Goal: Task Accomplishment & Management: Manage account settings

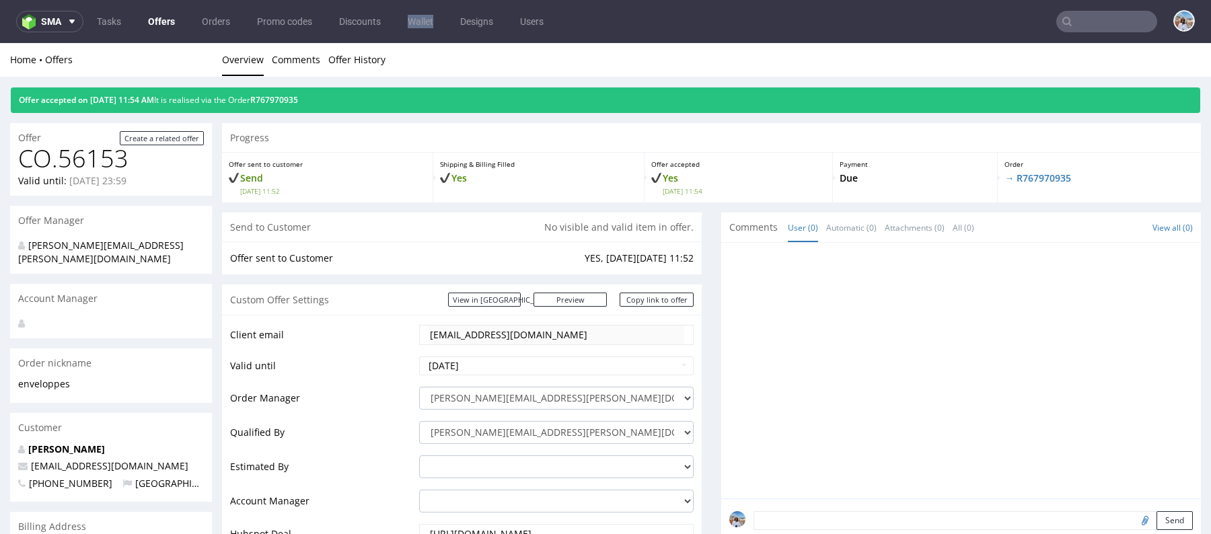
scroll to position [11, 0]
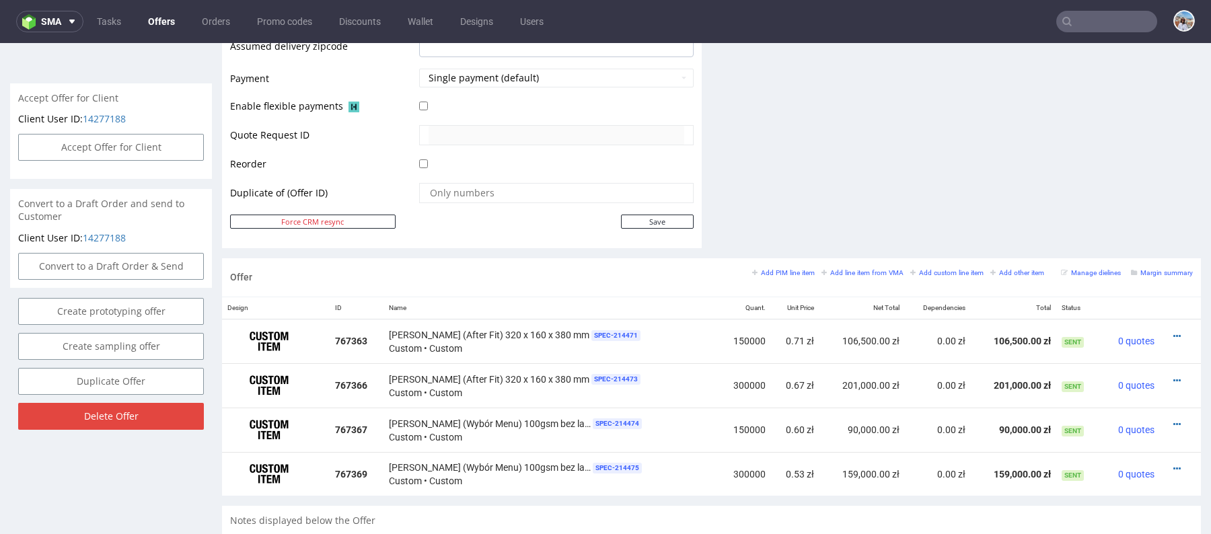
scroll to position [519, 0]
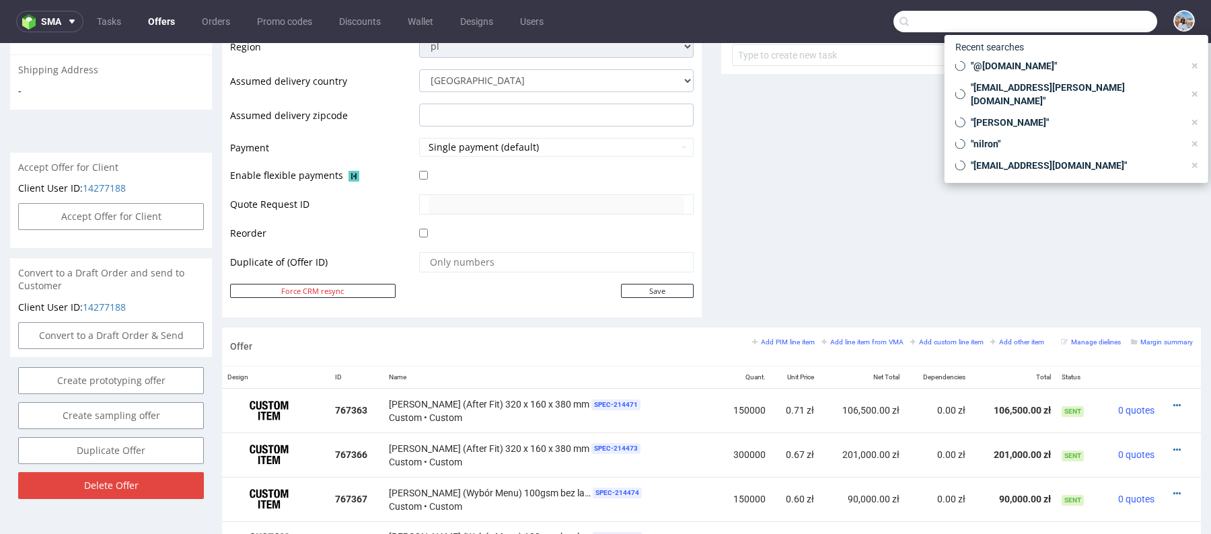
click at [1086, 20] on input "text" at bounding box center [1025, 22] width 264 height 22
paste input "R442557550"
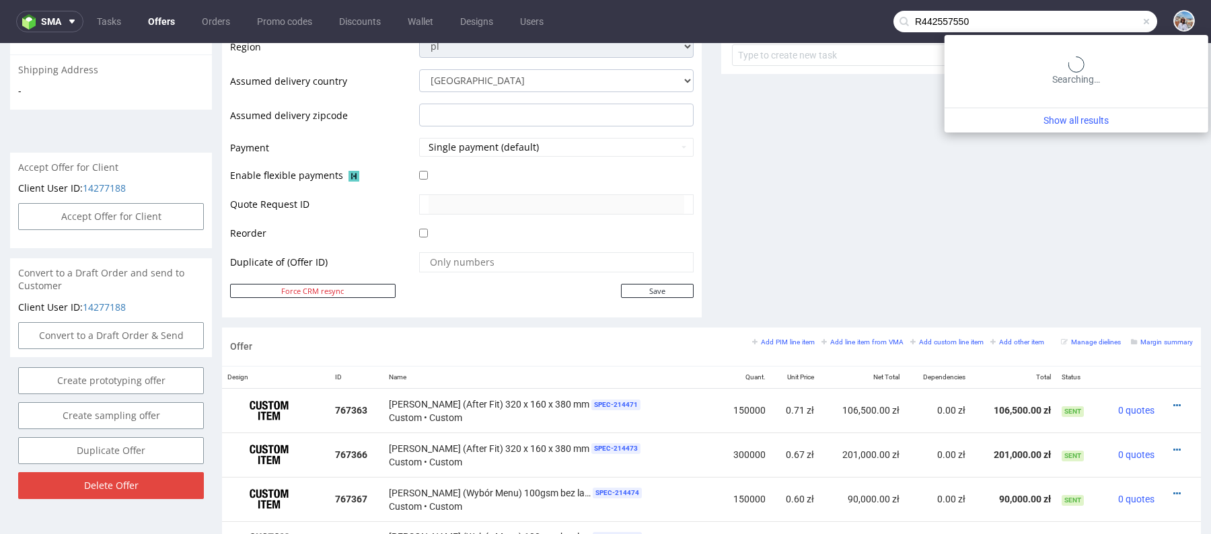
type input "R442557550"
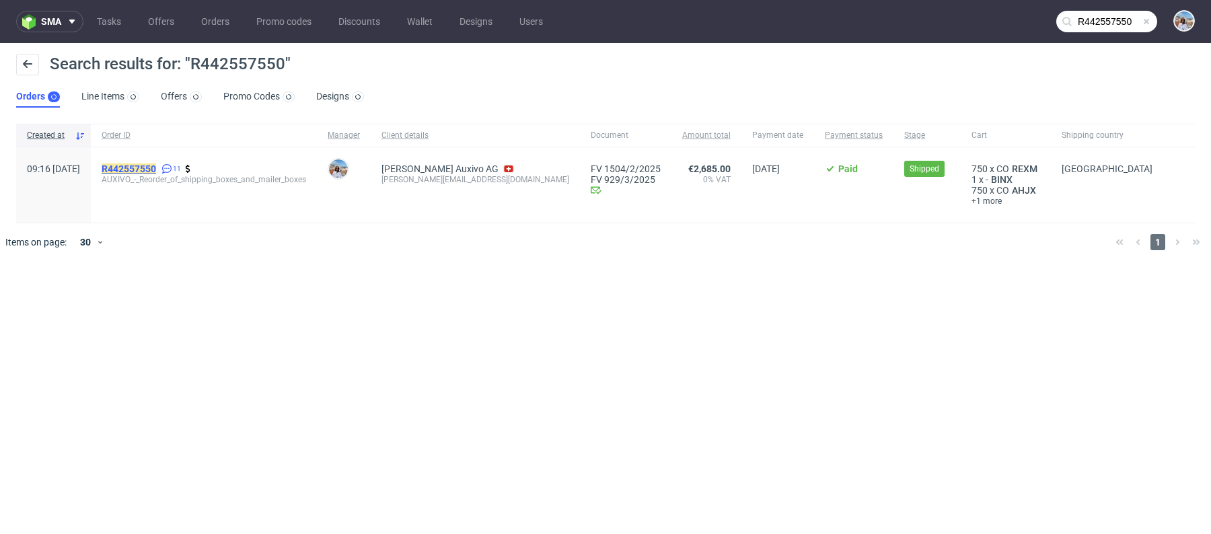
click at [156, 165] on mark "R442557550" at bounding box center [129, 168] width 54 height 11
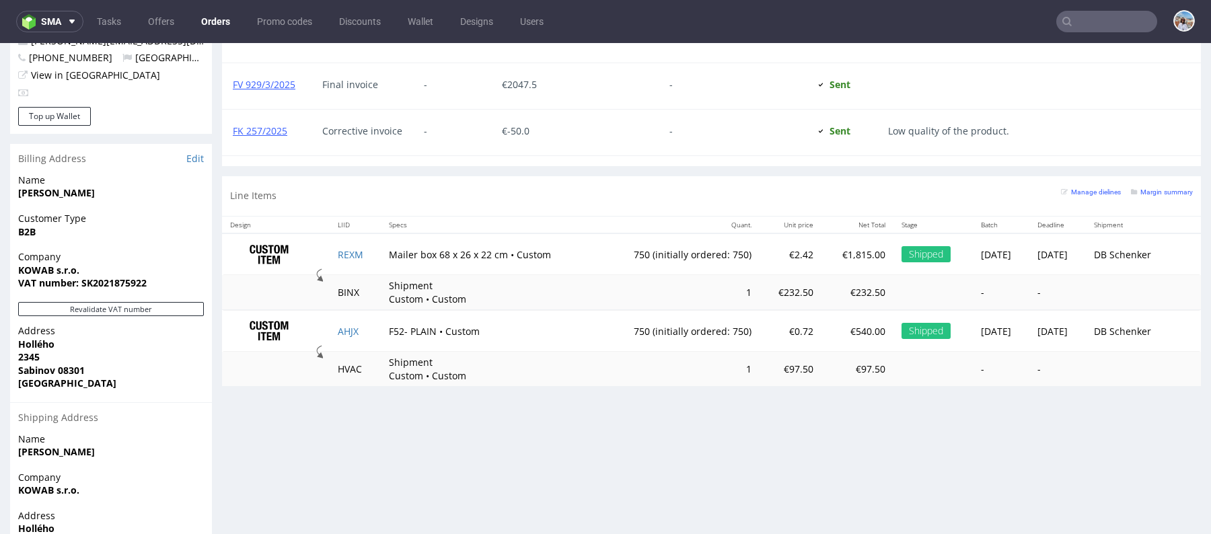
scroll to position [753, 0]
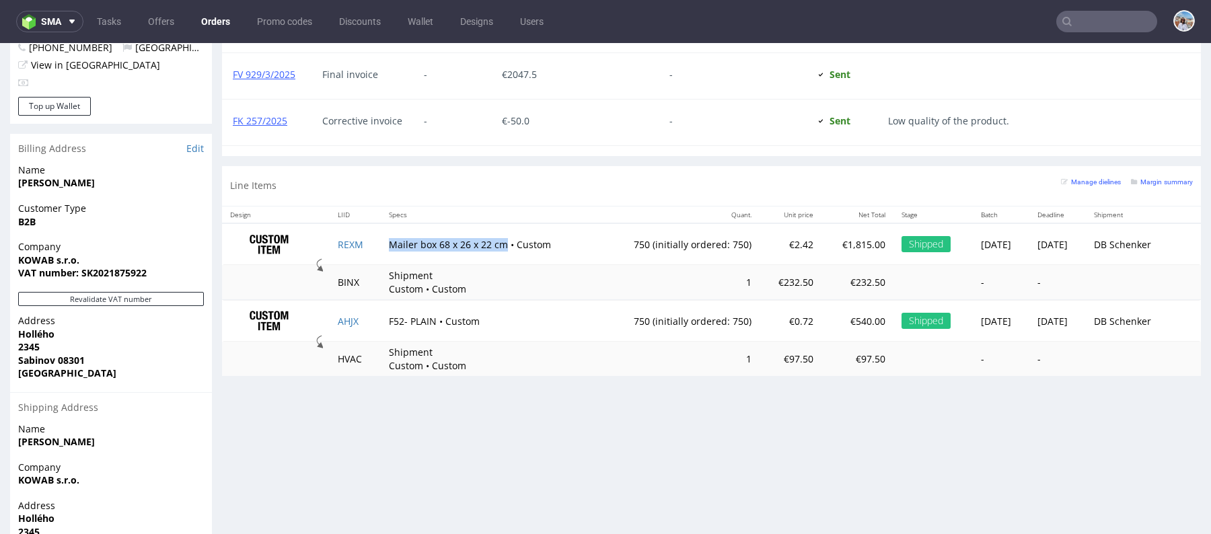
drag, startPoint x: 376, startPoint y: 239, endPoint x: 496, endPoint y: 239, distance: 120.4
click at [496, 239] on td "Mailer box 68 x 26 x 22 cm • Custom" at bounding box center [489, 244] width 217 height 42
copy td "Mailer box 68 x 26 x 22 cm"
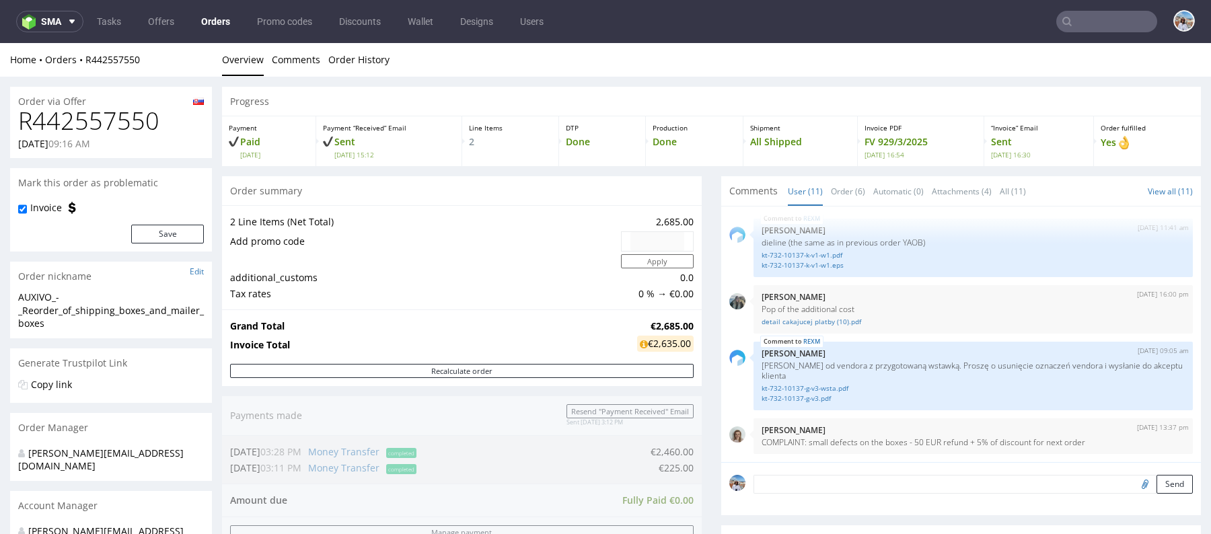
scroll to position [599, 0]
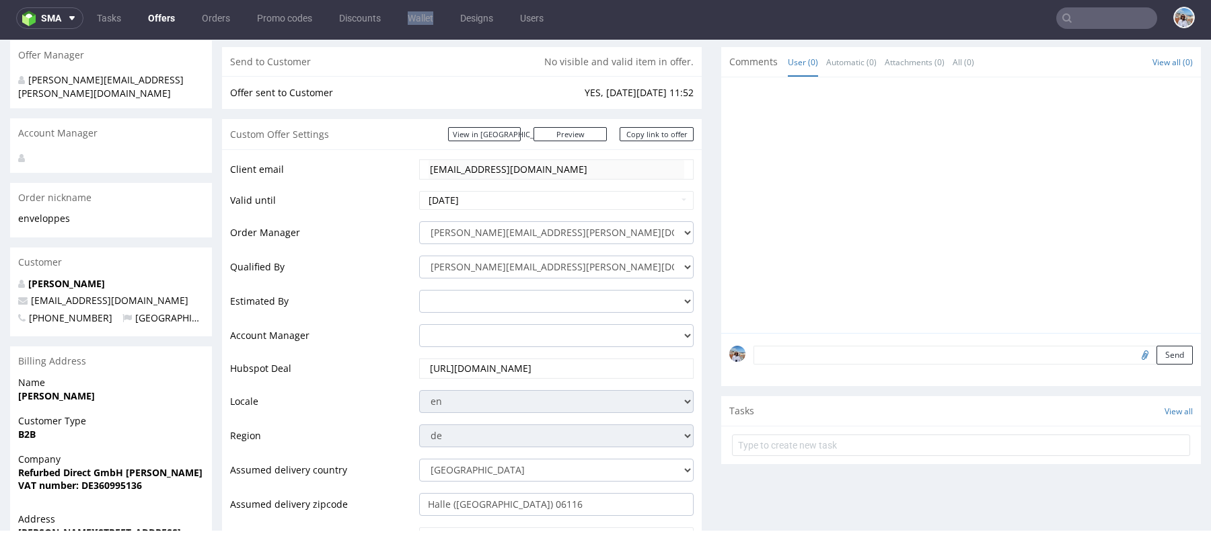
scroll to position [161, 0]
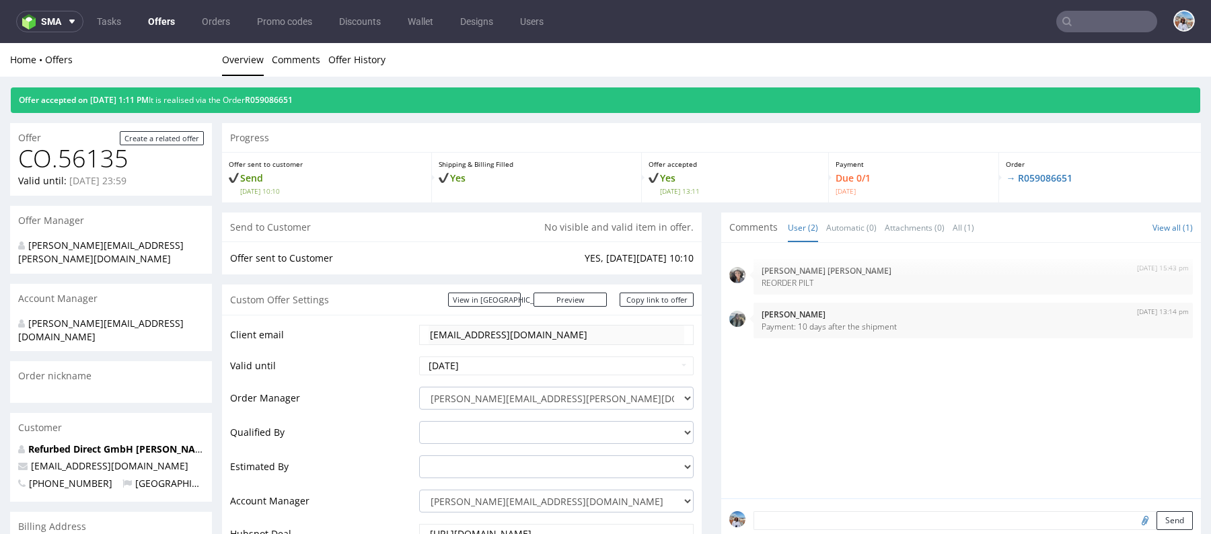
click at [1079, 30] on input "text" at bounding box center [1106, 22] width 101 height 22
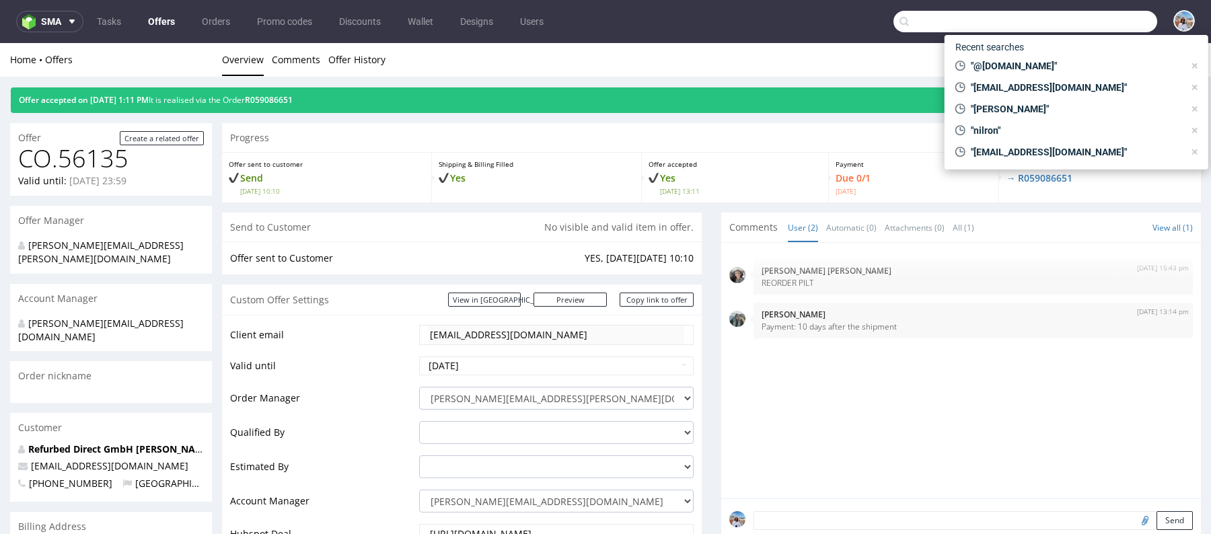
click at [161, 20] on link "Offers" at bounding box center [161, 22] width 43 height 22
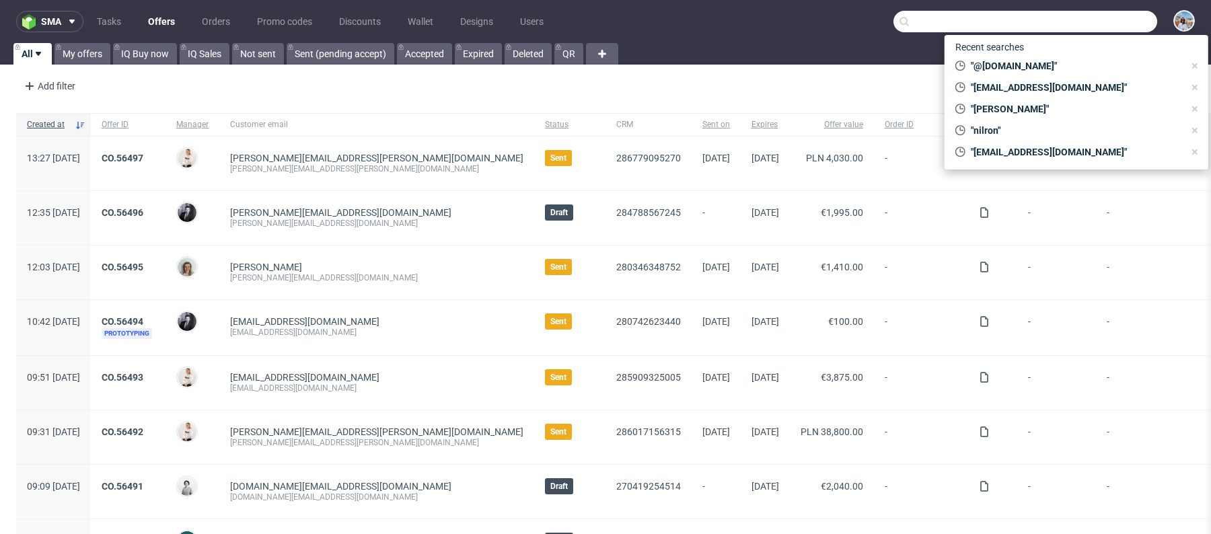
click at [927, 28] on input "text" at bounding box center [1025, 22] width 264 height 22
paste input "[PERSON_NAME][EMAIL_ADDRESS][DOMAIN_NAME]"
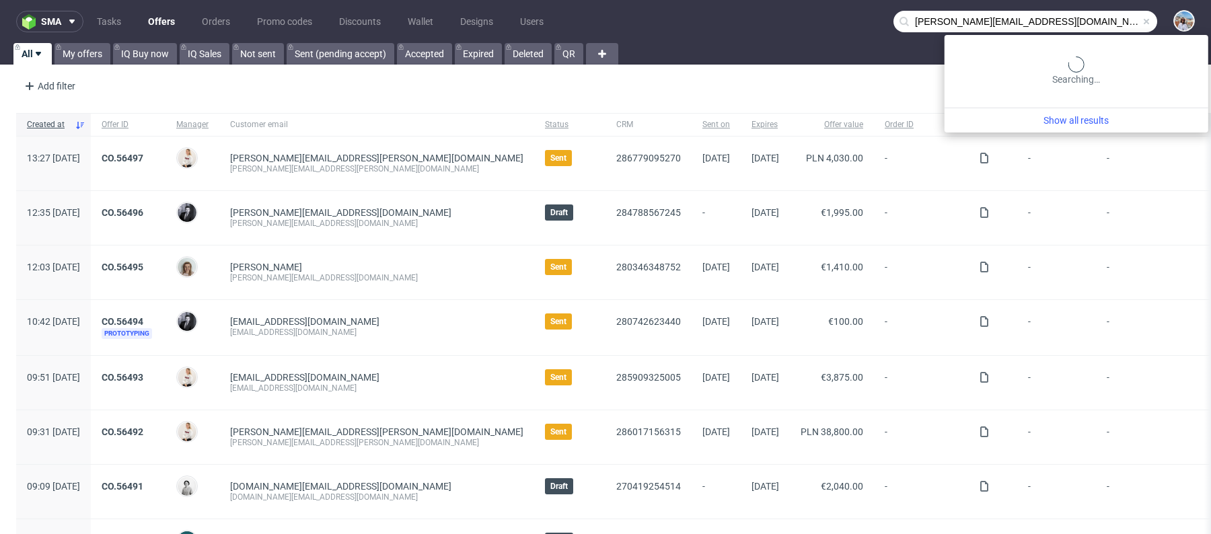
type input "[PERSON_NAME][EMAIL_ADDRESS][DOMAIN_NAME]"
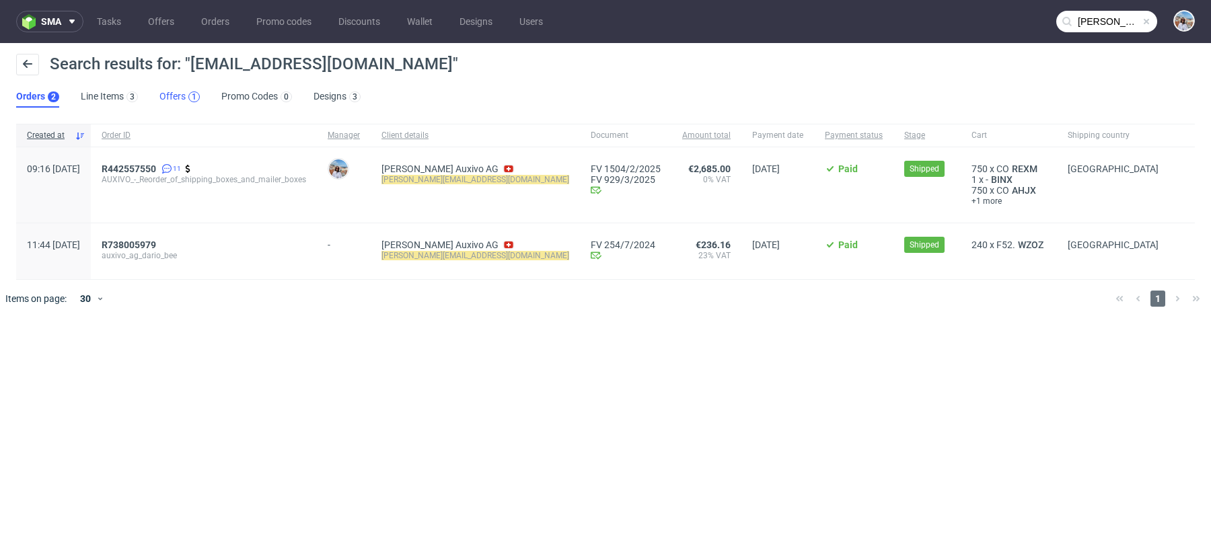
click at [196, 100] on div "1" at bounding box center [193, 95] width 14 height 13
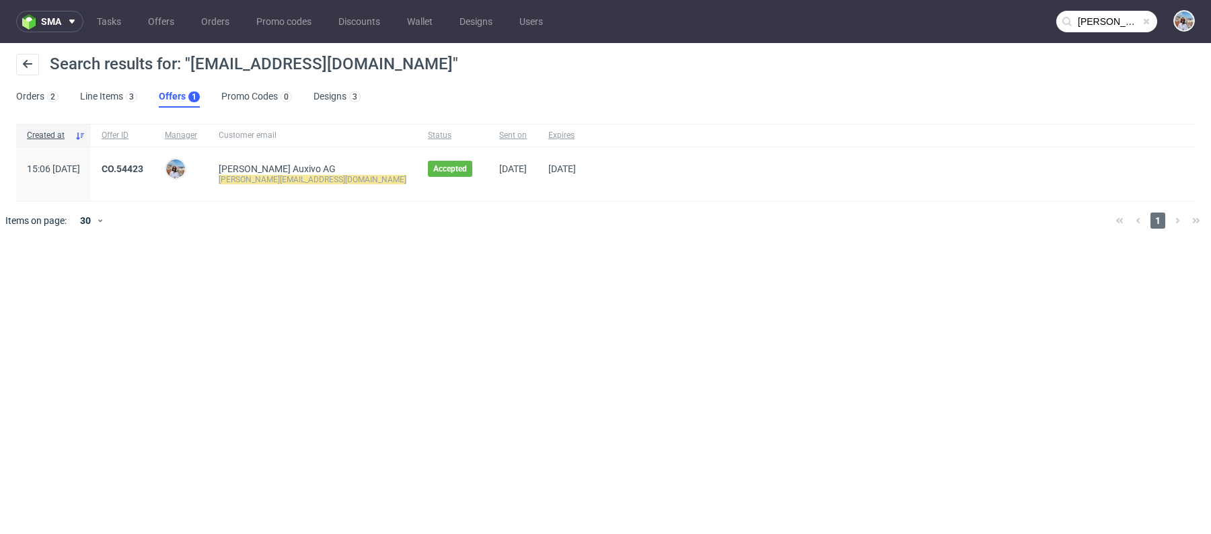
click at [152, 159] on div "CO.54423" at bounding box center [122, 174] width 63 height 54
click at [143, 170] on link "CO.54423" at bounding box center [123, 168] width 42 height 11
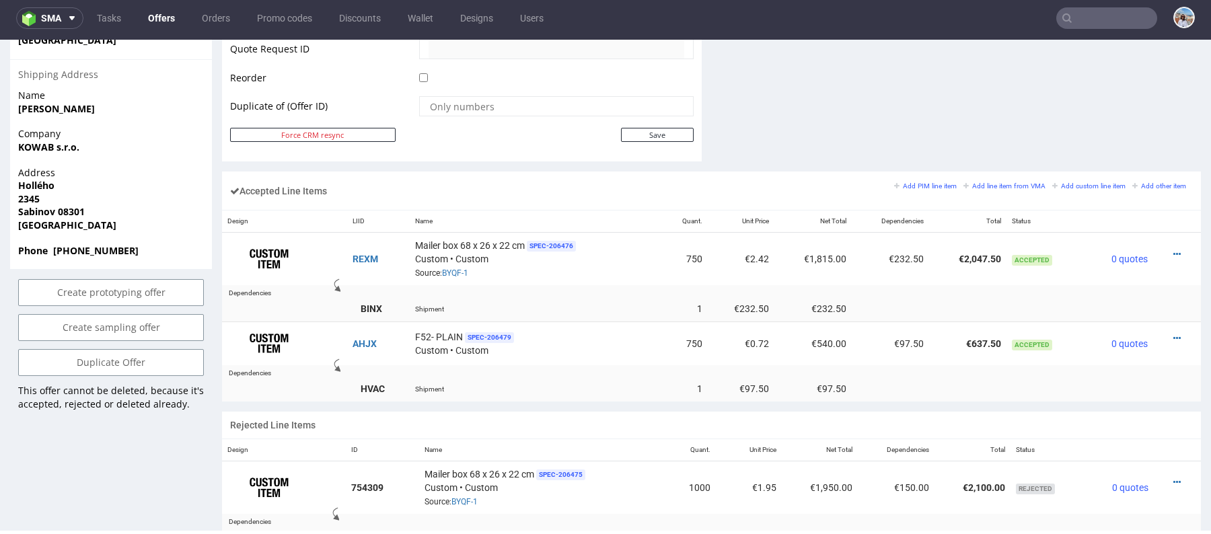
scroll to position [624, 0]
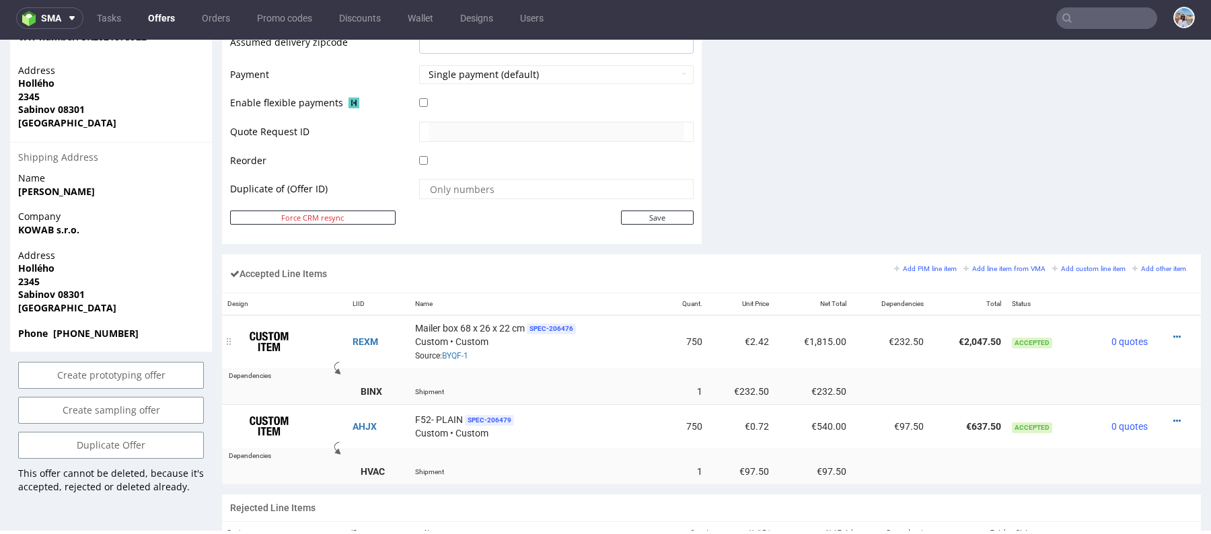
click at [537, 352] on div "Mailer box 68 x 26 x 22 cm SPEC- 206476 Custom • Custom Source: BYQF-1" at bounding box center [536, 342] width 242 height 42
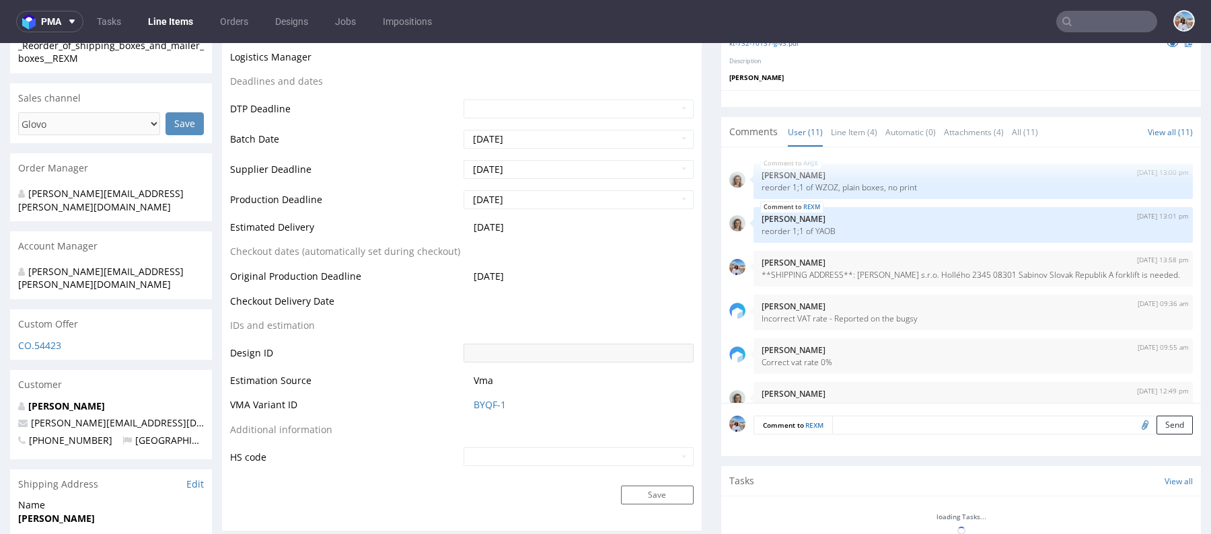
scroll to position [323, 0]
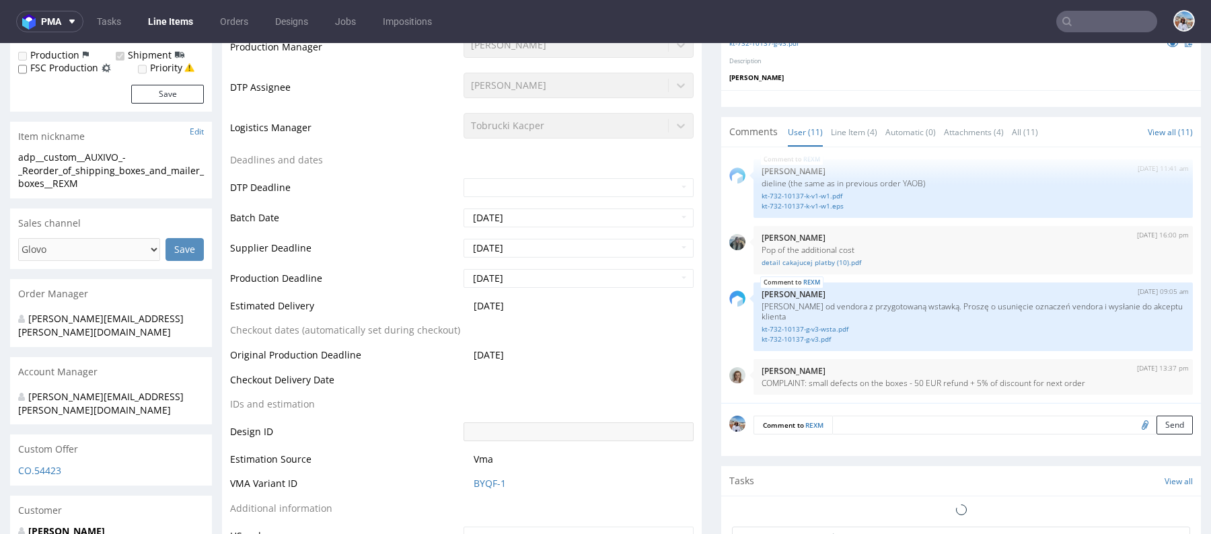
select select "in_progress"
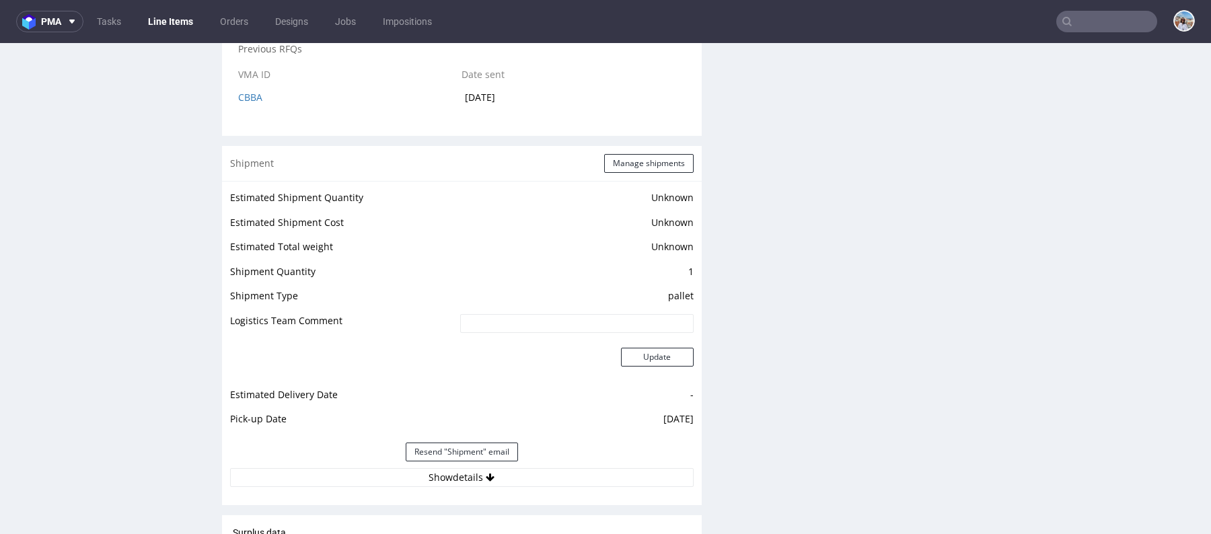
scroll to position [2175, 0]
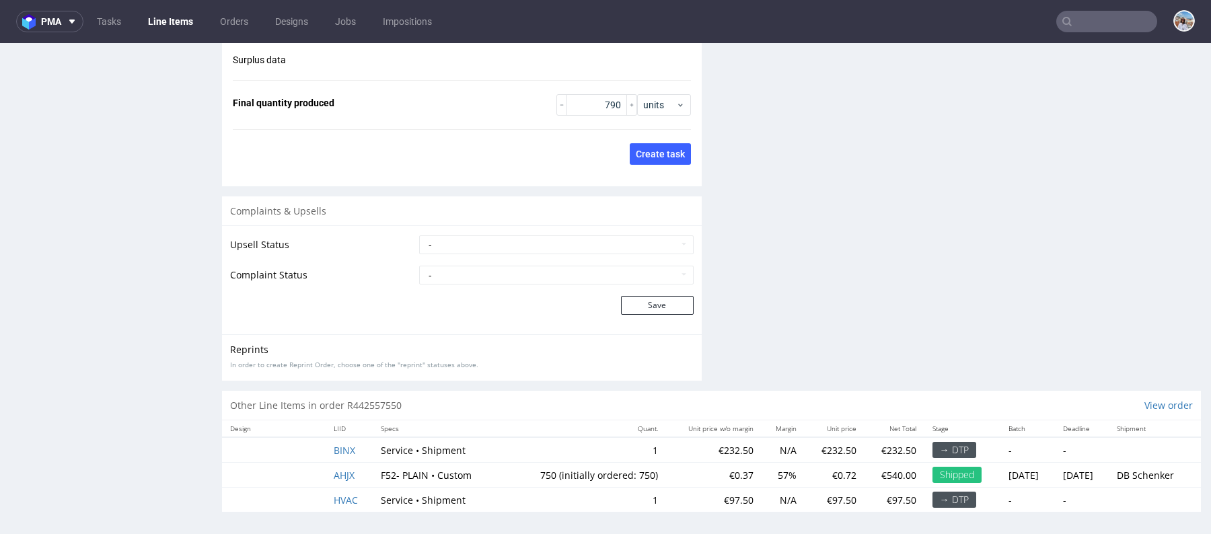
click at [332, 476] on td "AHJX" at bounding box center [349, 475] width 47 height 25
click at [342, 476] on span "AHJX" at bounding box center [344, 475] width 21 height 13
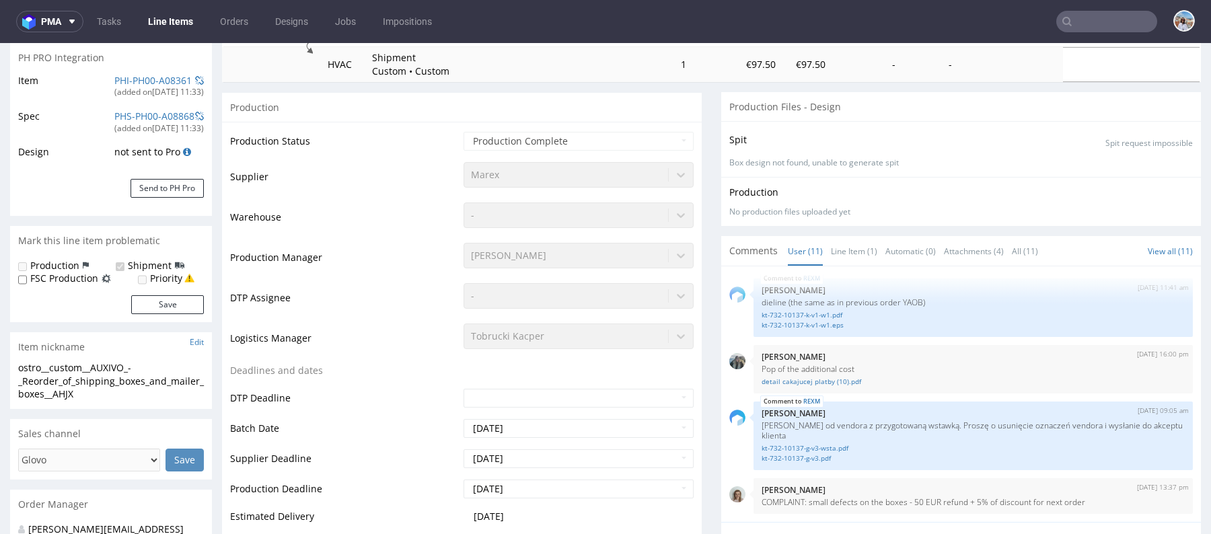
scroll to position [202, 0]
click at [831, 248] on link "Line Item (1)" at bounding box center [854, 249] width 46 height 29
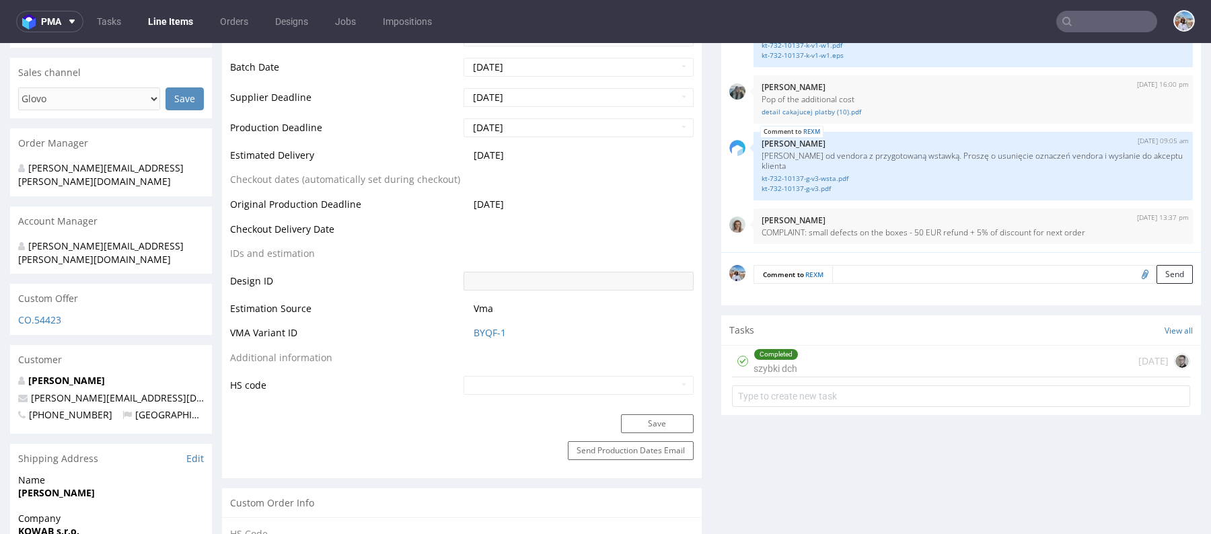
scroll to position [710, 0]
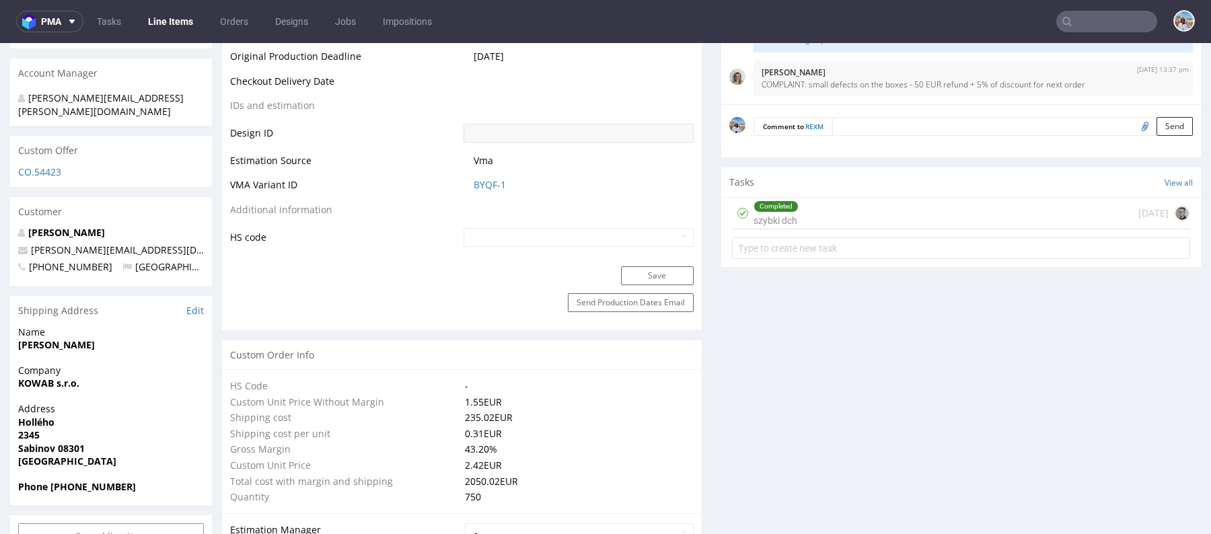
click at [33, 165] on div "CO.54423" at bounding box center [111, 176] width 202 height 22
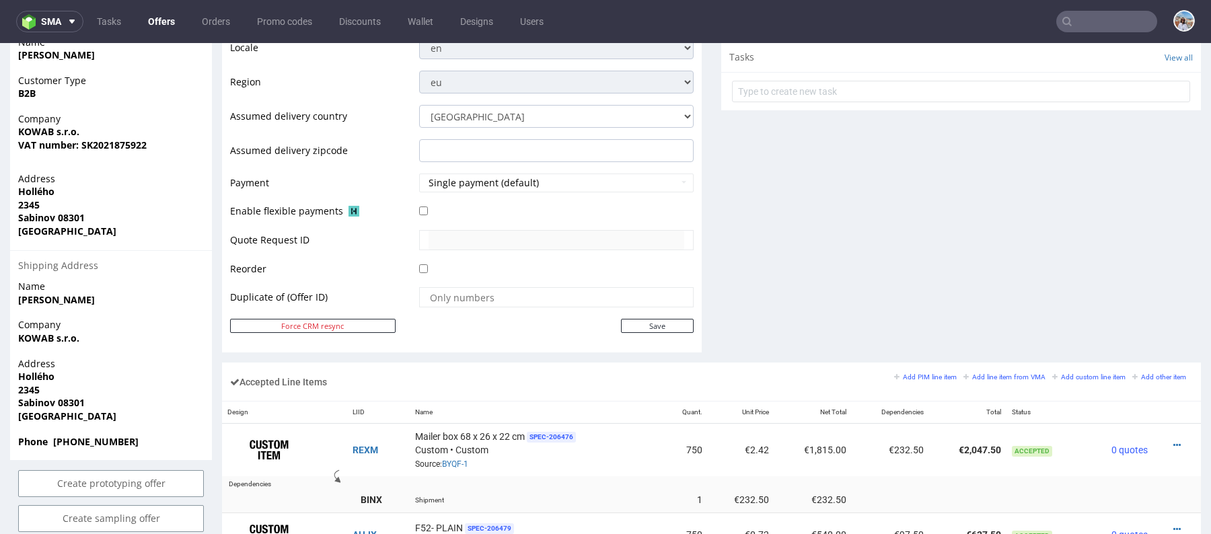
scroll to position [774, 0]
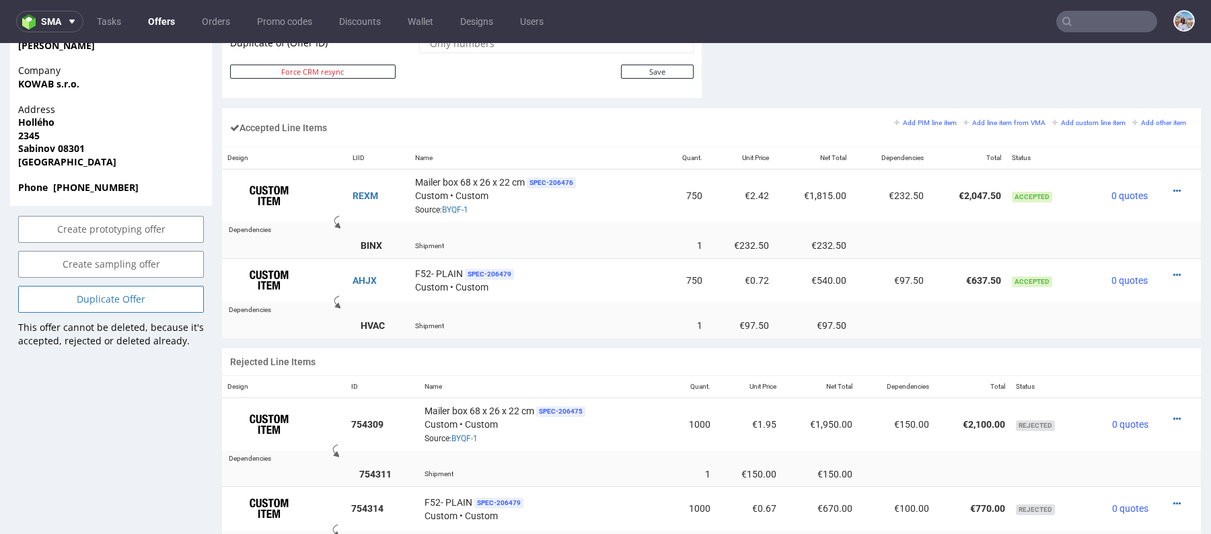
click at [128, 286] on link "Duplicate Offer" at bounding box center [111, 299] width 186 height 27
click at [92, 235] on link "Yes" at bounding box center [90, 236] width 38 height 20
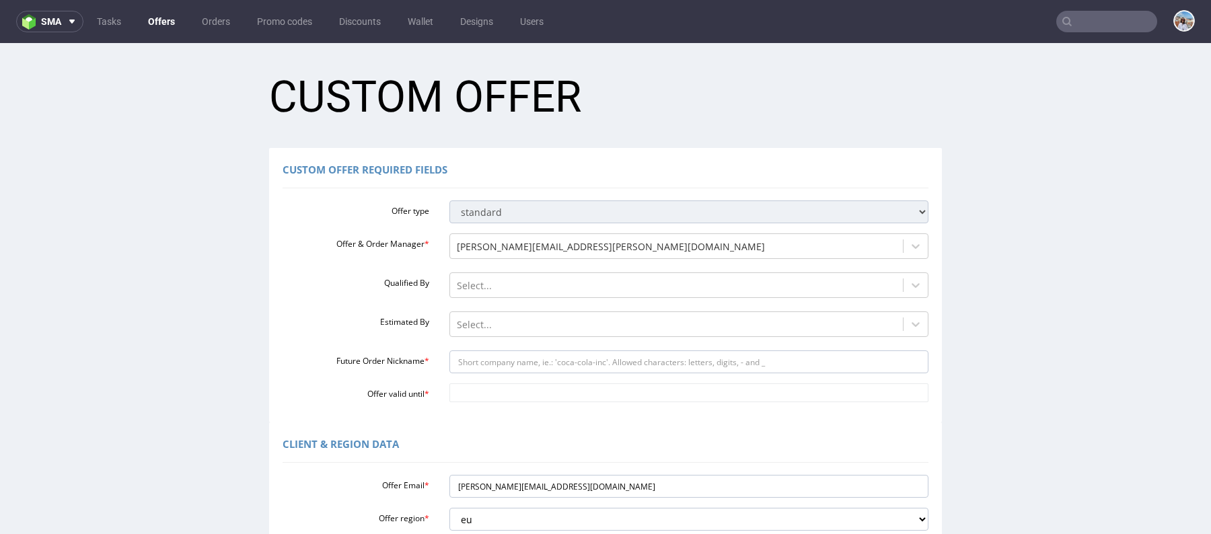
scroll to position [0, 0]
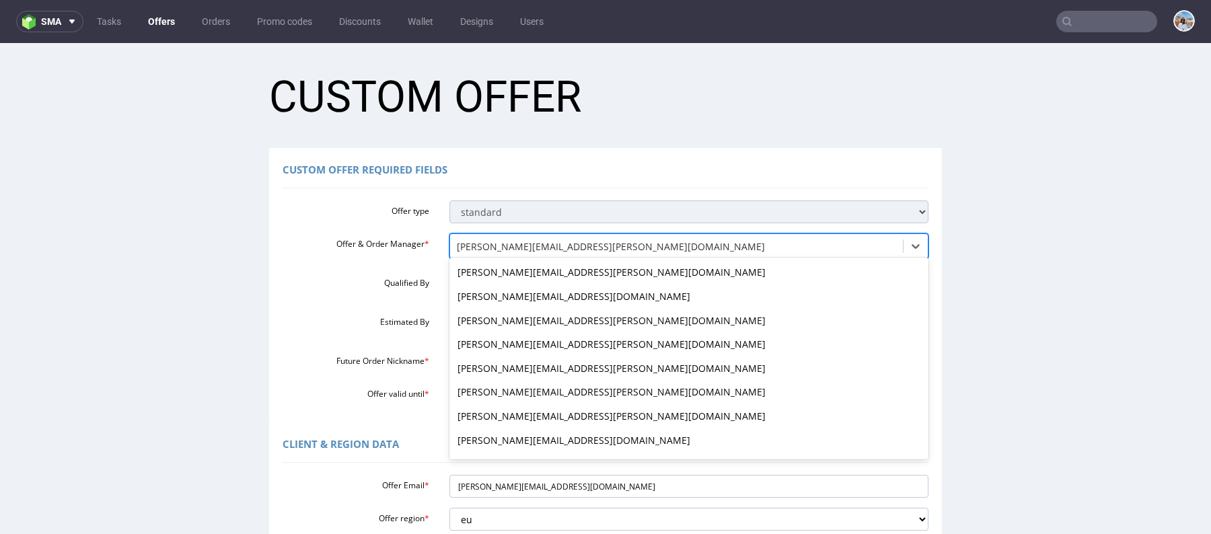
click at [553, 248] on div at bounding box center [677, 247] width 440 height 16
type input "mon"
click at [513, 248] on div at bounding box center [677, 247] width 440 height 16
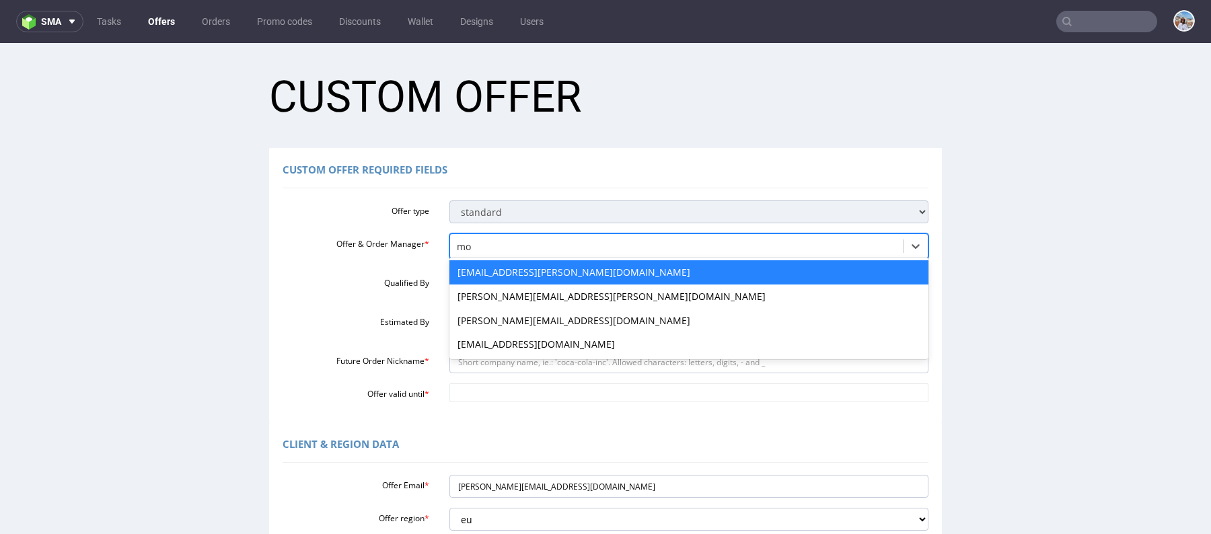
type input "mon"
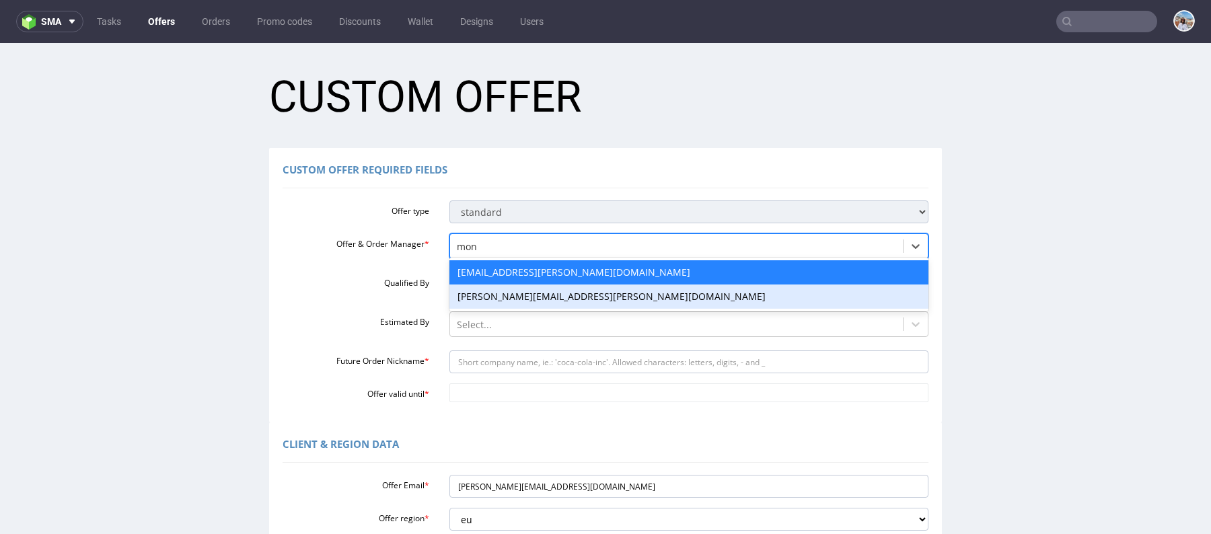
click at [525, 292] on div "[PERSON_NAME][EMAIL_ADDRESS][PERSON_NAME][DOMAIN_NAME]" at bounding box center [689, 297] width 480 height 24
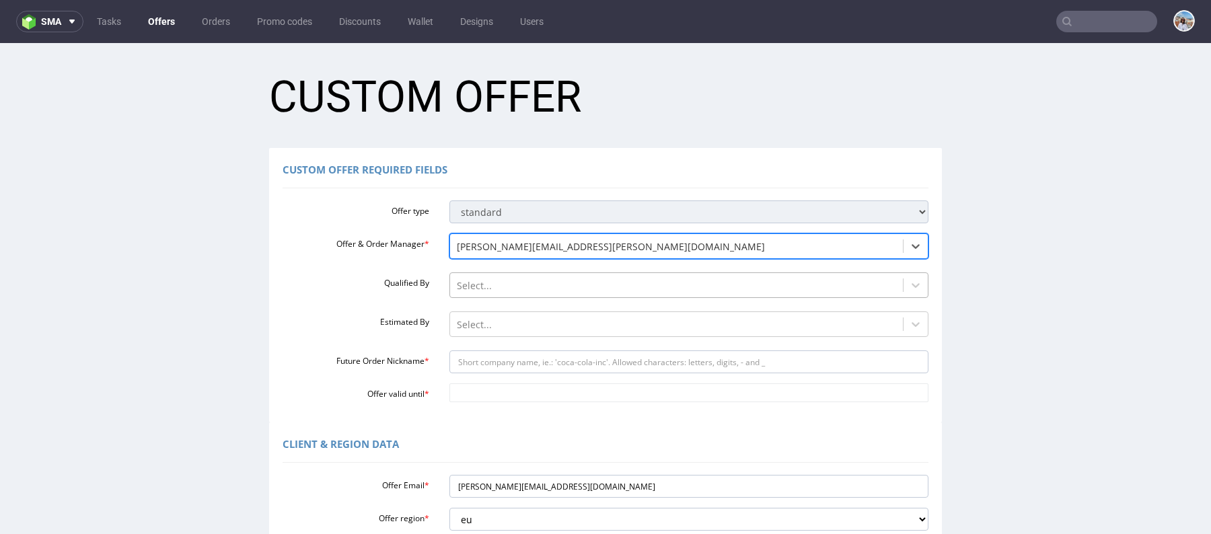
click at [492, 290] on div at bounding box center [677, 286] width 440 height 16
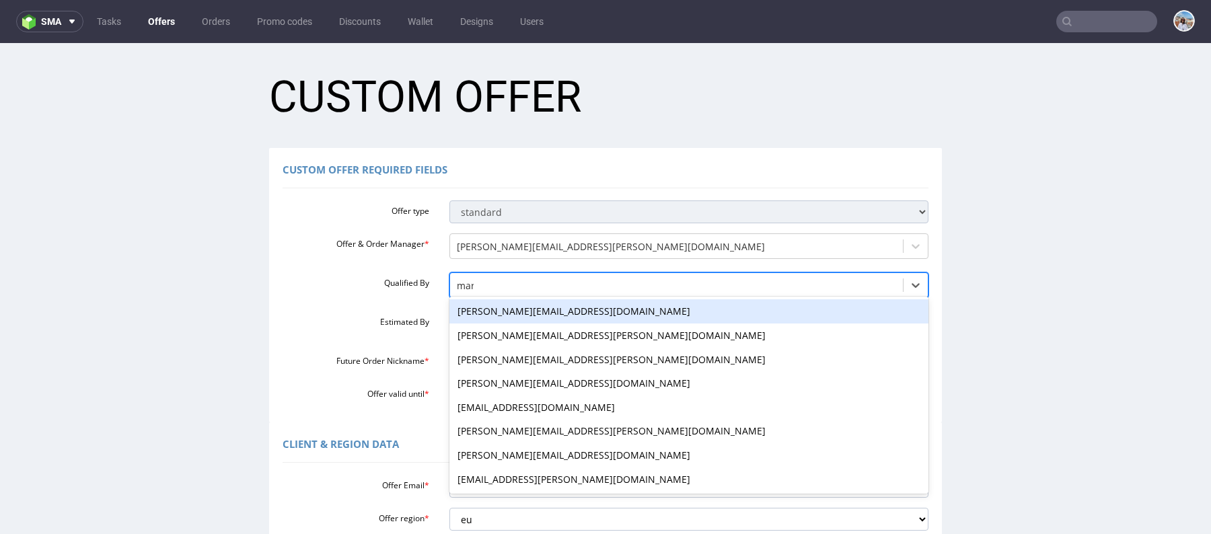
type input "mart"
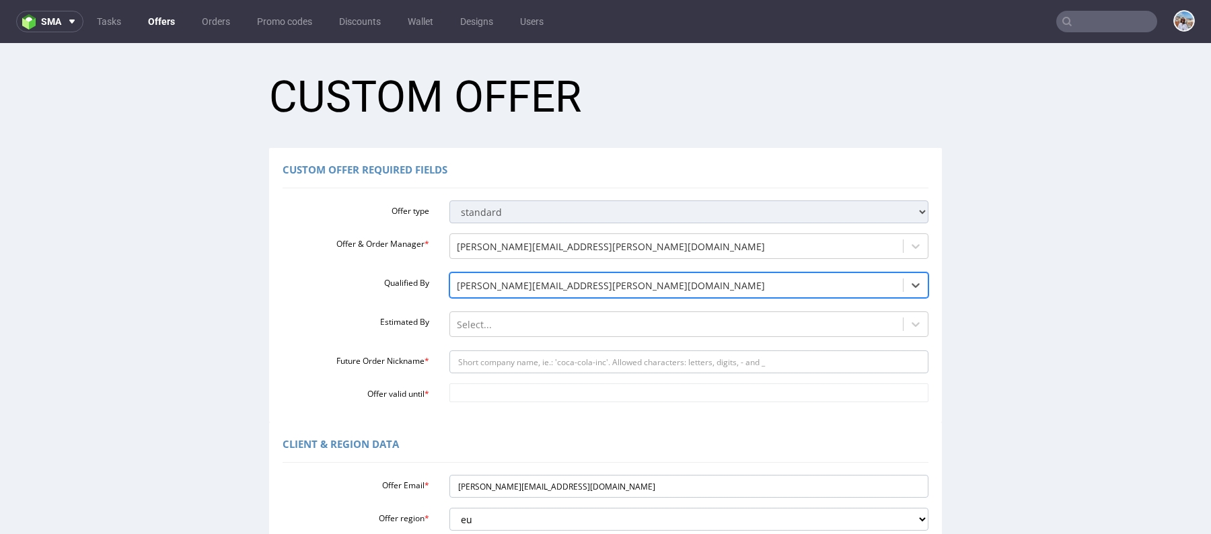
click at [511, 308] on div "Offer type standard prototyping sampling Offer & Order Manager * monika.pozniak…" at bounding box center [606, 298] width 646 height 207
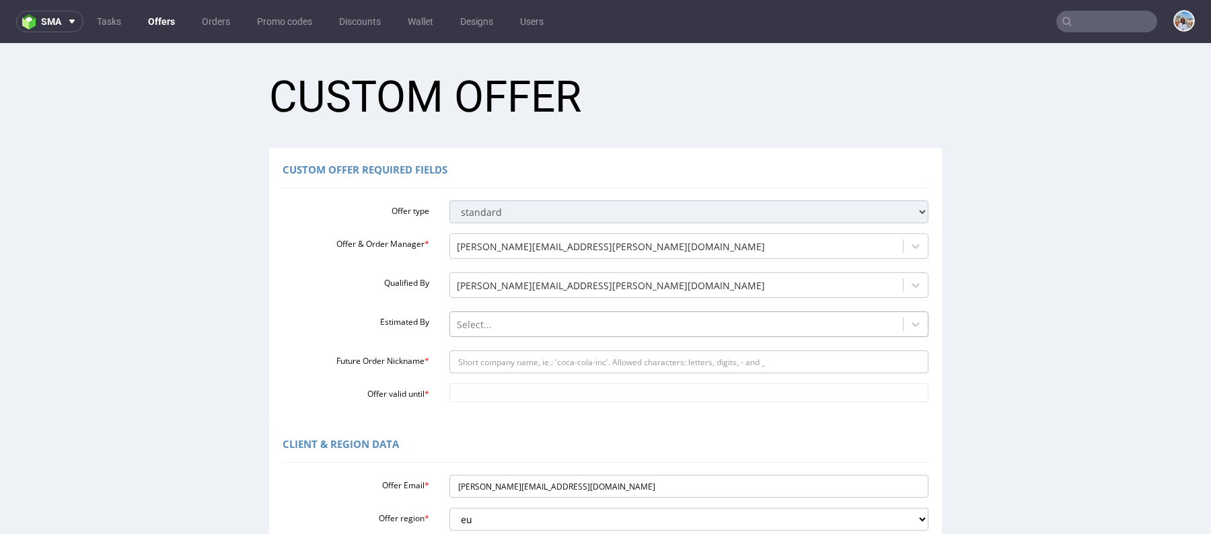
click at [512, 324] on div at bounding box center [677, 325] width 440 height 16
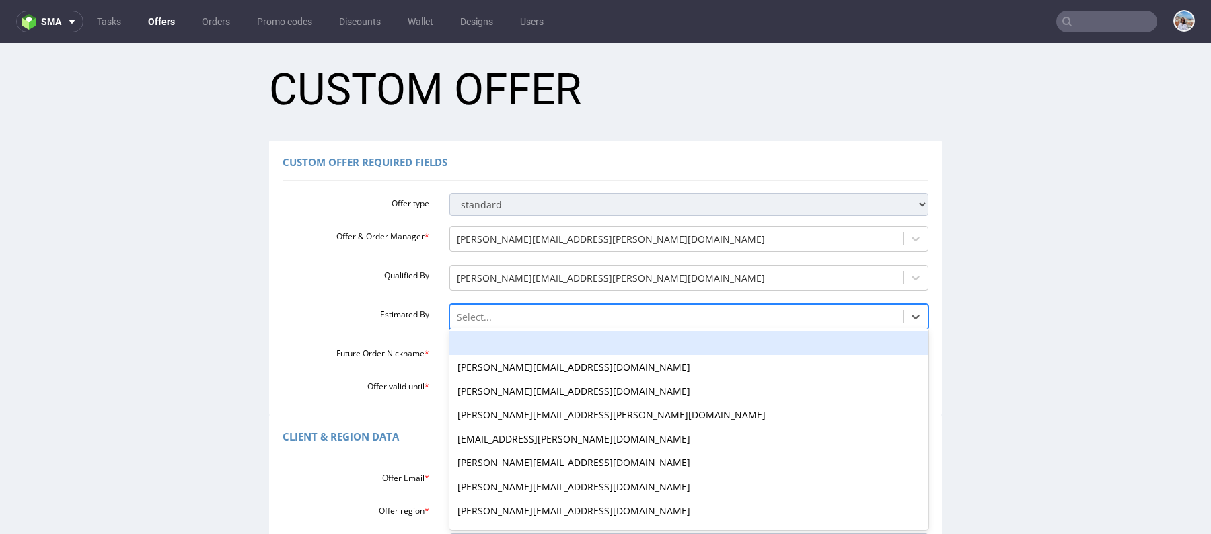
scroll to position [9, 0]
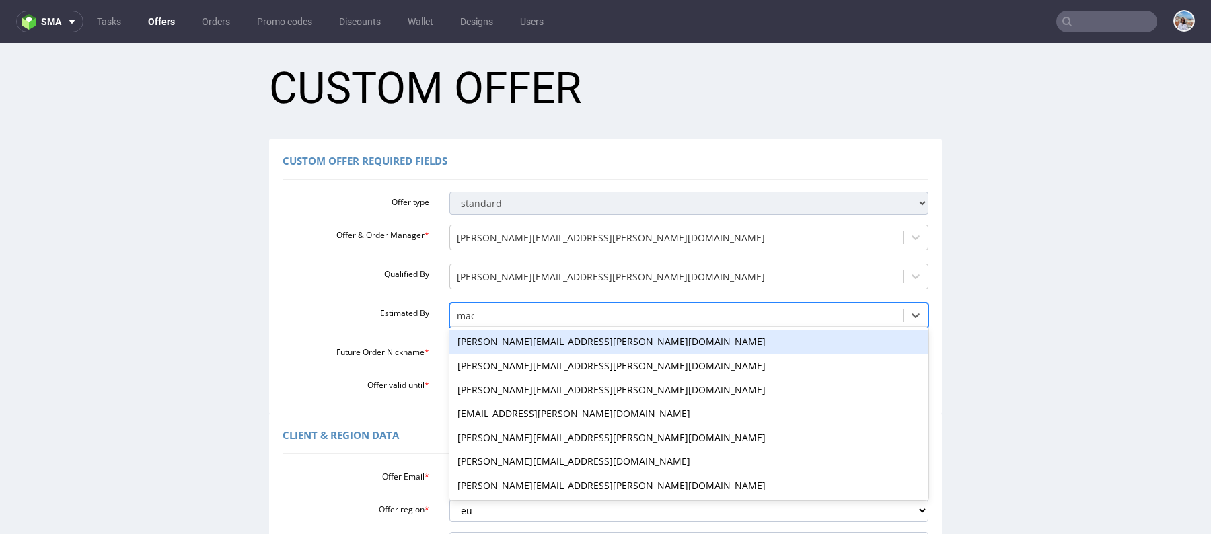
type input "maci"
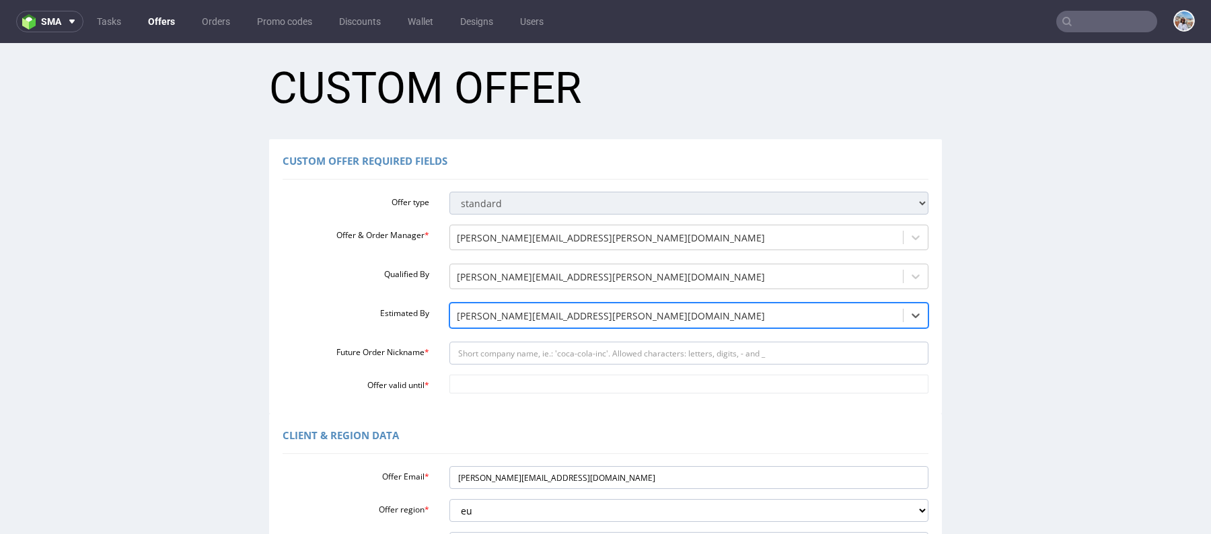
click at [516, 369] on div "Offer type standard prototyping sampling Offer & Order Manager * monika.pozniak…" at bounding box center [606, 289] width 646 height 207
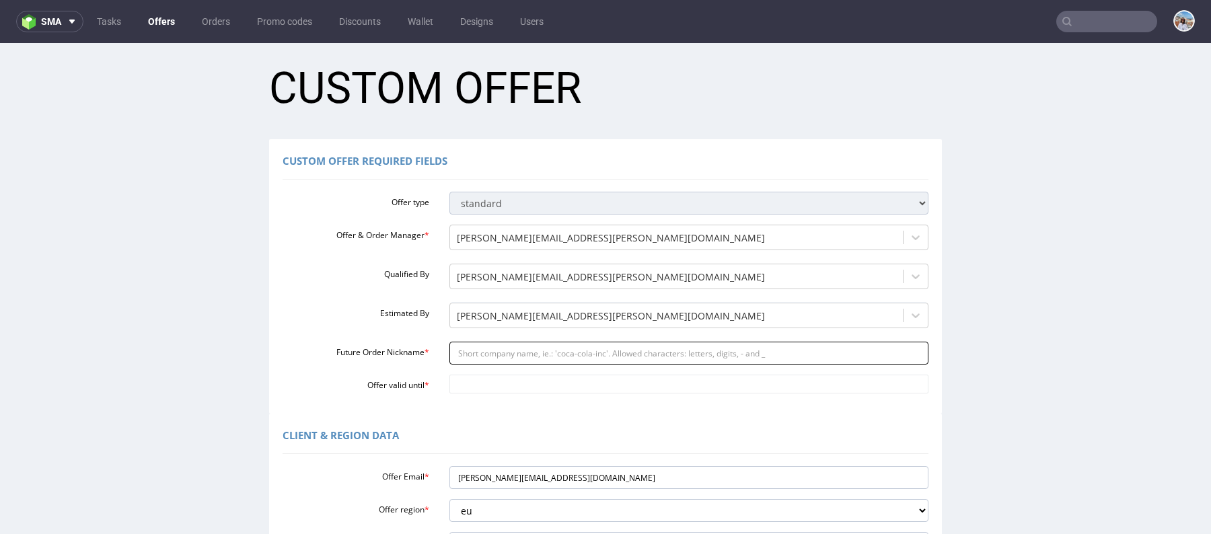
click at [510, 359] on input "Future Order Nickname *" at bounding box center [689, 353] width 480 height 23
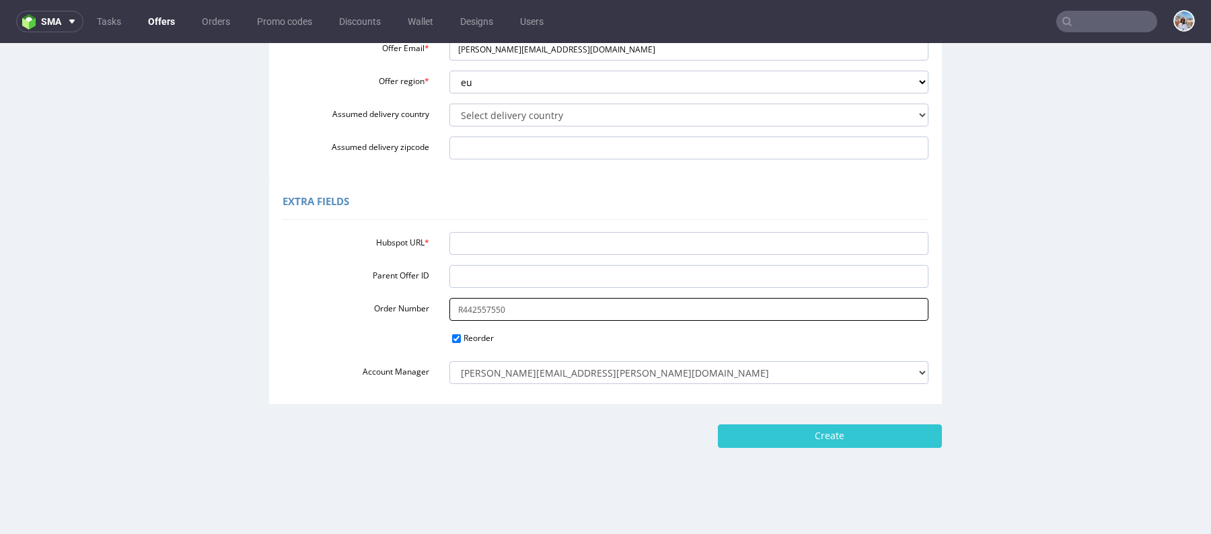
click at [482, 303] on input "R442557550" at bounding box center [689, 309] width 480 height 23
click at [482, 310] on input "R442557550" at bounding box center [689, 309] width 480 height 23
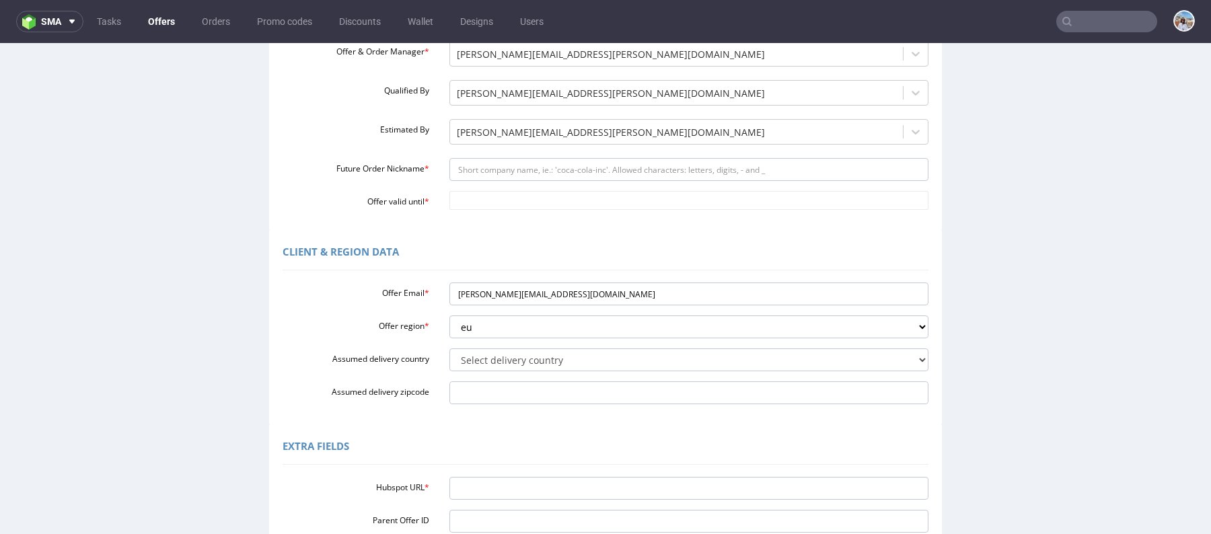
scroll to position [0, 0]
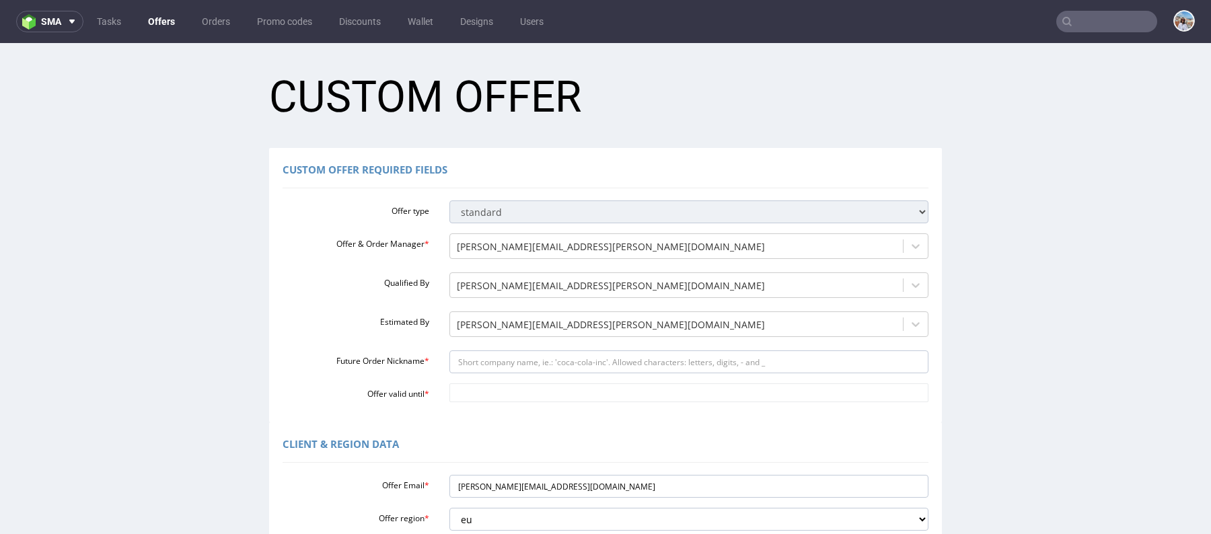
click at [475, 349] on div "Offer type standard prototyping sampling Offer & Order Manager * monika.pozniak…" at bounding box center [606, 298] width 646 height 207
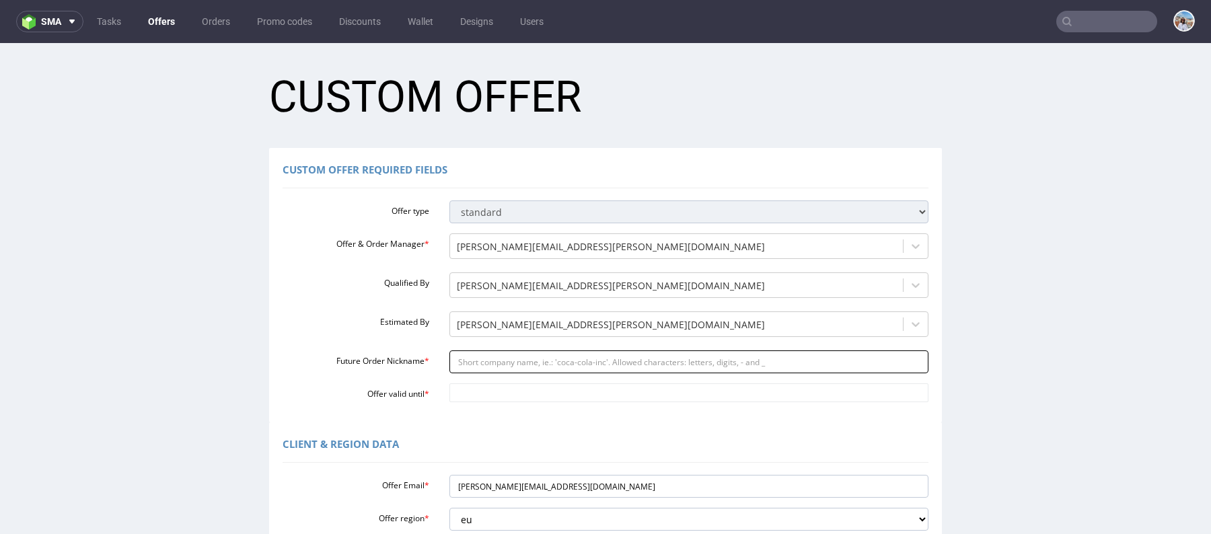
click at [476, 363] on input "Future Order Nickname *" at bounding box center [689, 361] width 480 height 23
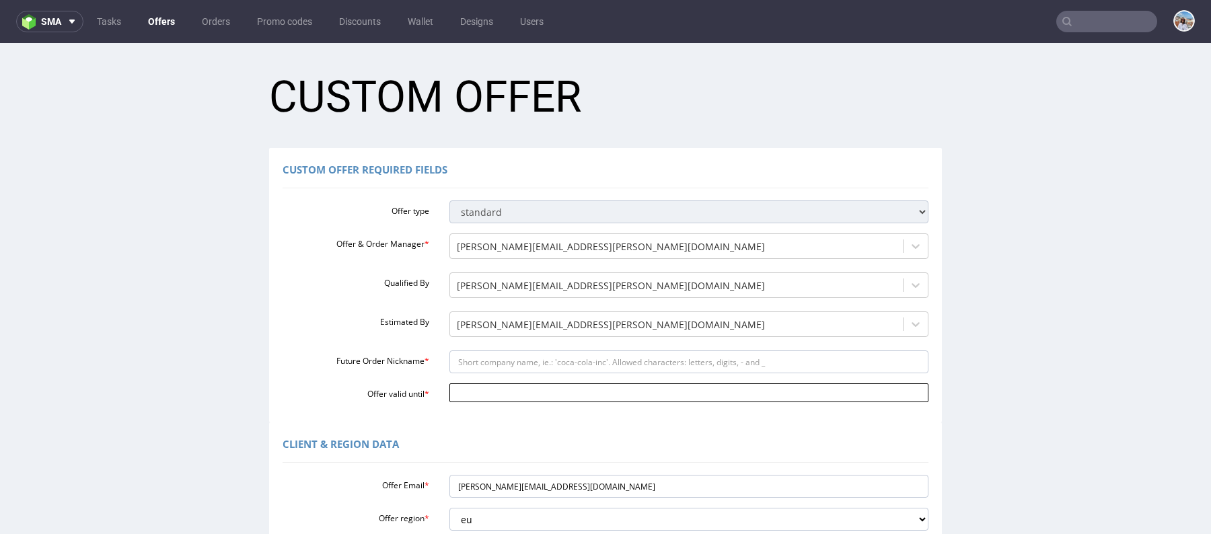
click at [487, 395] on input "Offer valid until *" at bounding box center [689, 392] width 480 height 19
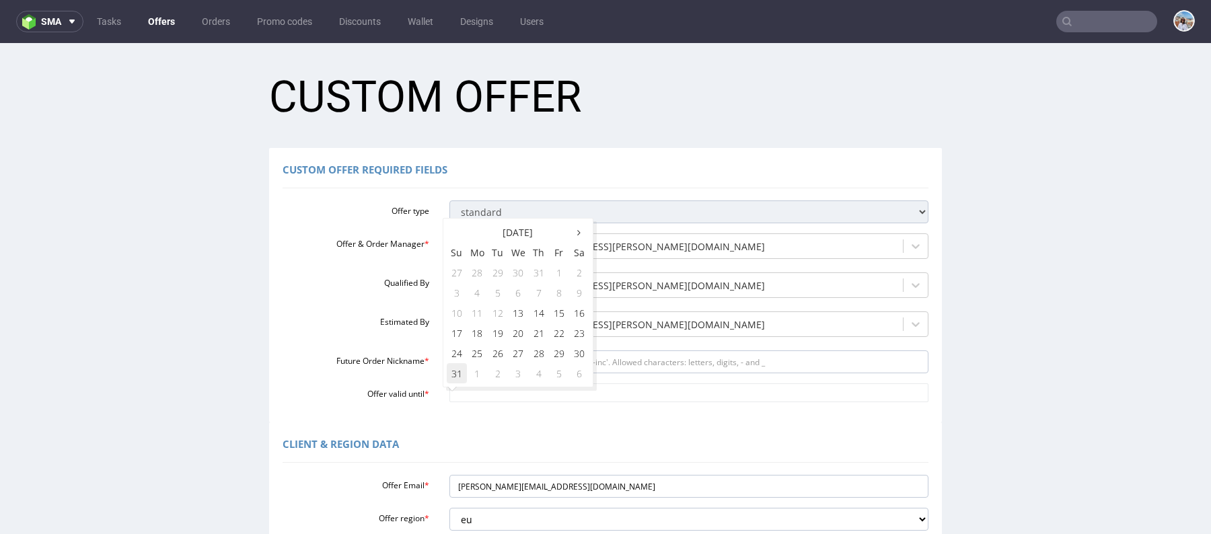
click at [451, 369] on td "31" at bounding box center [457, 373] width 20 height 20
type input "2025-08-31"
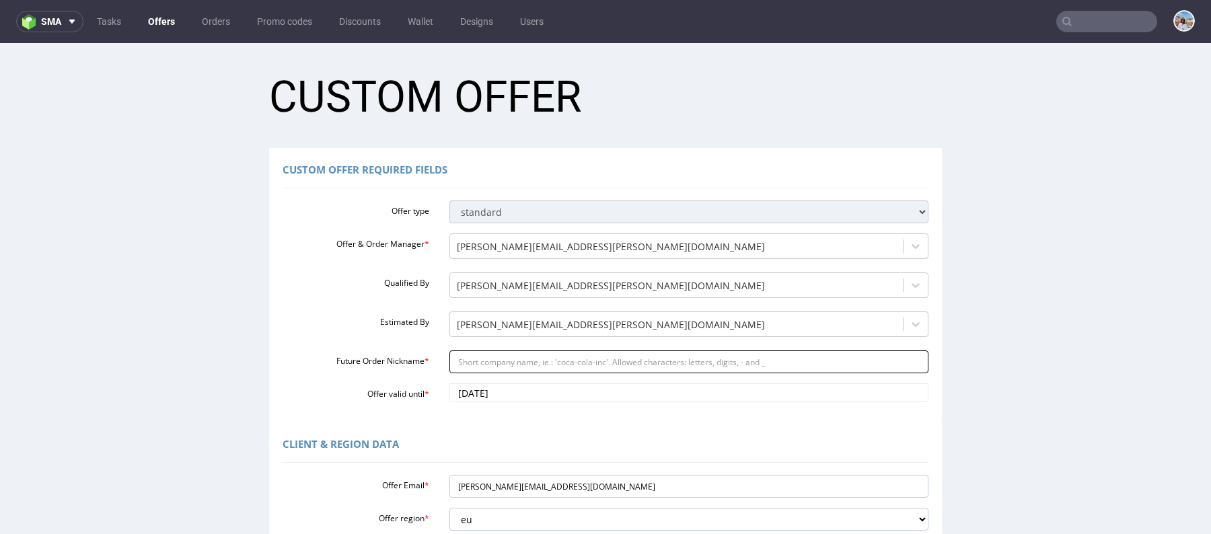
click at [456, 367] on input "Future Order Nickname *" at bounding box center [689, 361] width 480 height 23
paste input "Mailer_box_68_x_26_x_22_cm"
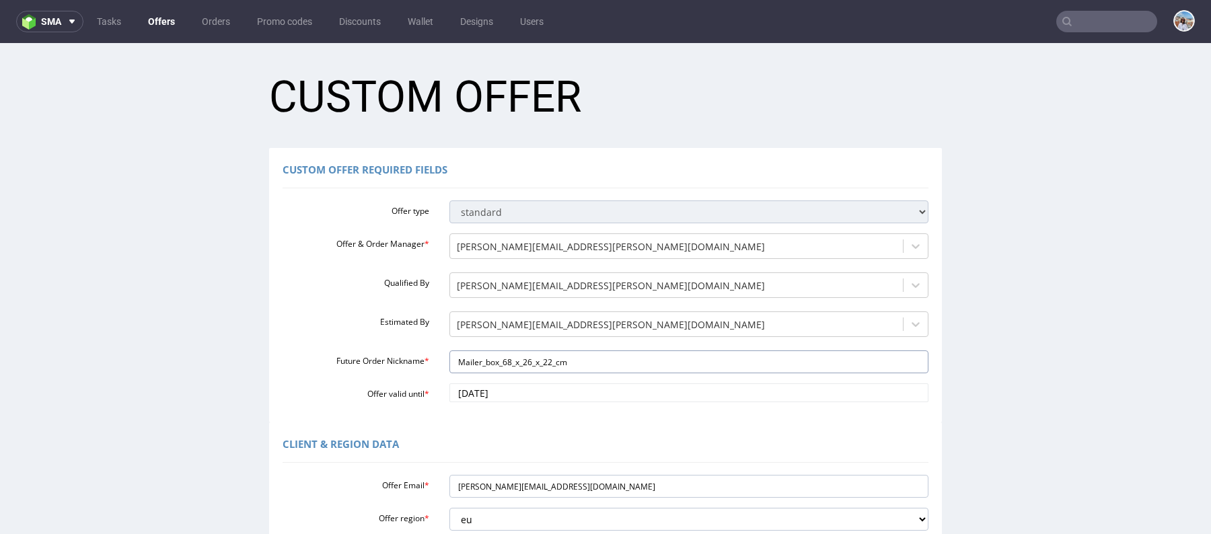
scroll to position [116, 0]
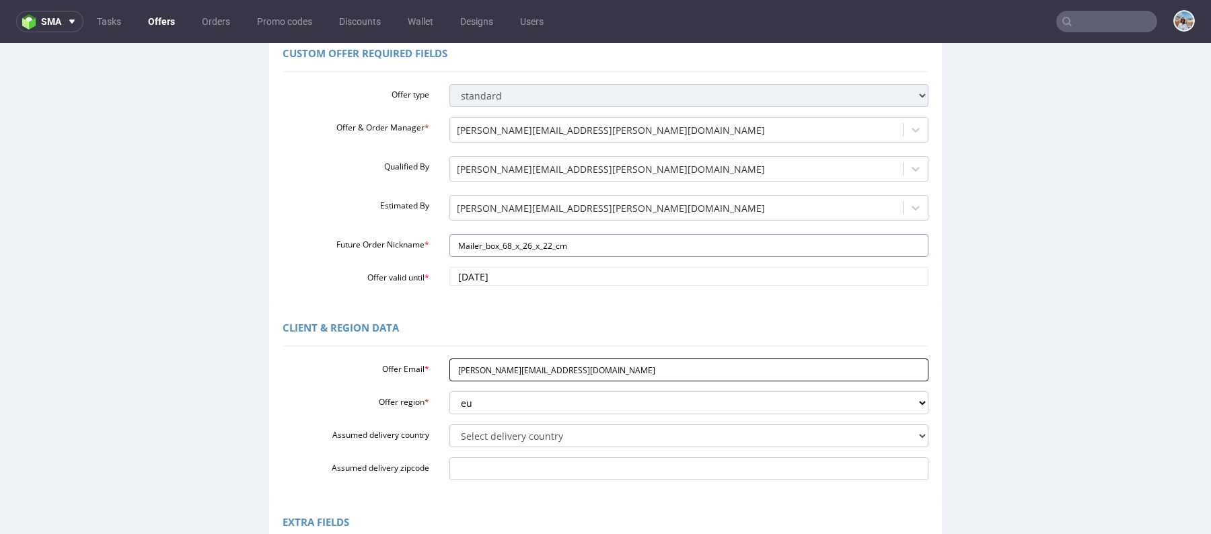
type input "Mailer_box_68_x_26_x_22_cm"
click at [505, 373] on input "dario.bee@auxivo.com" at bounding box center [689, 370] width 480 height 23
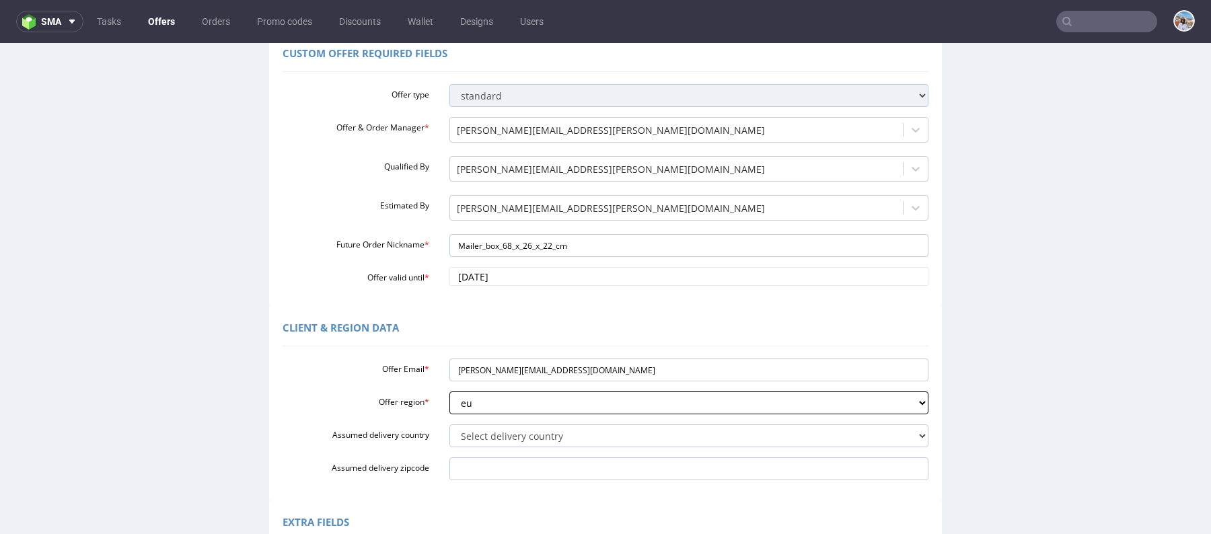
click at [498, 404] on select "eu gb de pl fr it es" at bounding box center [689, 403] width 480 height 23
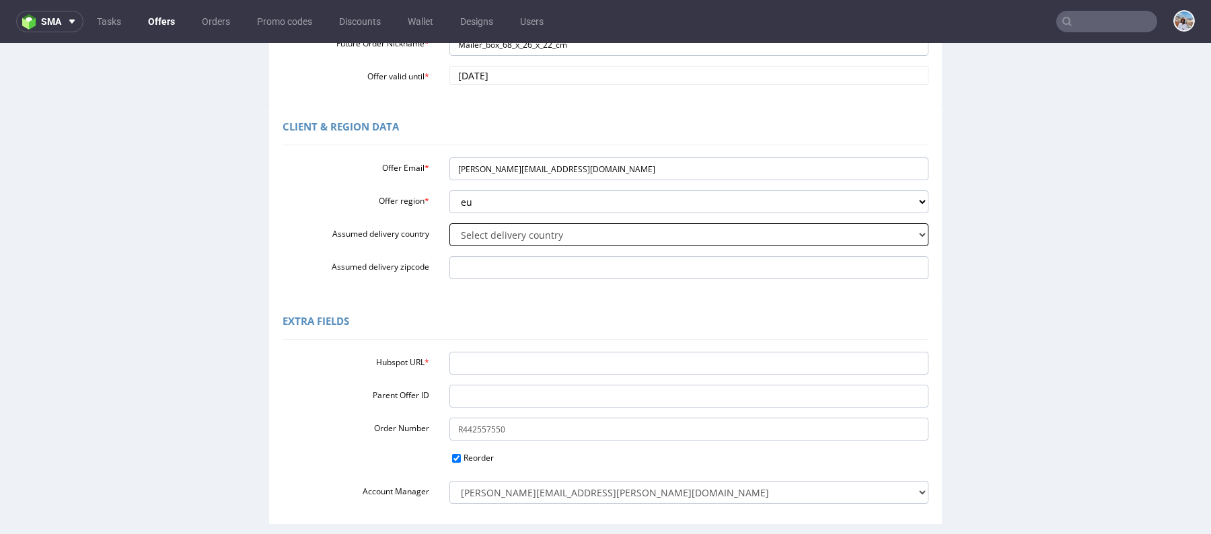
click at [525, 237] on select "Select delivery country Andorra Afghanistan Anguilla Albania Armenia Antarctica…" at bounding box center [689, 234] width 480 height 23
click at [229, 0] on html "sma Tasks Offers Orders Promo codes Discounts Wallet Designs Users Unknown erro…" at bounding box center [605, 267] width 1211 height 534
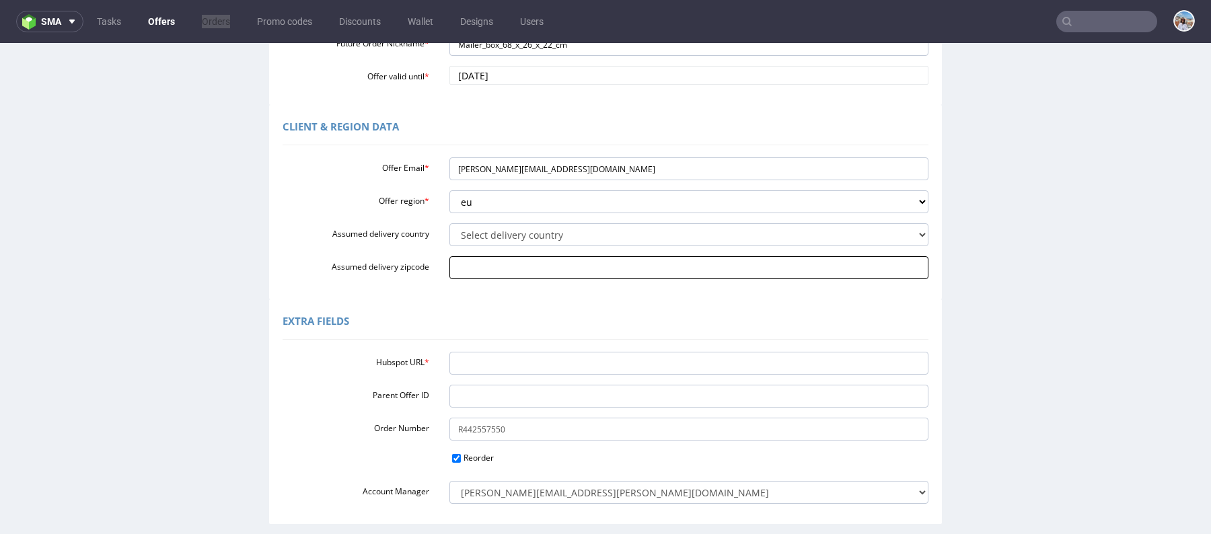
click at [507, 256] on input "Assumed delivery zipcode" at bounding box center [689, 267] width 480 height 23
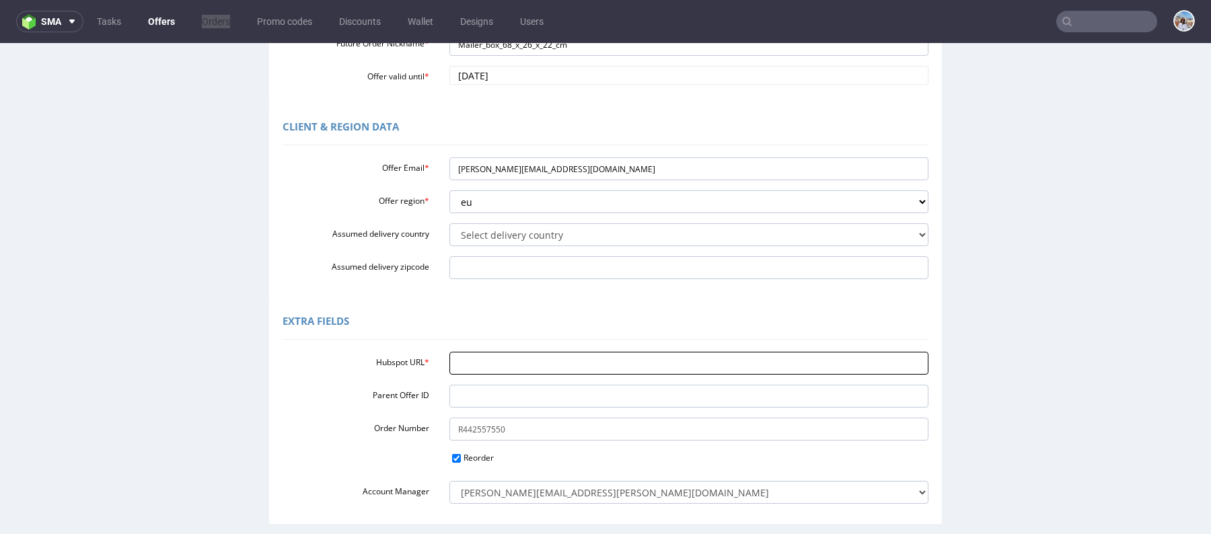
click at [457, 371] on input "Hubspot URL *" at bounding box center [689, 363] width 480 height 23
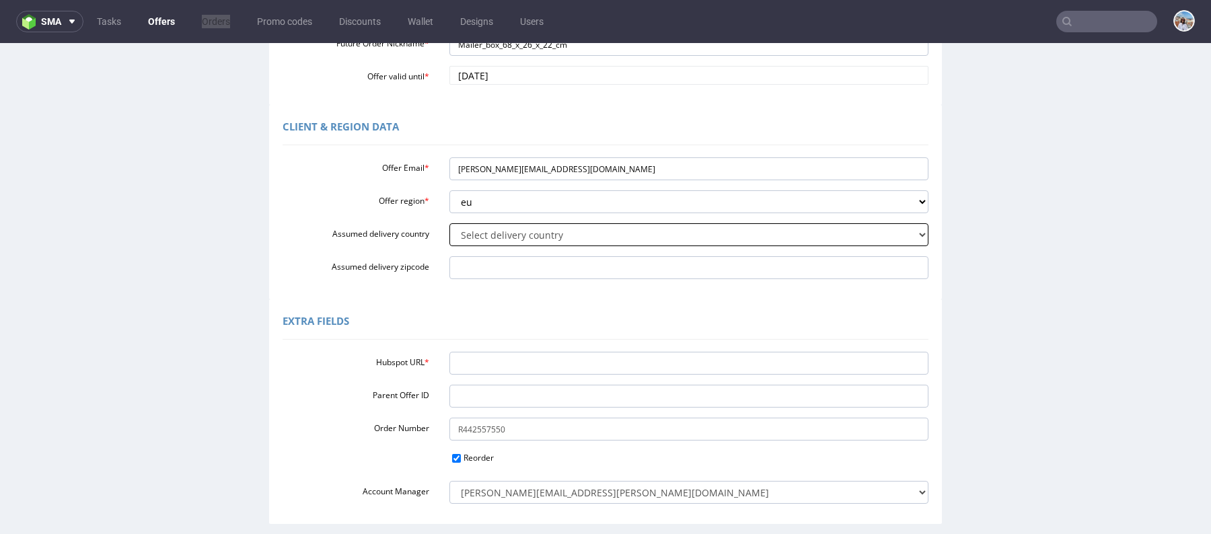
click at [466, 231] on select "Select delivery country Andorra Afghanistan Anguilla Albania Armenia Antarctica…" at bounding box center [689, 234] width 480 height 23
click at [492, 245] on select "Select delivery country Andorra Afghanistan Anguilla Albania Armenia Antarctica…" at bounding box center [689, 234] width 480 height 23
select select "201"
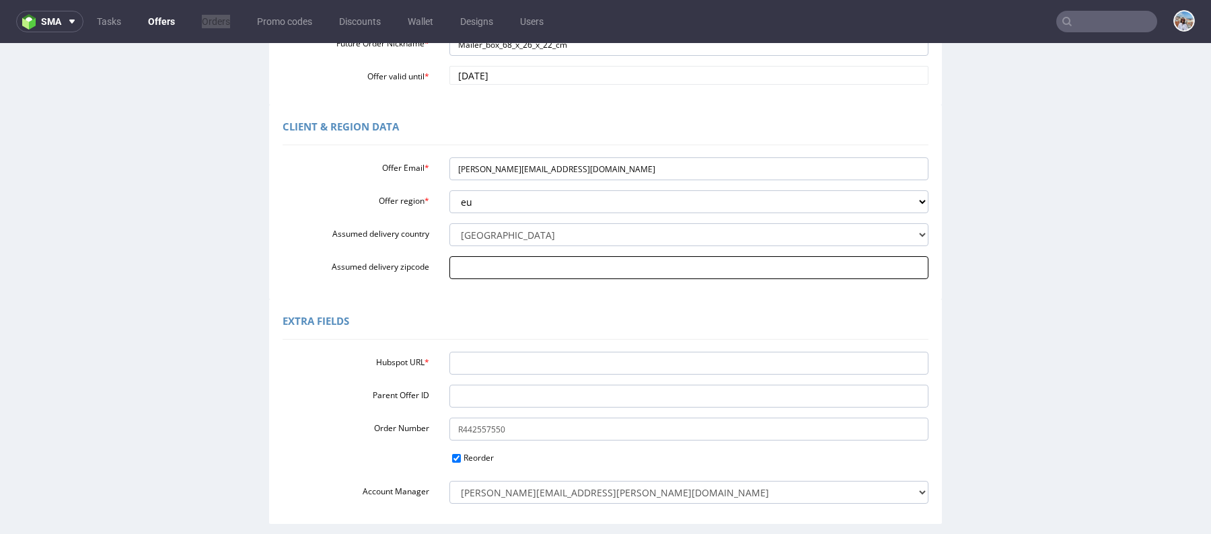
click at [456, 276] on input "Assumed delivery zipcode" at bounding box center [689, 267] width 480 height 23
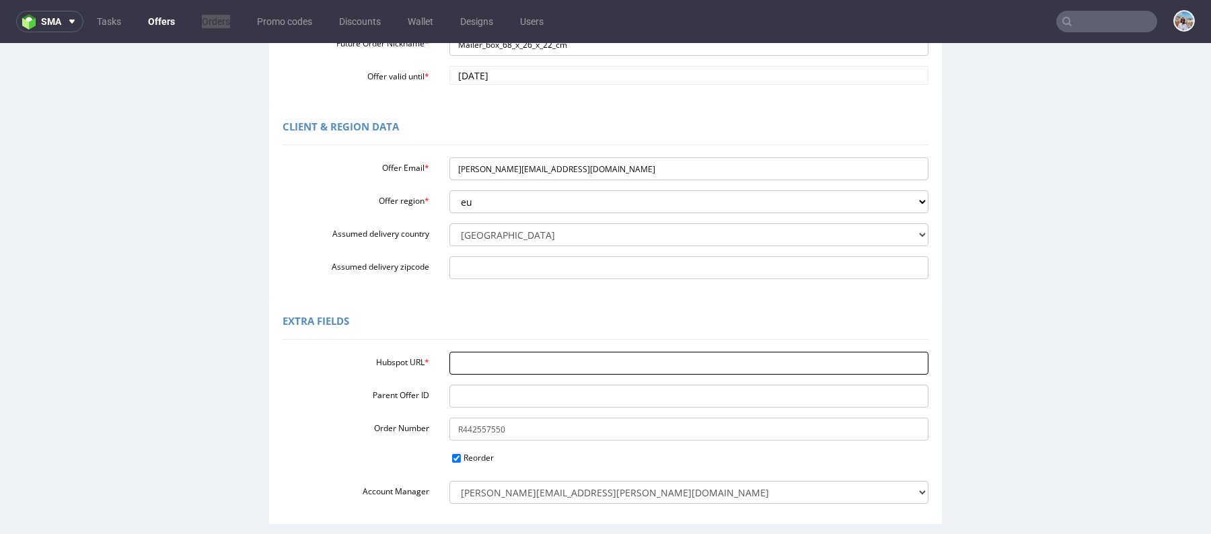
click at [451, 368] on input "Hubspot URL *" at bounding box center [689, 363] width 480 height 23
paste input "https://app-eu1.hubspot.com/contacts/25600958/record/0-3/286018548934"
type input "https://app-eu1.hubspot.com/contacts/25600958/record/0-3/286018548934"
click at [473, 388] on input "Parent Offer ID" at bounding box center [689, 396] width 480 height 23
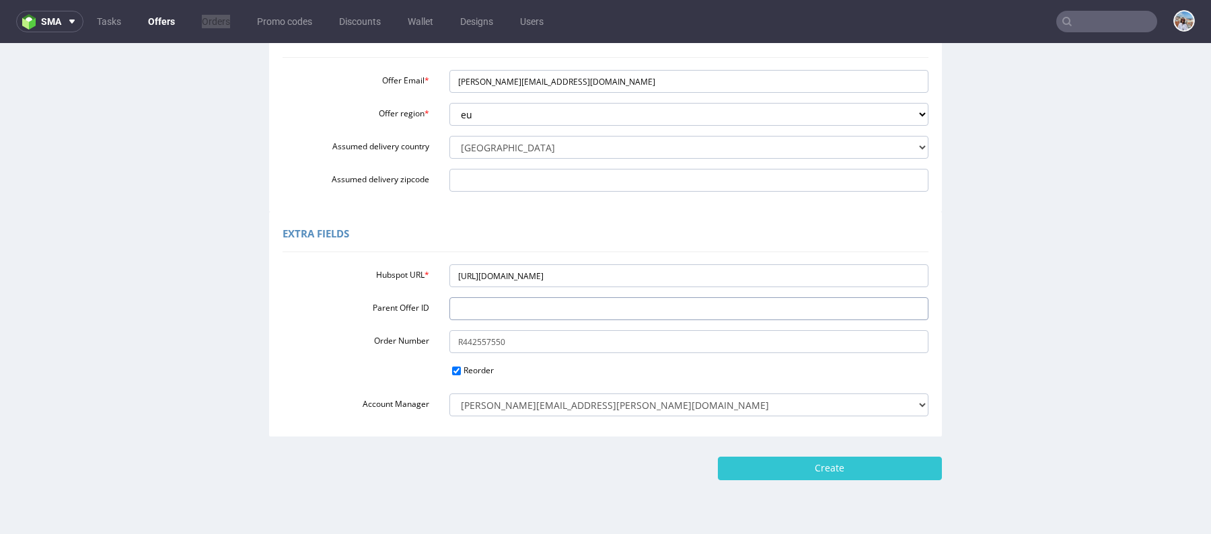
scroll to position [408, 0]
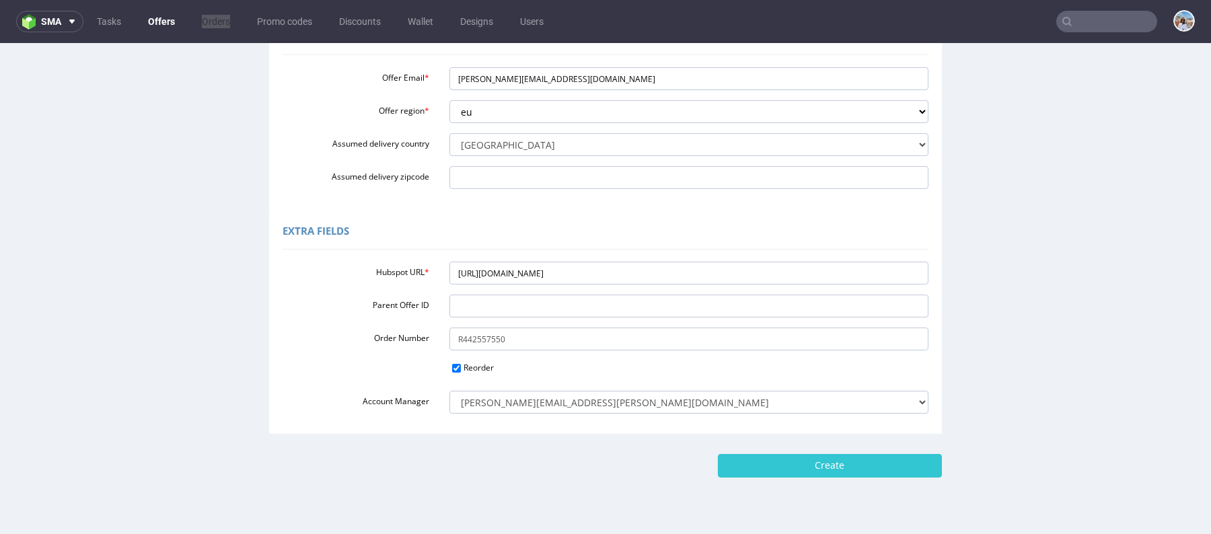
click at [782, 476] on div "Home Offers Duplicate Custom Offer Custom Offer Custom Offer Required Fields Of…" at bounding box center [605, 100] width 1211 height 930
click at [777, 470] on input "Create" at bounding box center [830, 465] width 224 height 23
type input "Please wait..."
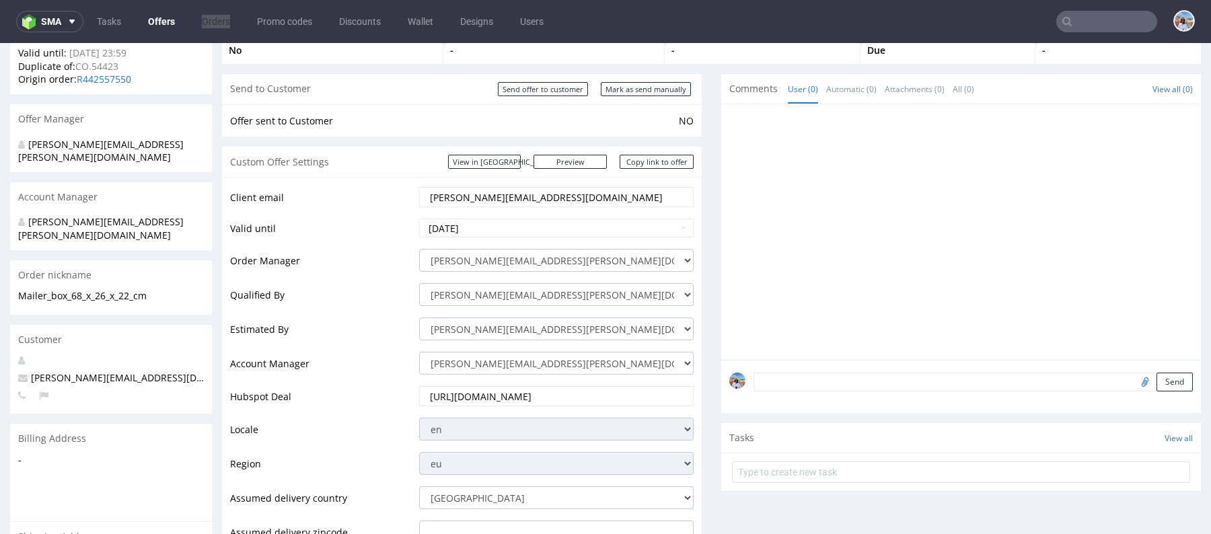
scroll to position [93, 0]
click at [503, 367] on select "monika.pozniak@packhelp.com adrian.margula@packhelp.com alex.lemee@packhelp.com…" at bounding box center [556, 361] width 274 height 23
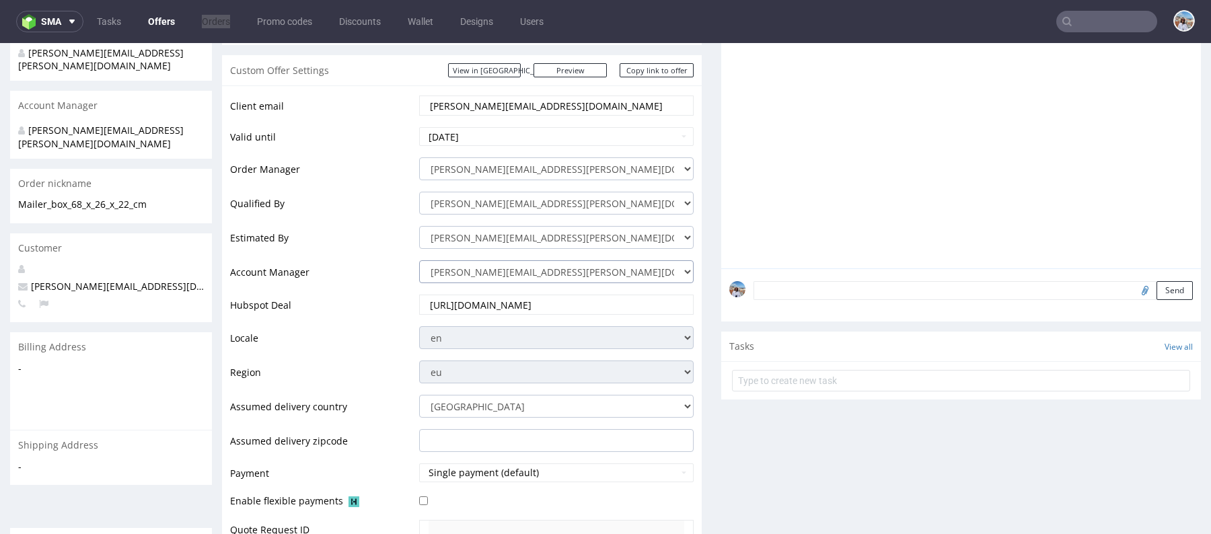
scroll to position [187, 0]
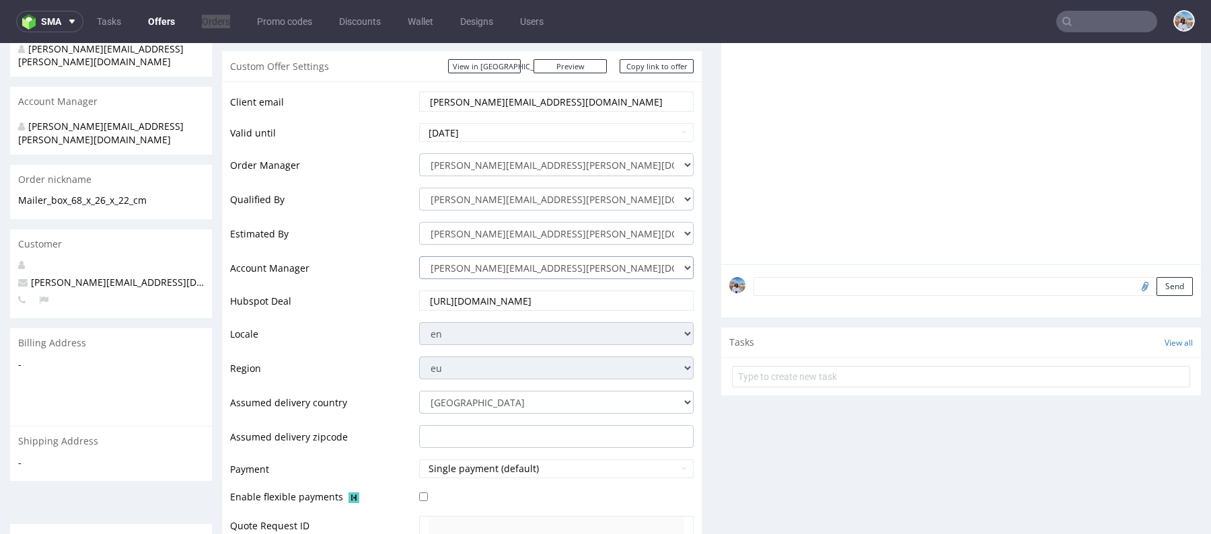
click at [455, 270] on select "monika.pozniak@packhelp.com adrian.margula@packhelp.com alex.lemee@packhelp.com…" at bounding box center [556, 267] width 274 height 23
select select
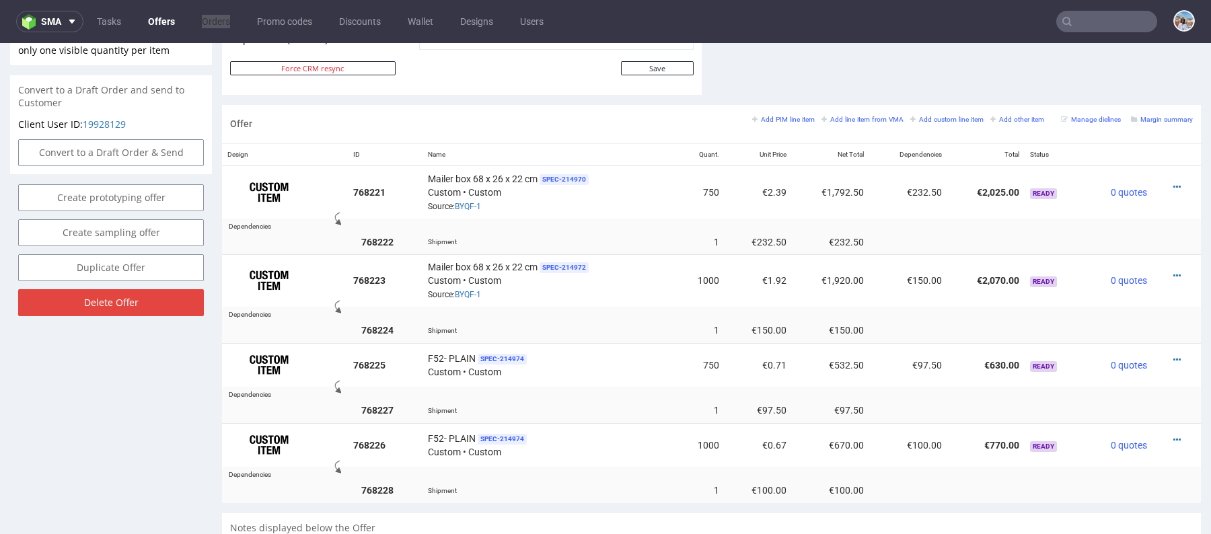
scroll to position [714, 0]
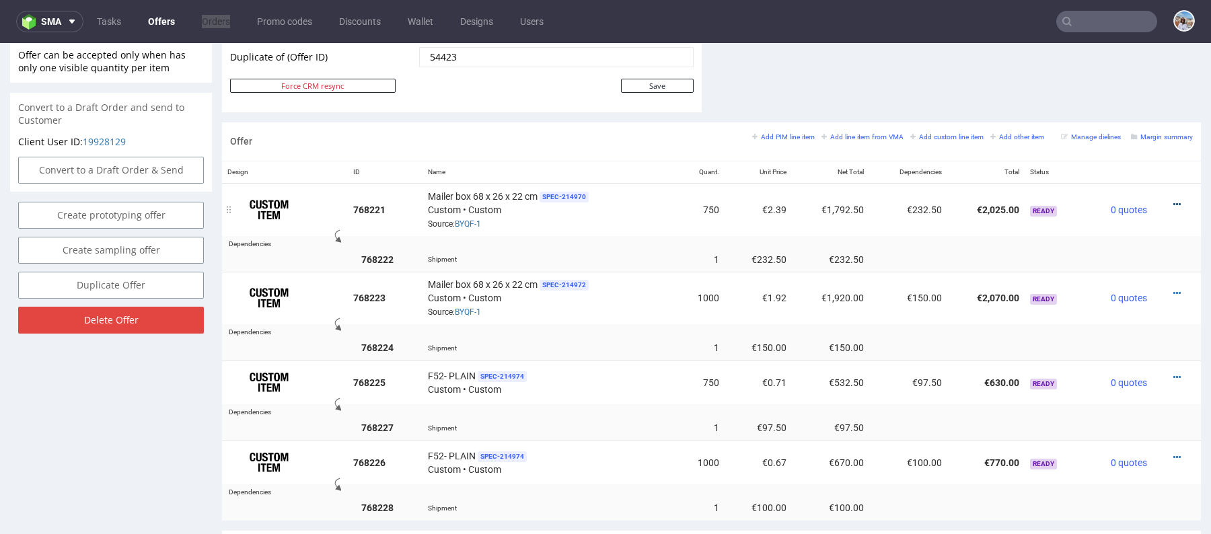
click at [1173, 204] on icon at bounding box center [1176, 204] width 7 height 9
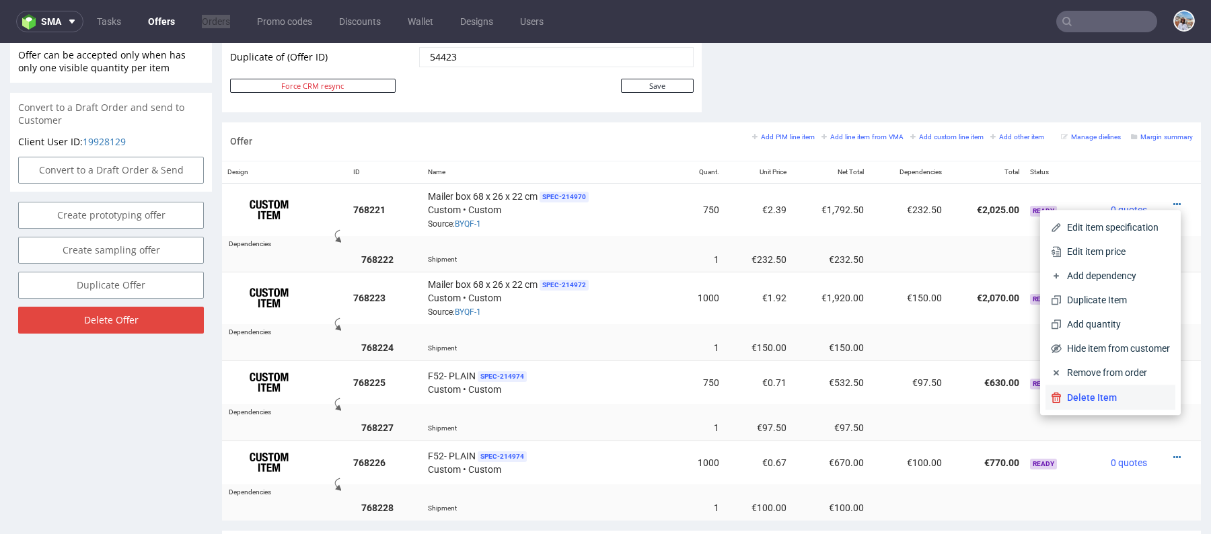
click at [1067, 397] on span "Delete Item" at bounding box center [1116, 397] width 108 height 13
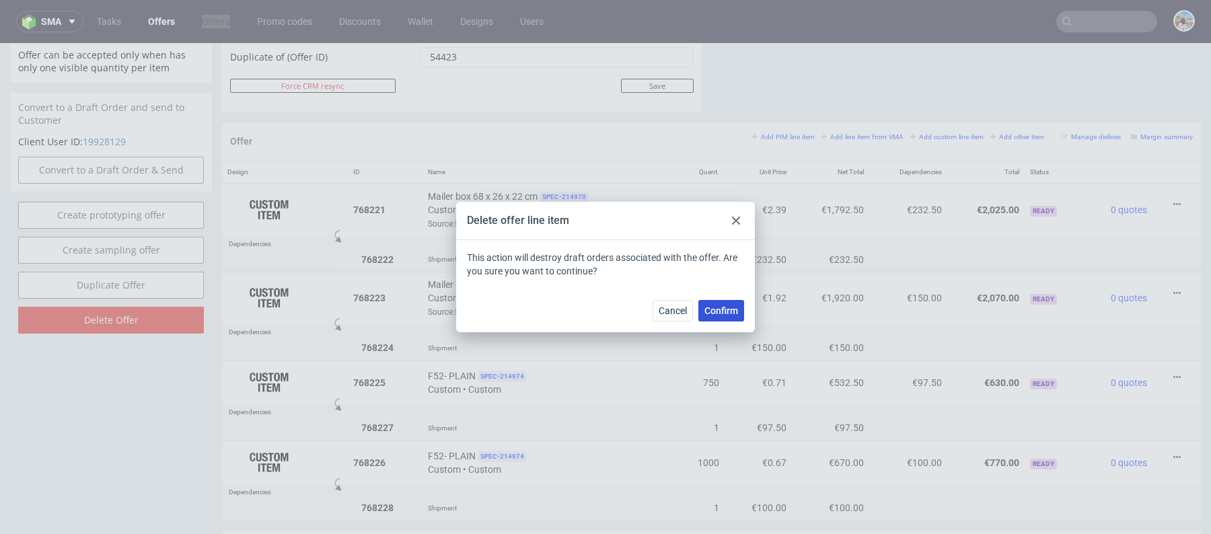
click at [724, 319] on button "Confirm" at bounding box center [721, 311] width 46 height 22
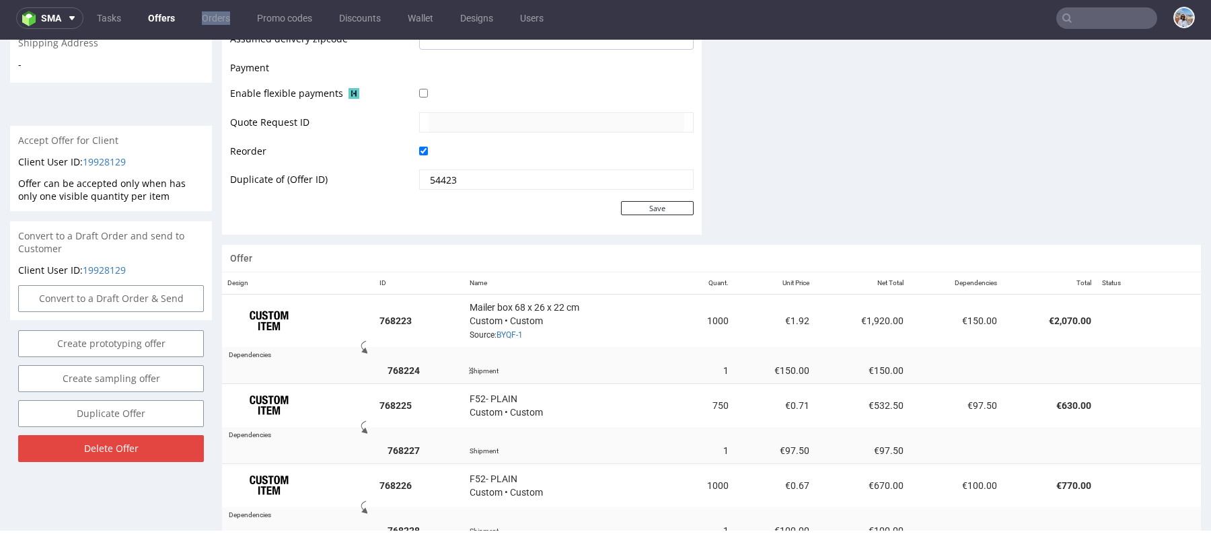
scroll to position [637, 0]
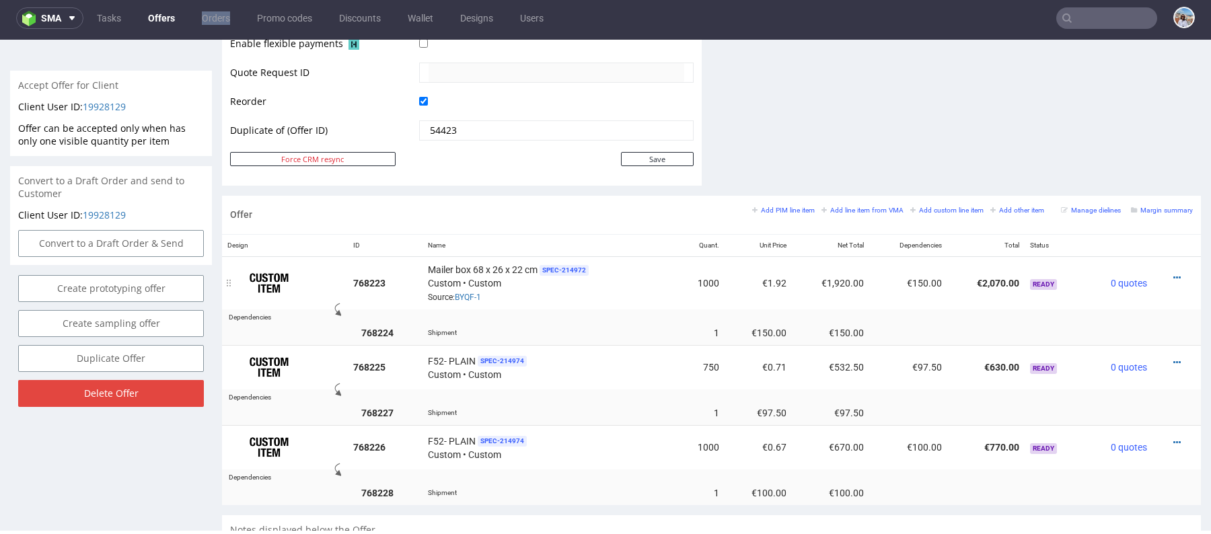
click at [1164, 281] on div at bounding box center [1173, 277] width 30 height 13
click at [1173, 280] on link at bounding box center [1176, 277] width 7 height 11
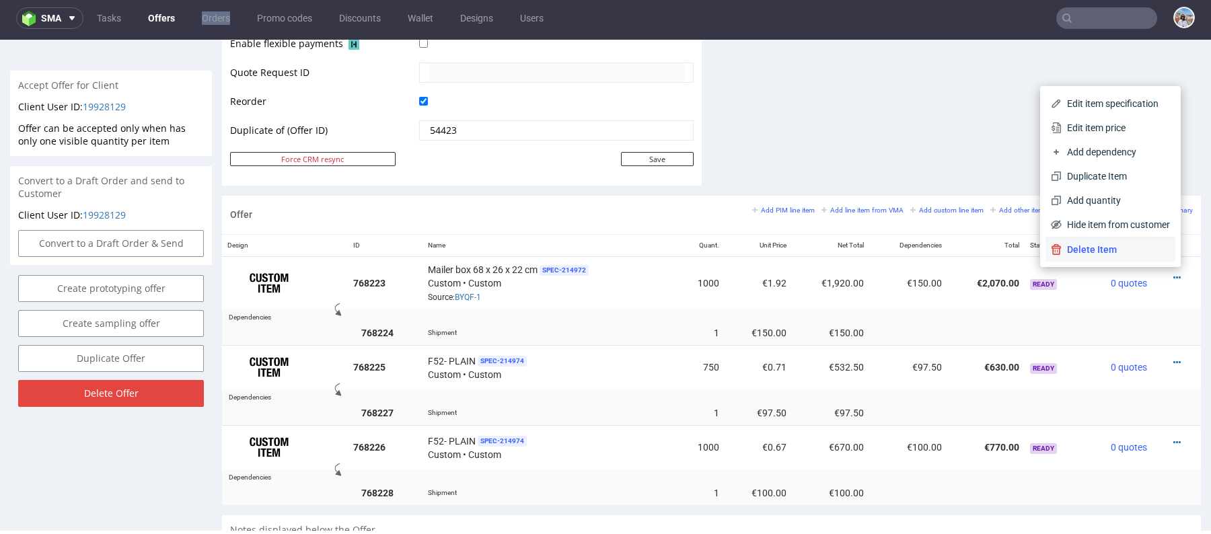
click at [1076, 256] on li "Delete Item" at bounding box center [1110, 249] width 130 height 24
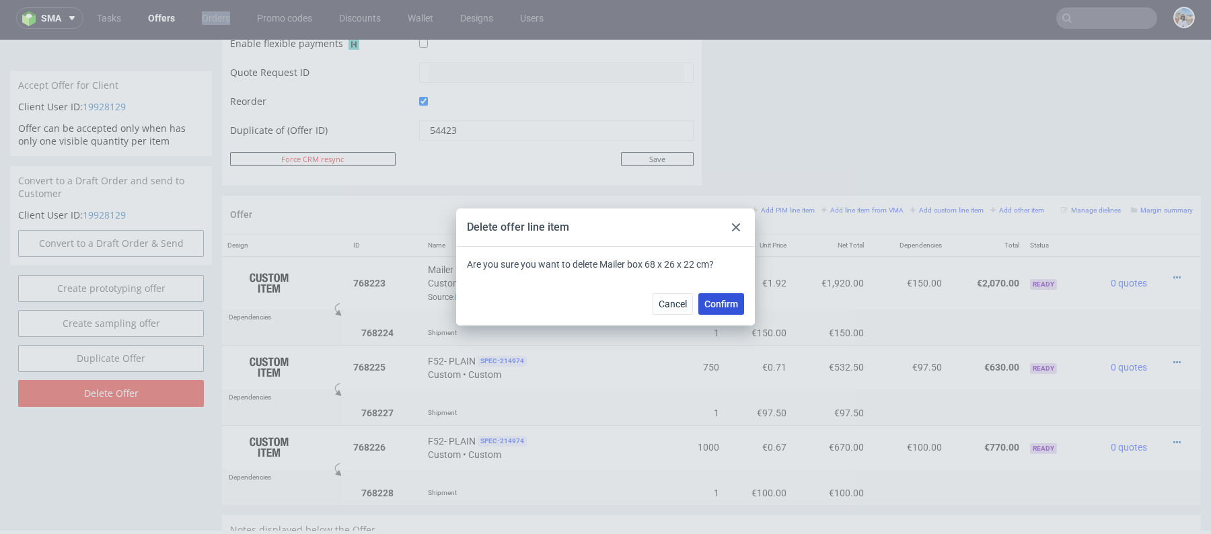
click at [734, 304] on span "Confirm" at bounding box center [721, 303] width 34 height 9
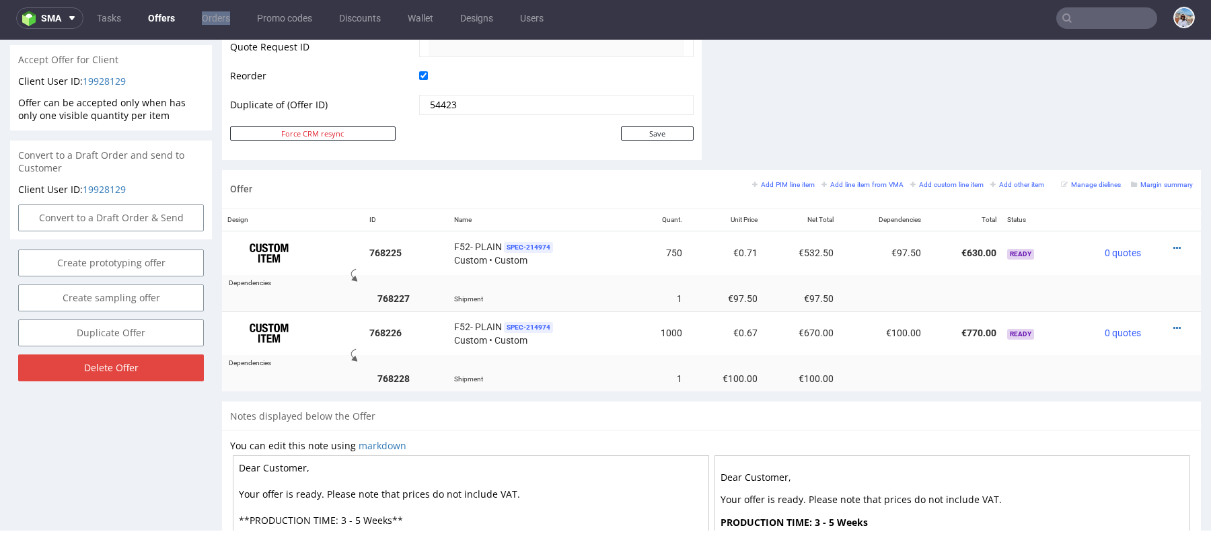
scroll to position [547, 0]
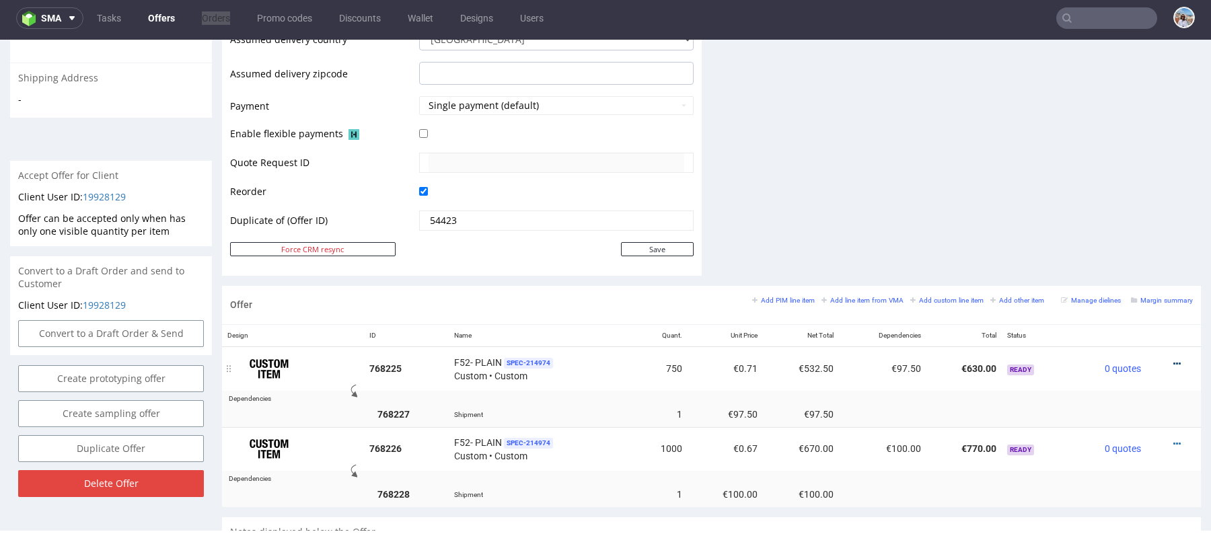
click at [1173, 360] on icon at bounding box center [1176, 363] width 7 height 9
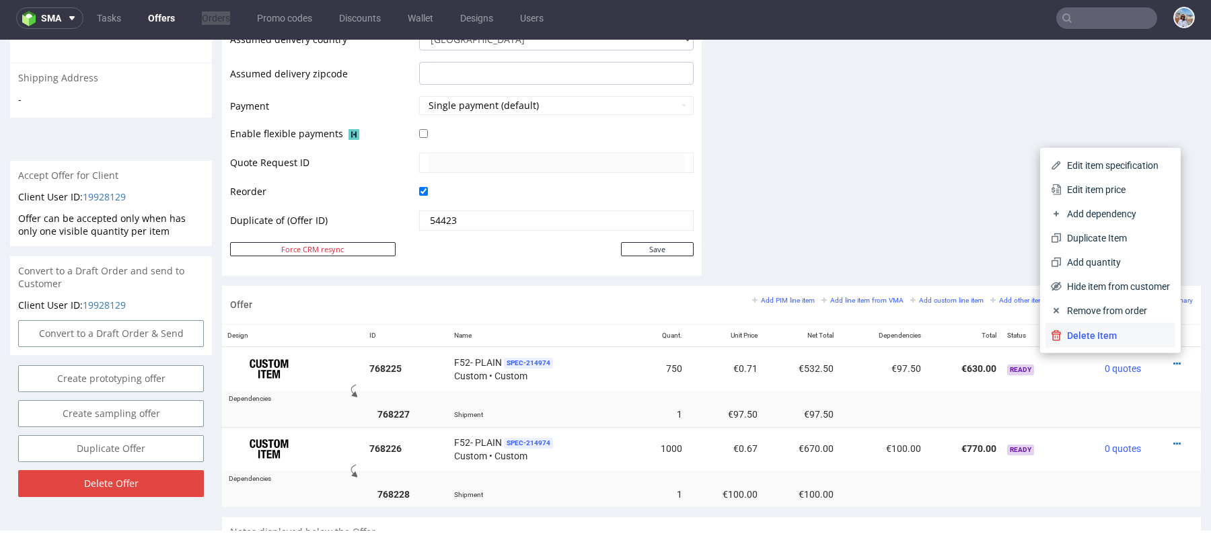
click at [1118, 344] on li "Delete Item" at bounding box center [1110, 336] width 130 height 24
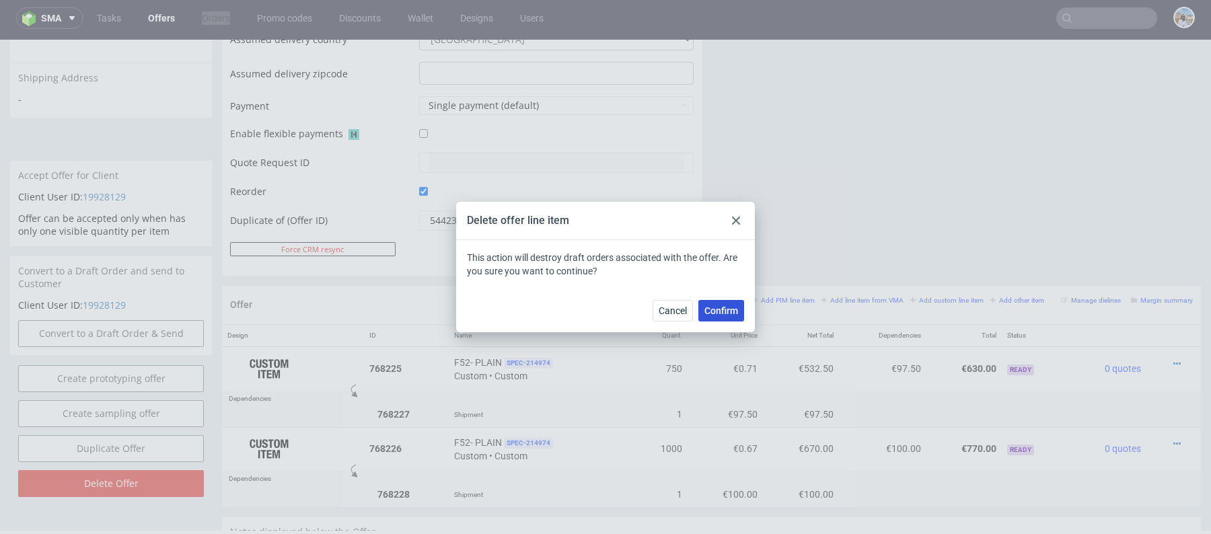
click at [718, 306] on span "Confirm" at bounding box center [721, 310] width 34 height 9
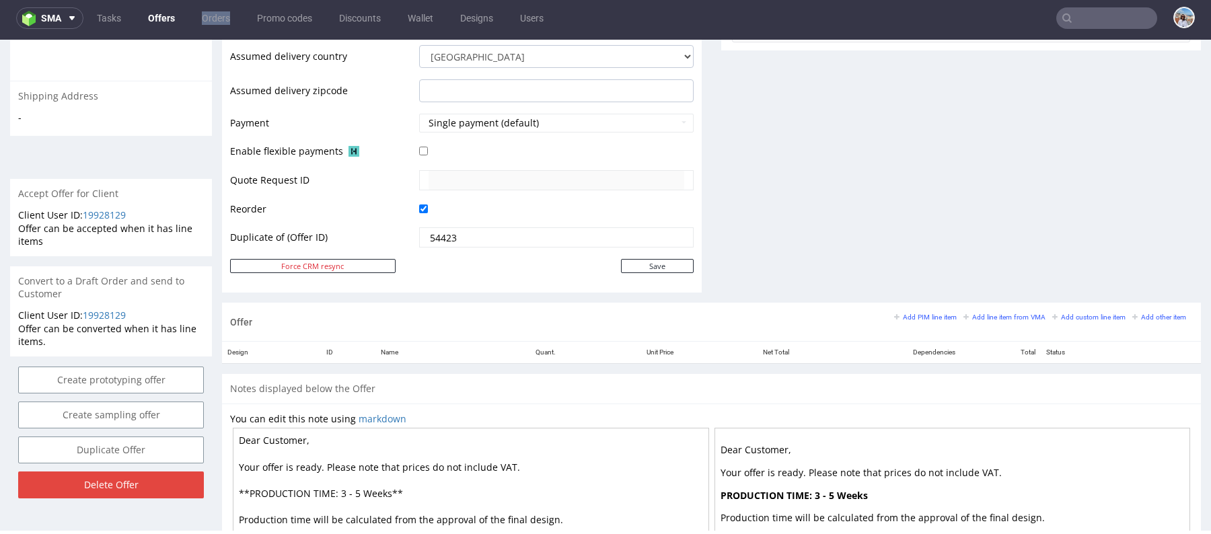
scroll to position [681, 0]
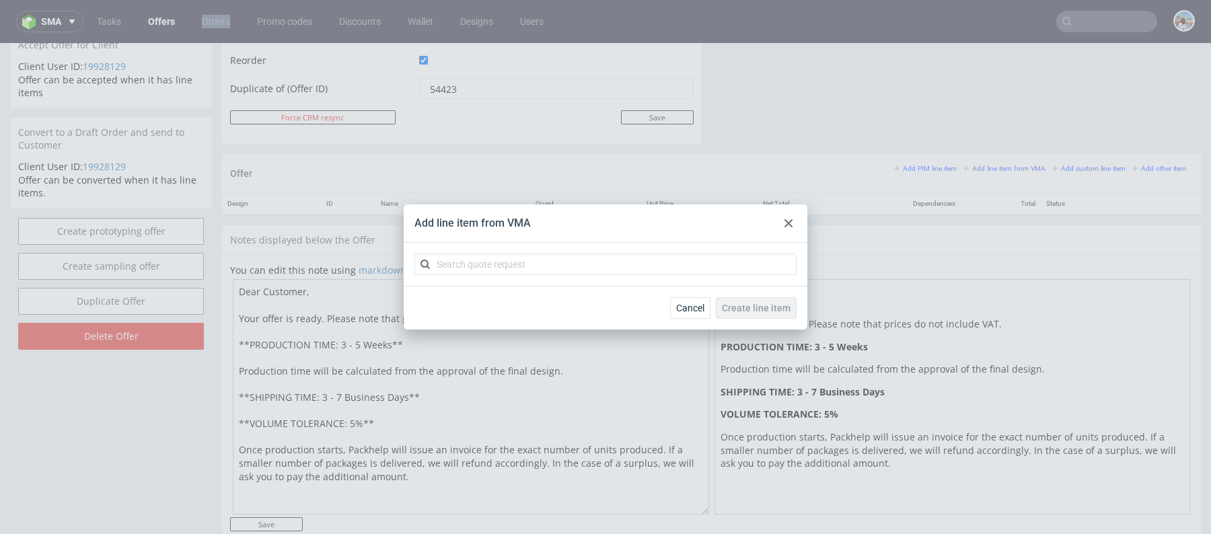
scroll to position [3, 0]
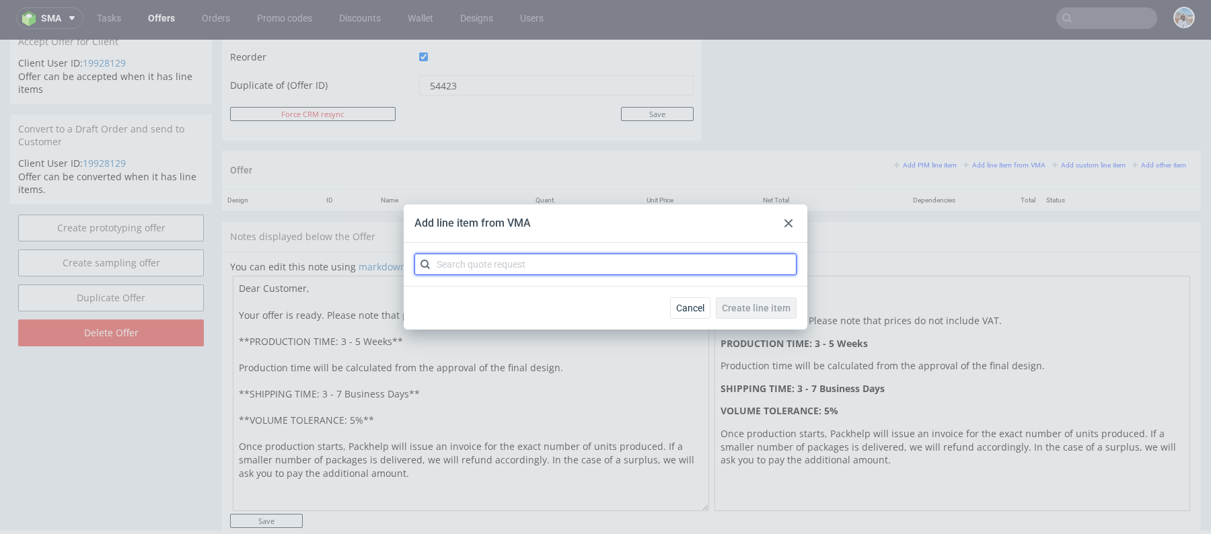
click at [563, 264] on input "text" at bounding box center [605, 265] width 382 height 22
paste input "CBBA"
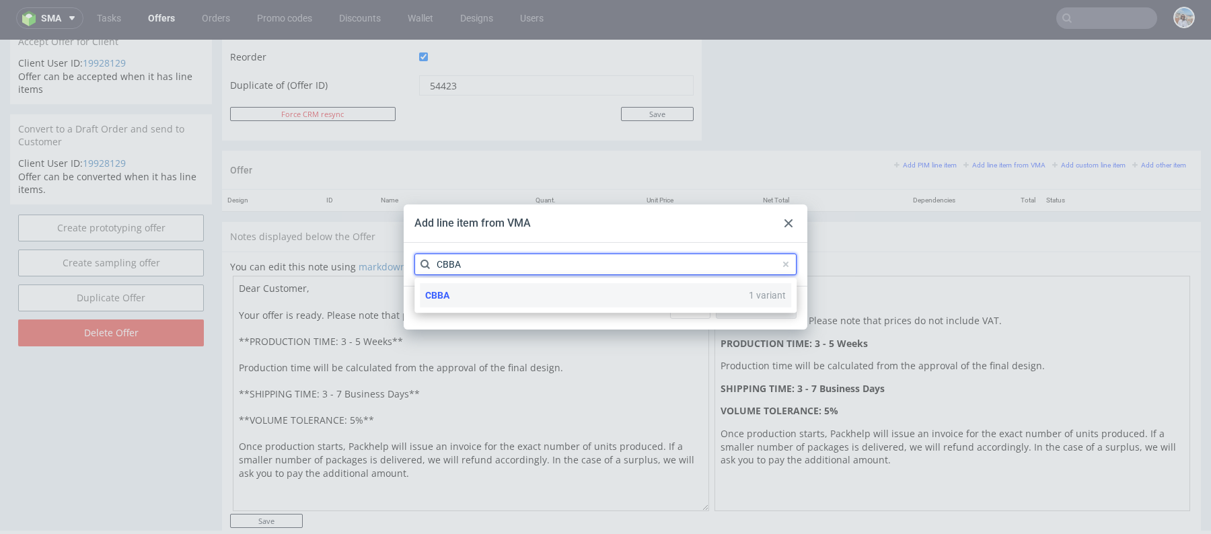
type input "CBBA"
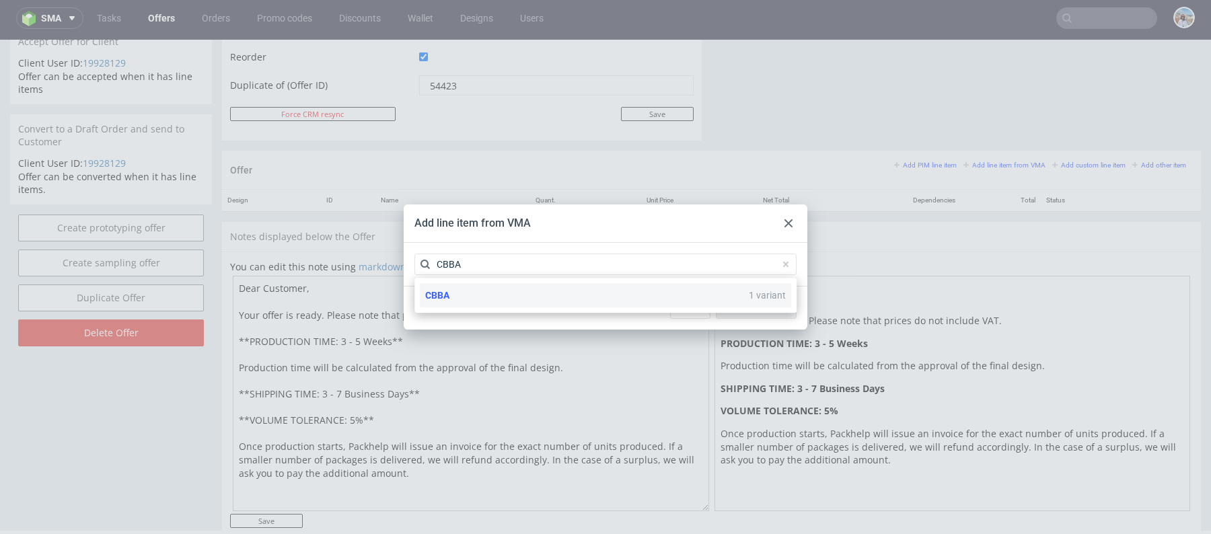
click at [572, 283] on div "CBBA 1 variant" at bounding box center [605, 295] width 371 height 24
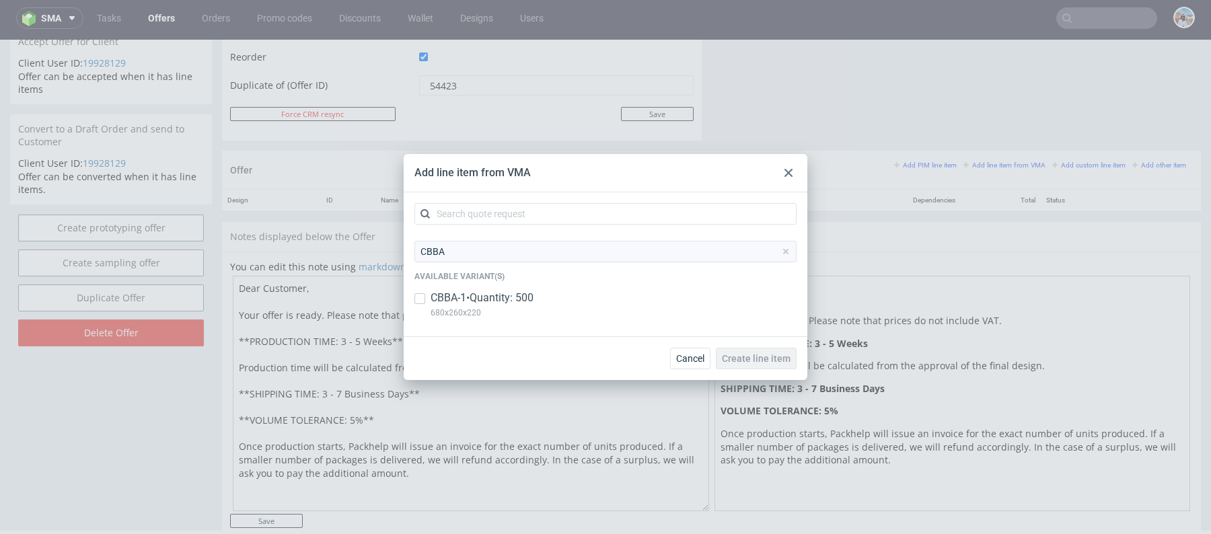
click at [515, 309] on p "680x260x220" at bounding box center [482, 312] width 103 height 15
checkbox input "true"
click at [757, 356] on span "Create line item" at bounding box center [756, 358] width 69 height 9
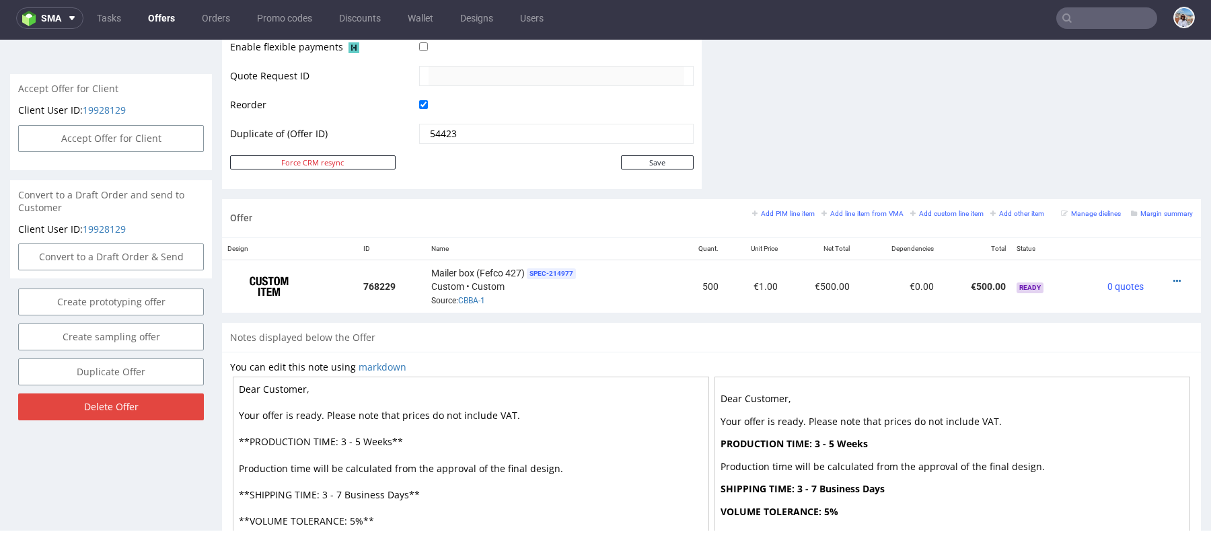
scroll to position [618, 0]
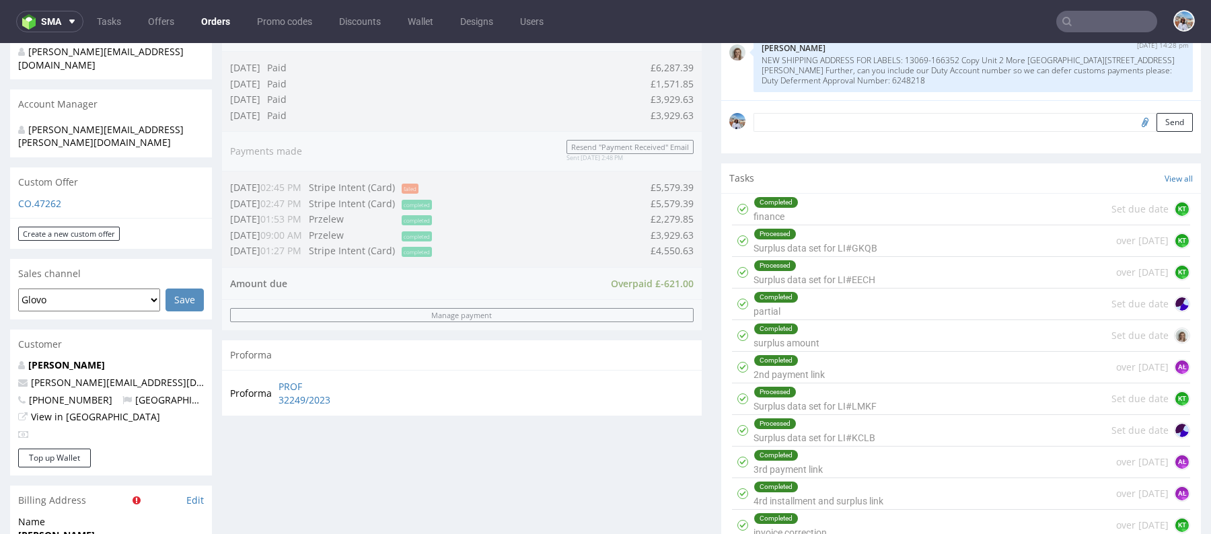
scroll to position [429, 0]
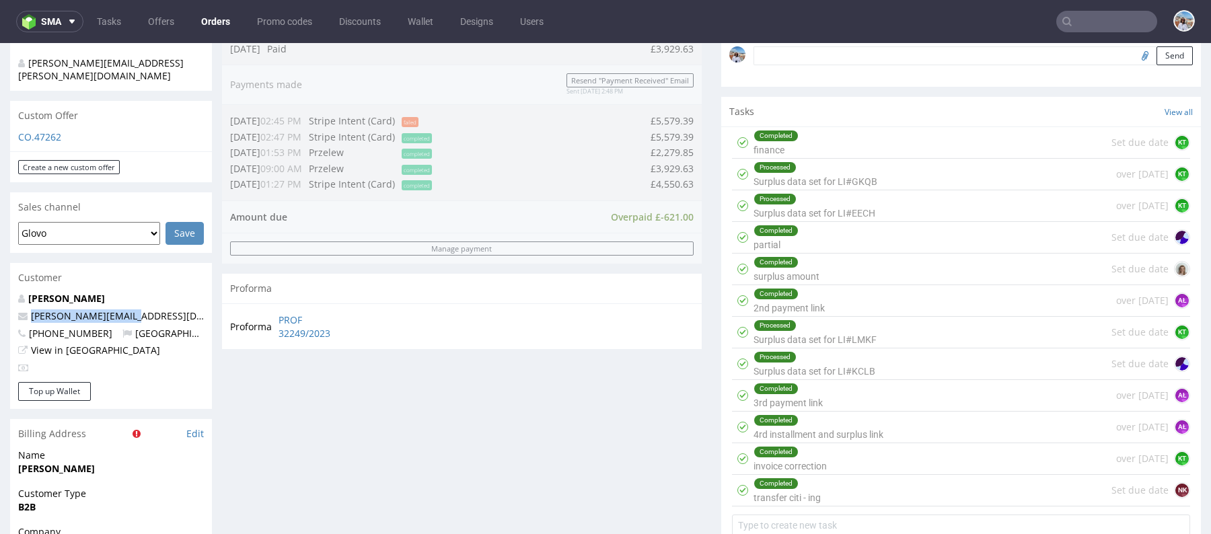
drag, startPoint x: 150, startPoint y: 293, endPoint x: 25, endPoint y: 289, distance: 125.2
click at [25, 309] on p "raphael@duyucare.com" at bounding box center [111, 315] width 186 height 13
copy span "raphael@duyucare.com"
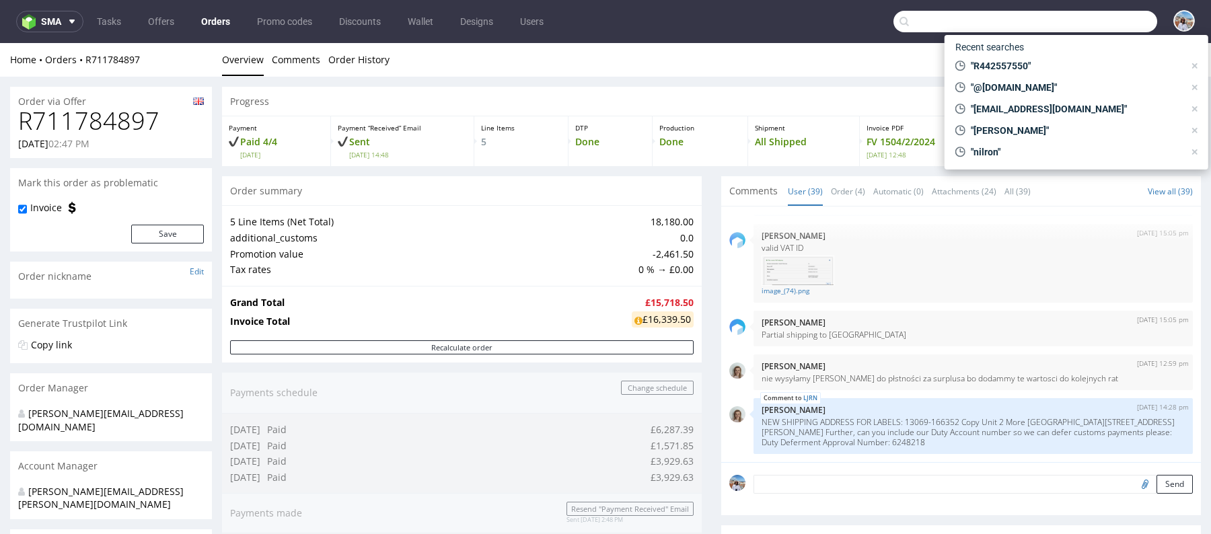
click at [1089, 26] on input "text" at bounding box center [1025, 22] width 264 height 22
click at [1034, 57] on div ""R442557550"" at bounding box center [1069, 66] width 239 height 19
type input "R442557550"
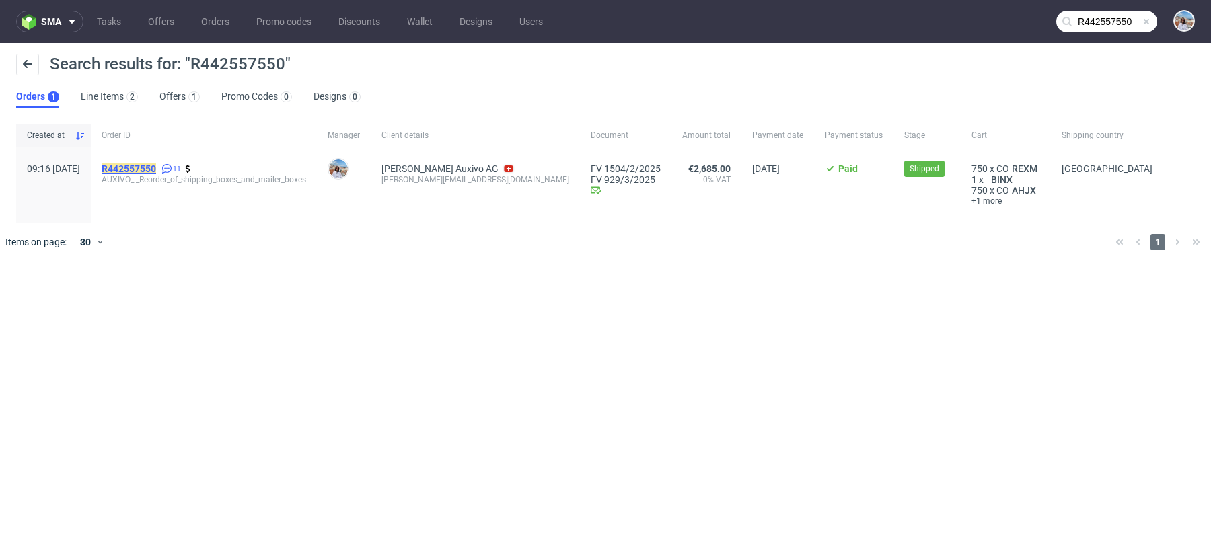
click at [156, 166] on mark "R442557550" at bounding box center [129, 168] width 54 height 11
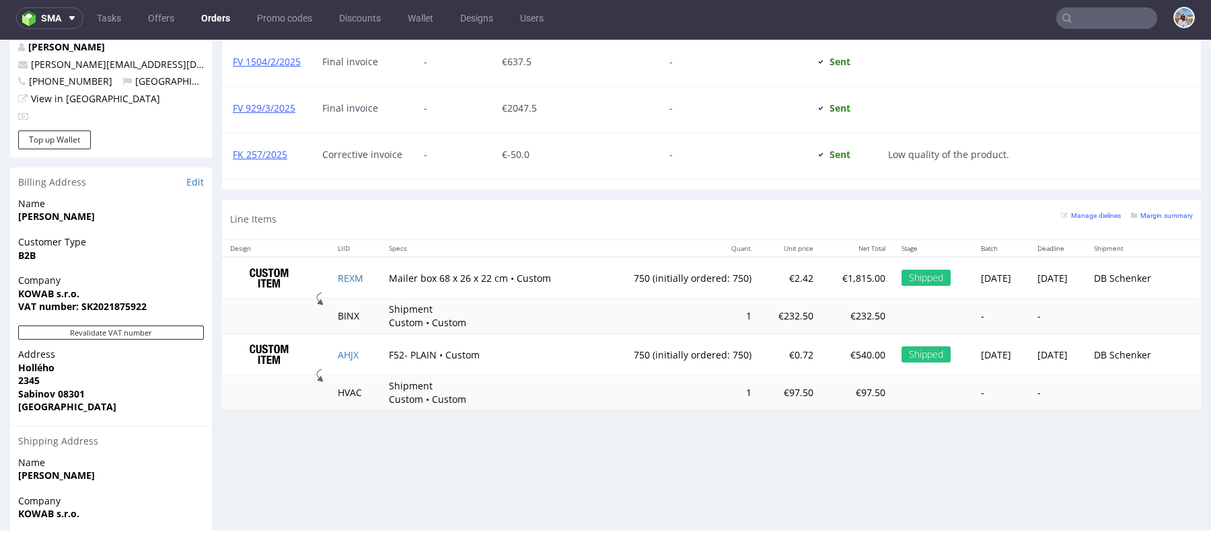
scroll to position [859, 0]
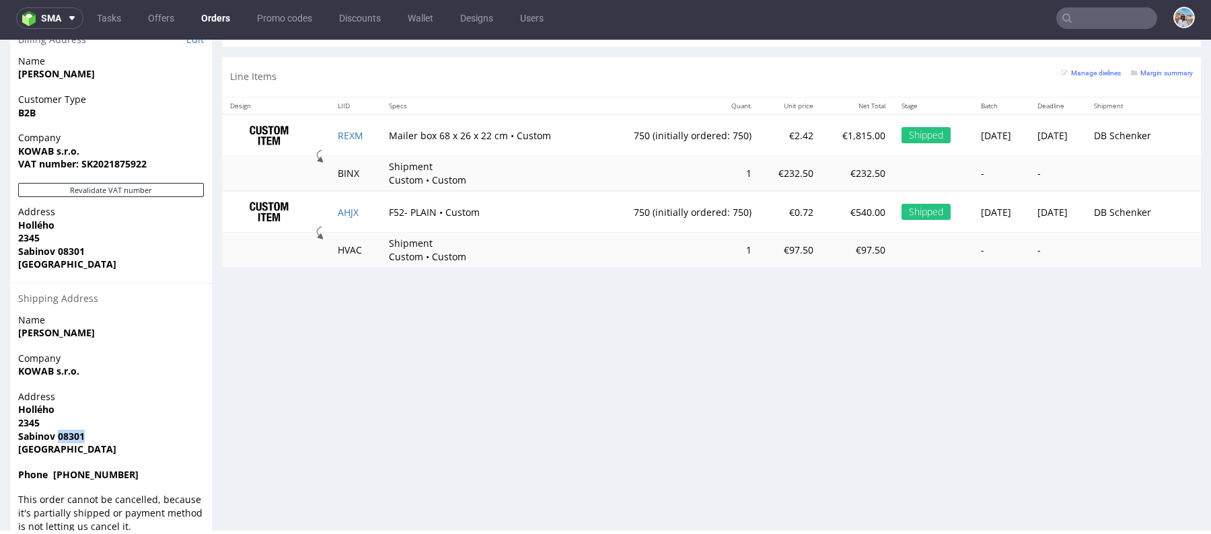
drag, startPoint x: 57, startPoint y: 406, endPoint x: 110, endPoint y: 406, distance: 52.5
click at [110, 430] on span "Sabinov 08301" at bounding box center [111, 436] width 186 height 13
copy strong "08301"
drag, startPoint x: 380, startPoint y: 128, endPoint x: 582, endPoint y: 128, distance: 201.8
click at [582, 128] on tr "REXM Mailer box 68 x 26 x 22 cm • Custom 750 (initially ordered: 750) €2.42 €1,…" at bounding box center [711, 135] width 979 height 42
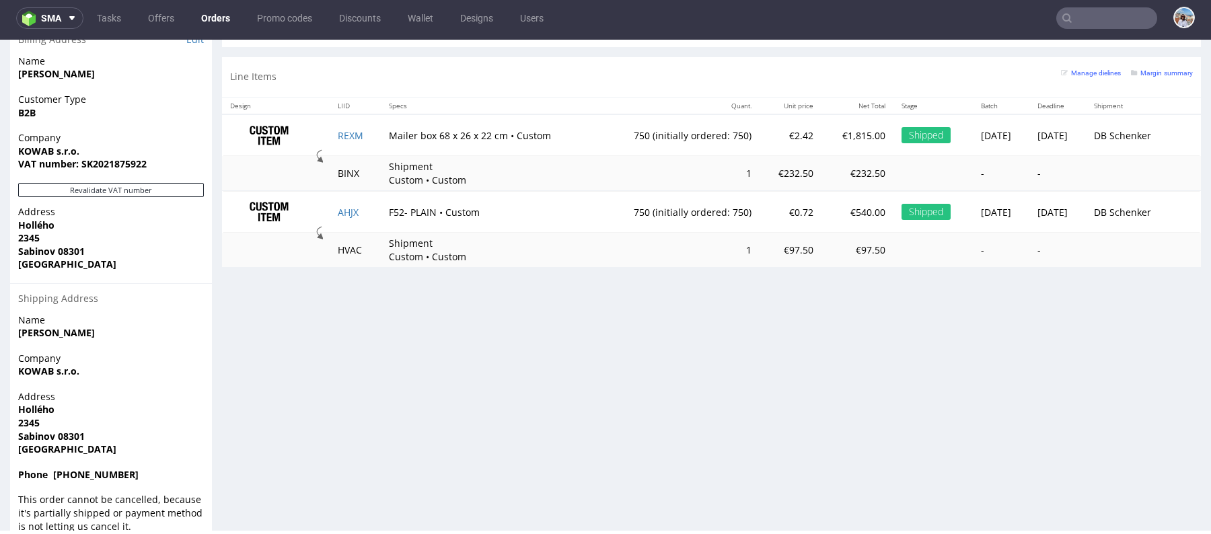
click at [496, 128] on td "Mailer box 68 x 26 x 22 cm • Custom" at bounding box center [489, 135] width 217 height 42
drag, startPoint x: 496, startPoint y: 128, endPoint x: 387, endPoint y: 128, distance: 109.7
click at [387, 128] on td "Mailer box 68 x 26 x 22 cm • Custom" at bounding box center [489, 135] width 217 height 42
copy td "Mailer box 68 x 26 x 22 cm"
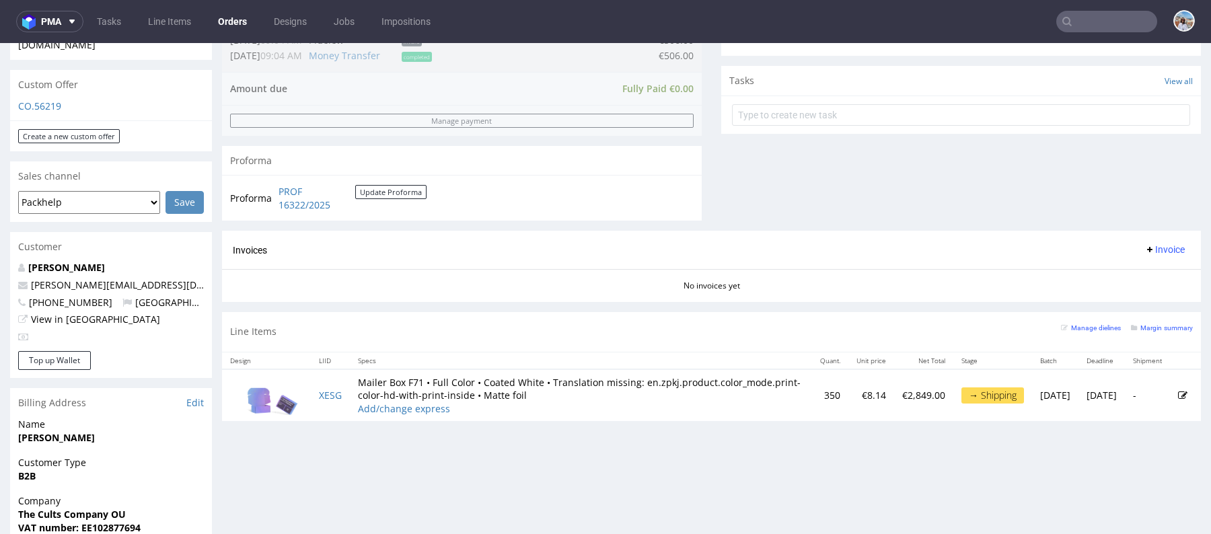
scroll to position [451, 0]
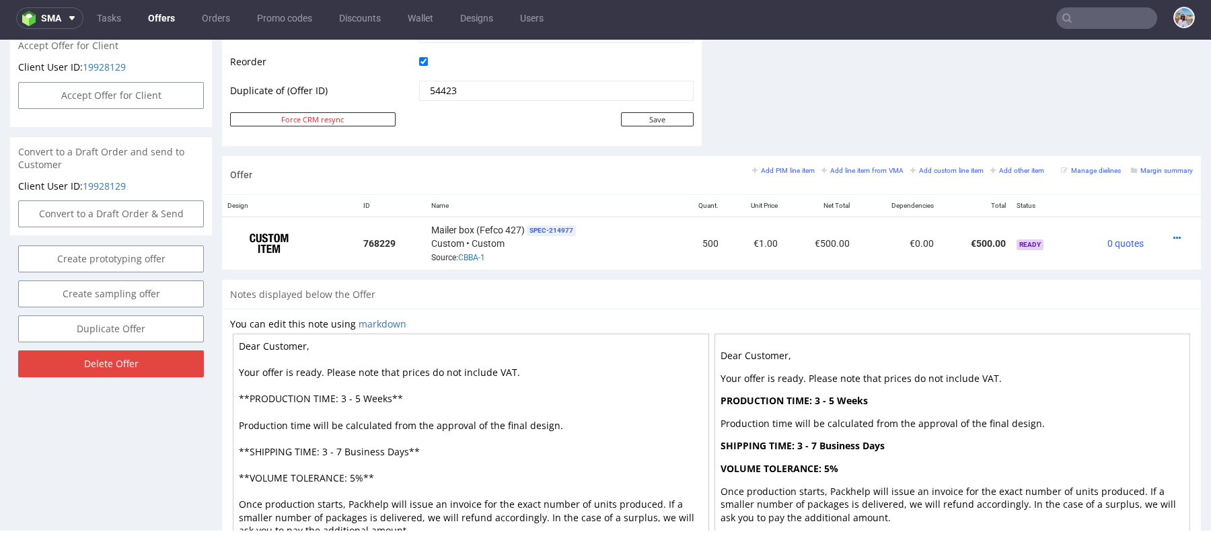
scroll to position [764, 0]
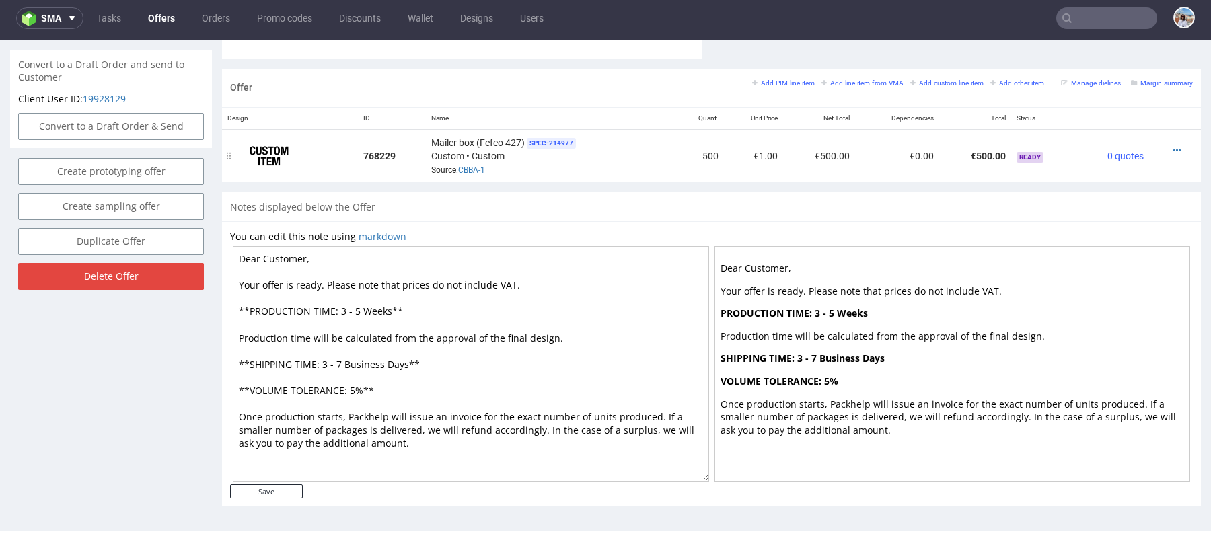
click at [1158, 144] on div at bounding box center [1170, 150] width 33 height 13
click at [1173, 146] on icon at bounding box center [1176, 150] width 7 height 9
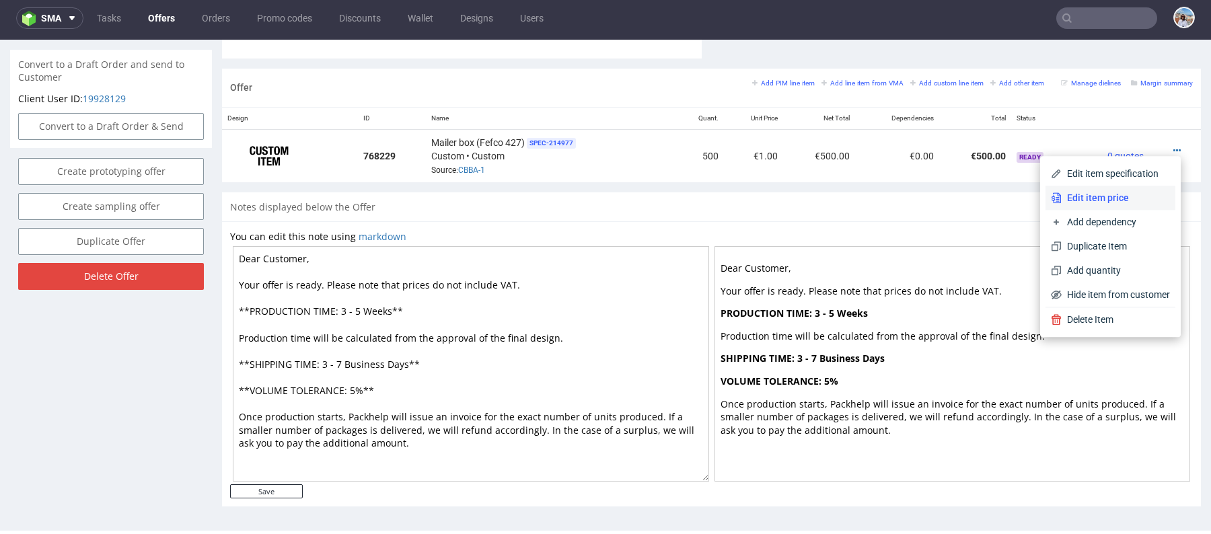
click at [1097, 198] on span "Edit item price" at bounding box center [1116, 197] width 108 height 13
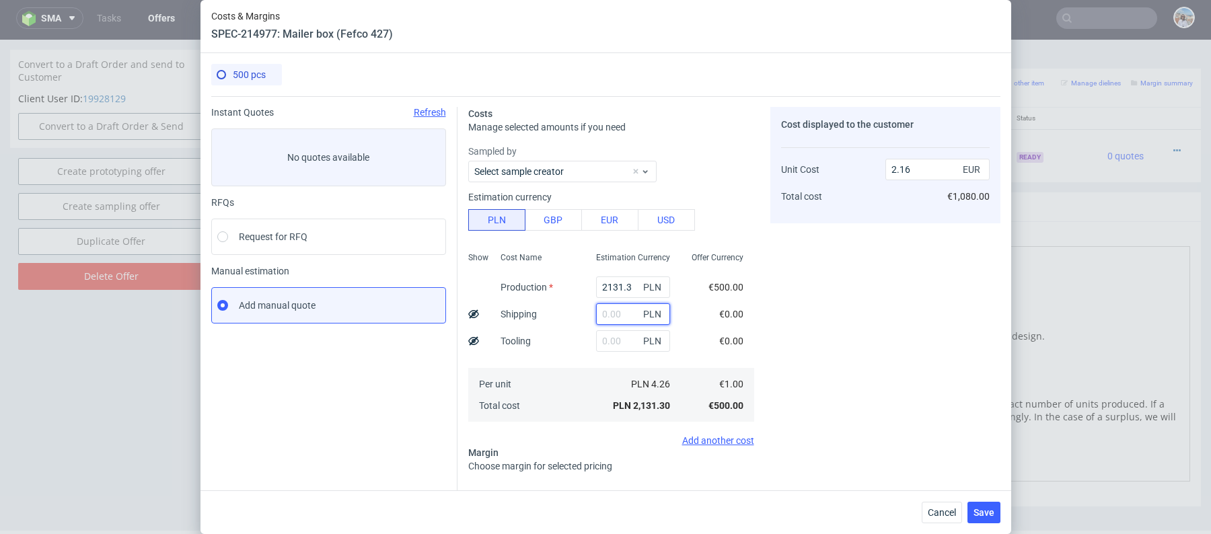
click at [625, 324] on input "text" at bounding box center [633, 314] width 74 height 22
paste input "958.03"
type input "958.03"
type input "3.13"
type input "95"
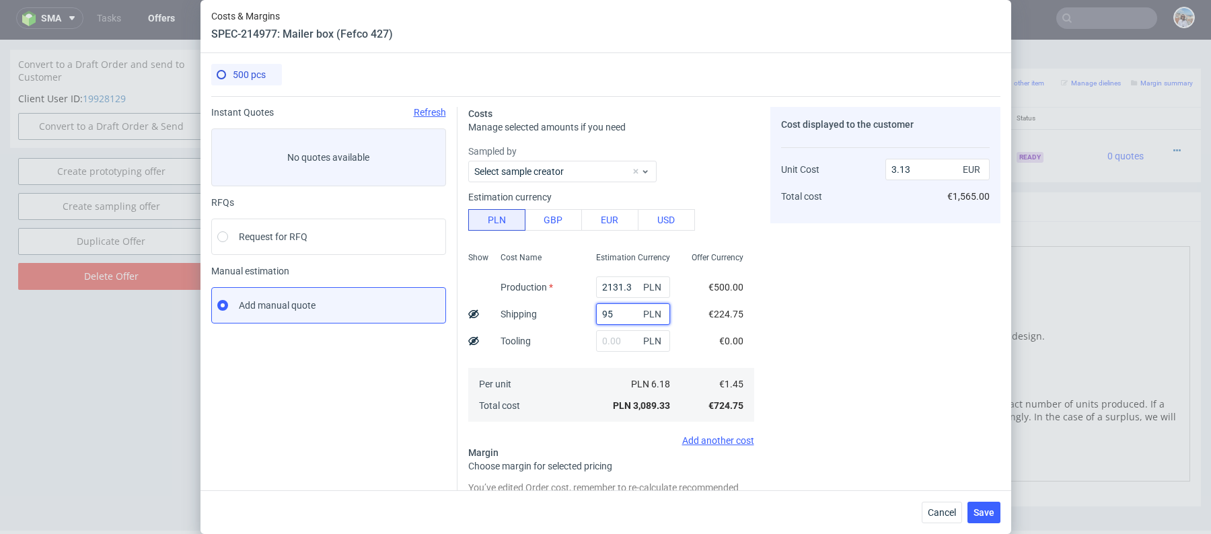
type input "2.25"
type input "959"
type input "3.13"
type input "960"
click at [611, 267] on div "Estimation Currency" at bounding box center [633, 262] width 96 height 24
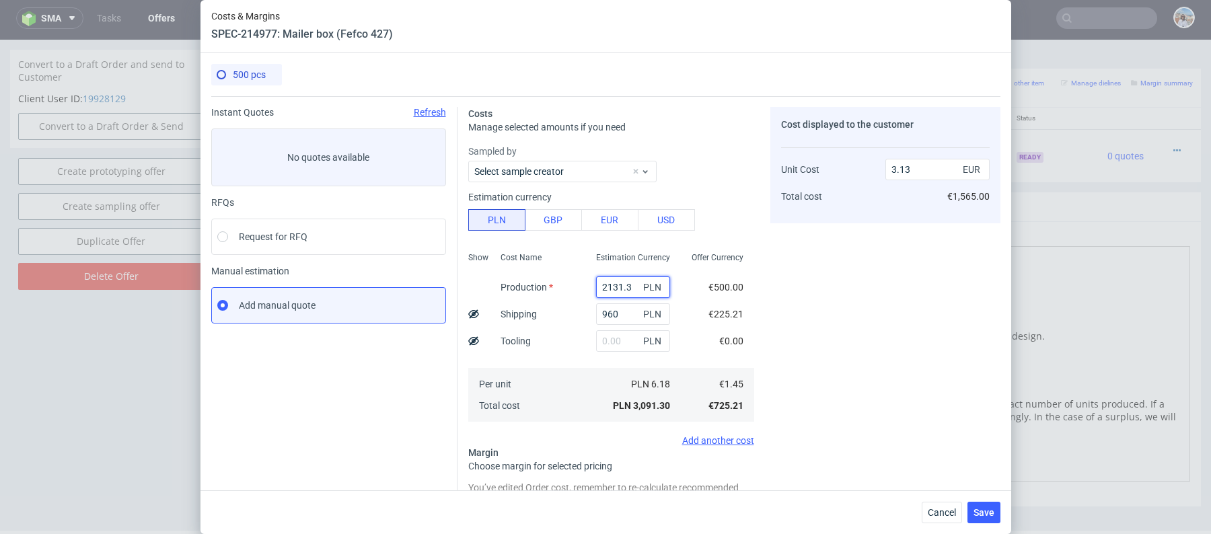
click at [620, 283] on input "2131.3" at bounding box center [633, 287] width 74 height 22
paste input "690"
type input "2690"
type input "3.69"
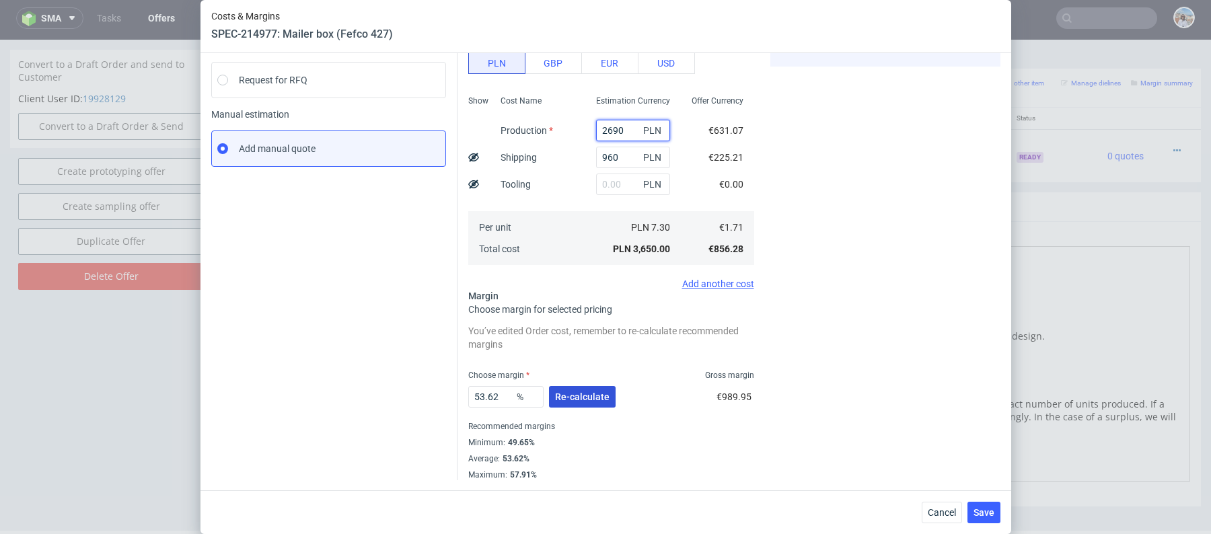
type input "2690"
click at [593, 388] on button "Re-calculate" at bounding box center [582, 397] width 67 height 22
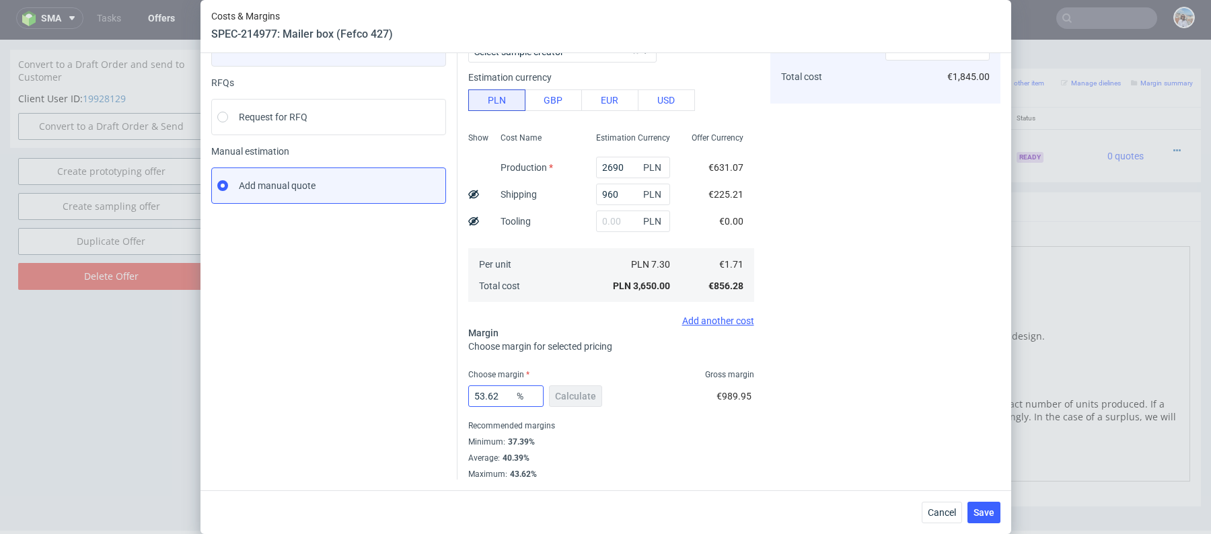
scroll to position [119, 0]
click at [486, 392] on input "53.62" at bounding box center [505, 397] width 75 height 22
type input "38"
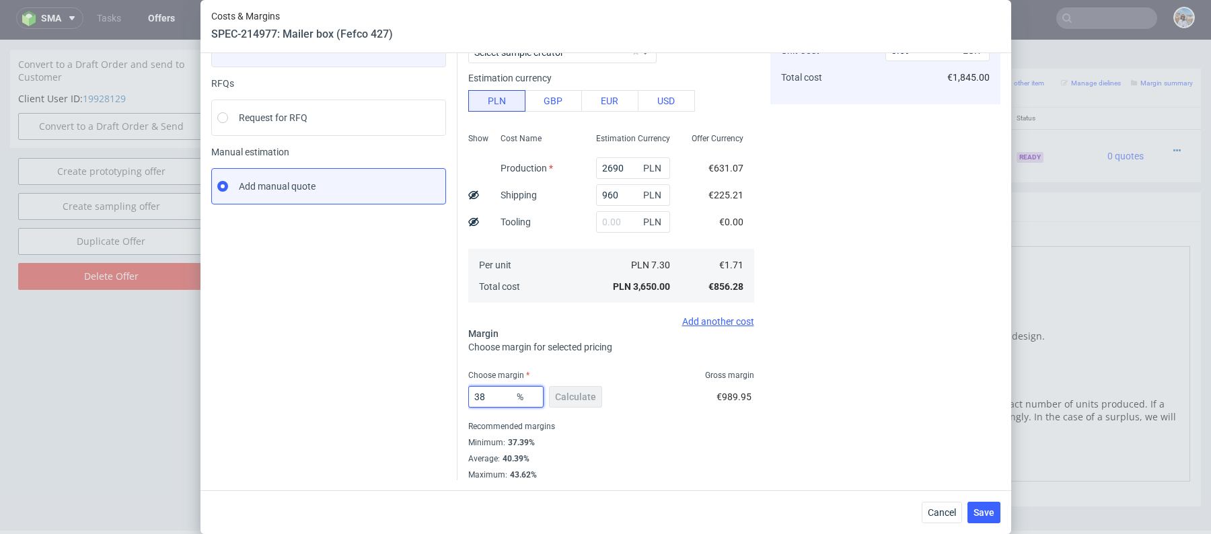
type input "2.76"
type input "38"
click at [395, 357] on div "Instant Quotes Refresh No quotes available RFQs Request for RFQ Manual estimati…" at bounding box center [334, 234] width 246 height 492
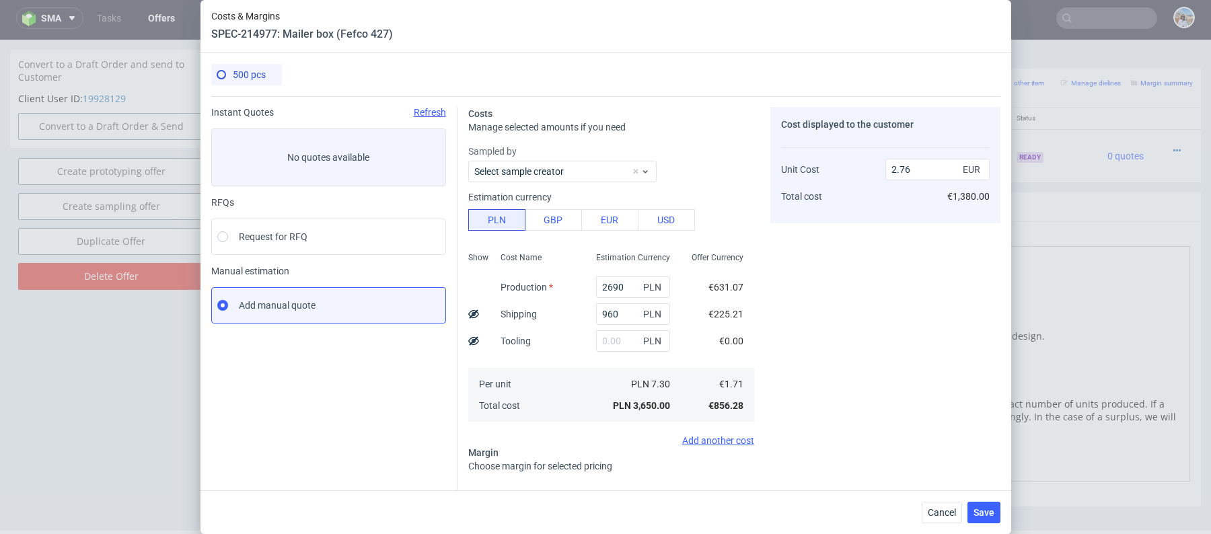
click at [470, 311] on icon at bounding box center [473, 314] width 11 height 11
type input "2.31"
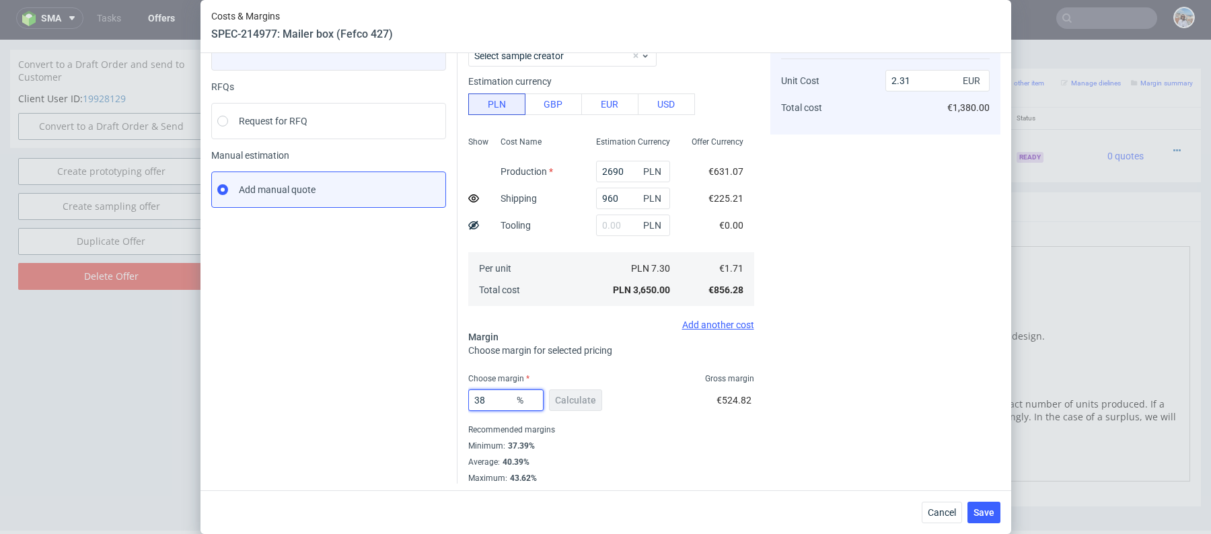
click at [488, 393] on input "38" at bounding box center [505, 401] width 75 height 22
type input "40"
type input "2.4"
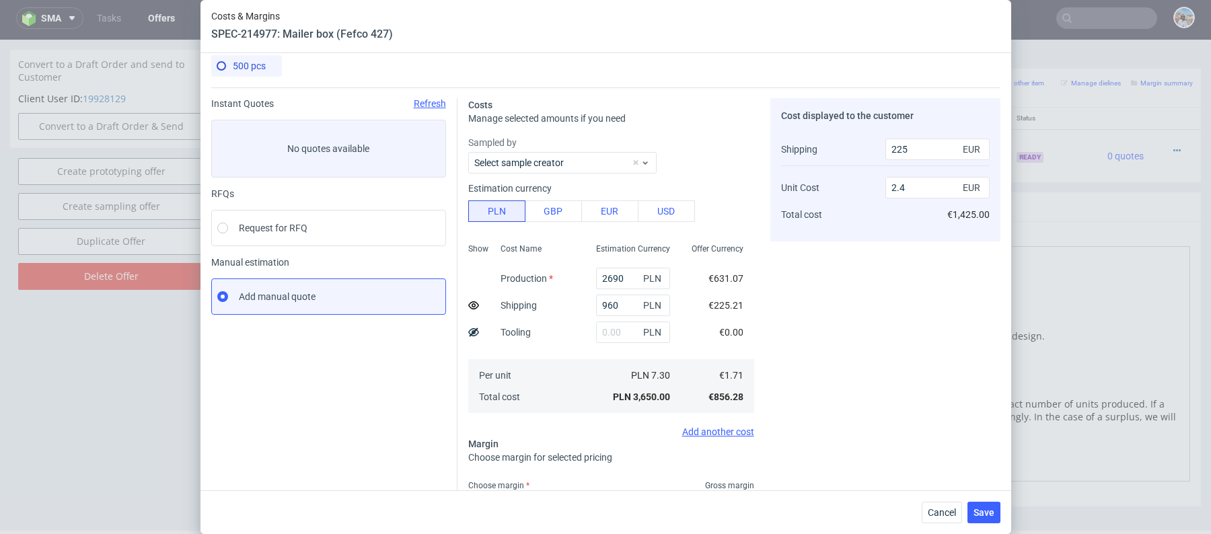
scroll to position [0, 0]
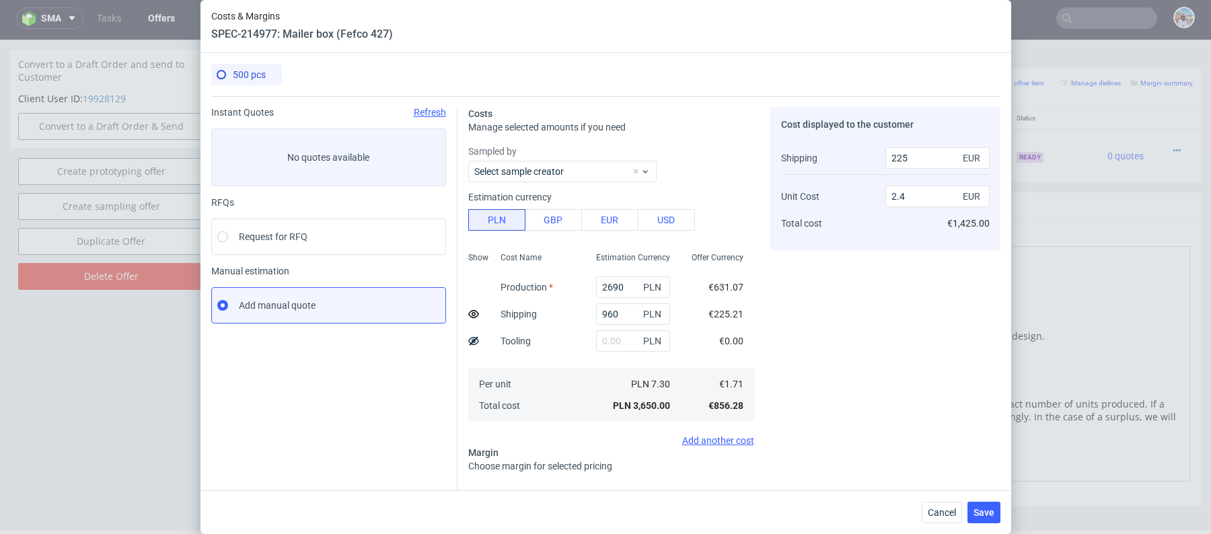
type input "40"
click at [427, 422] on div "Instant Quotes Refresh No quotes available RFQs Request for RFQ Manual estimati…" at bounding box center [334, 353] width 246 height 492
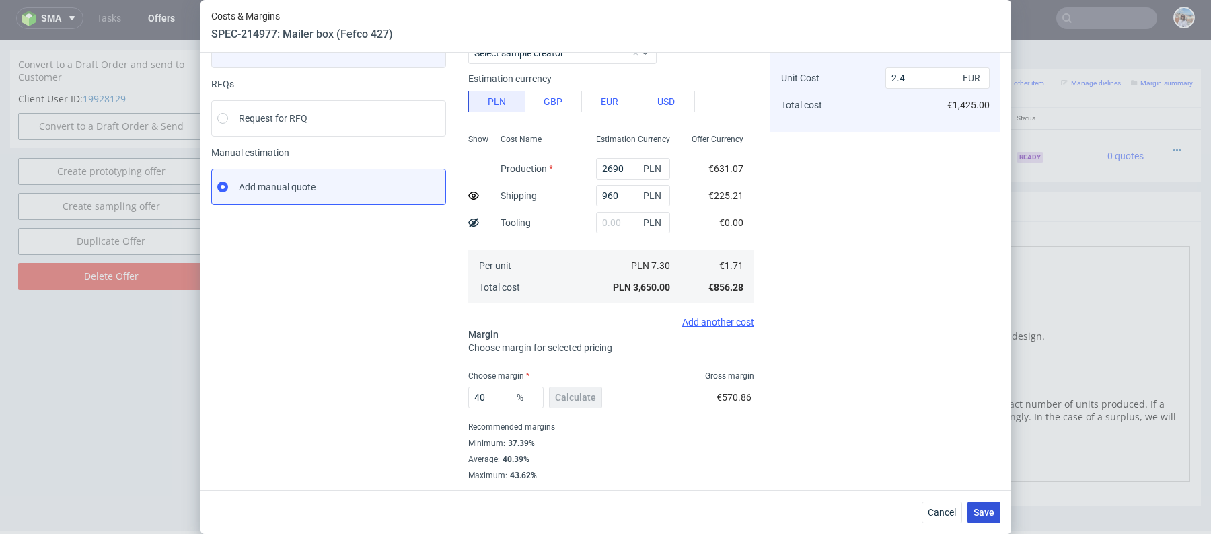
click at [984, 509] on span "Save" at bounding box center [983, 512] width 21 height 9
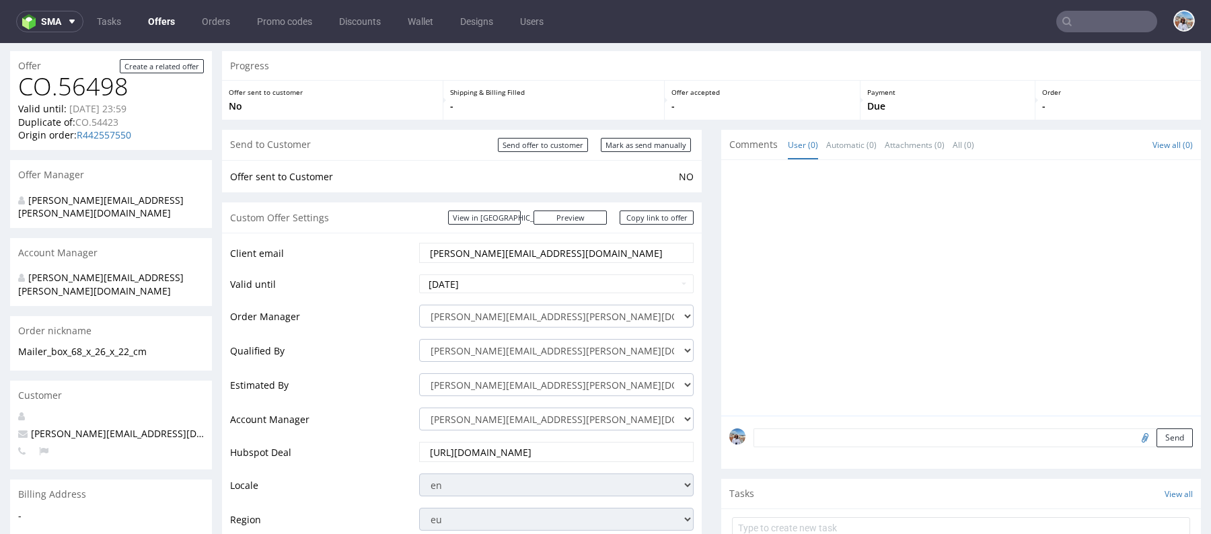
scroll to position [0, 0]
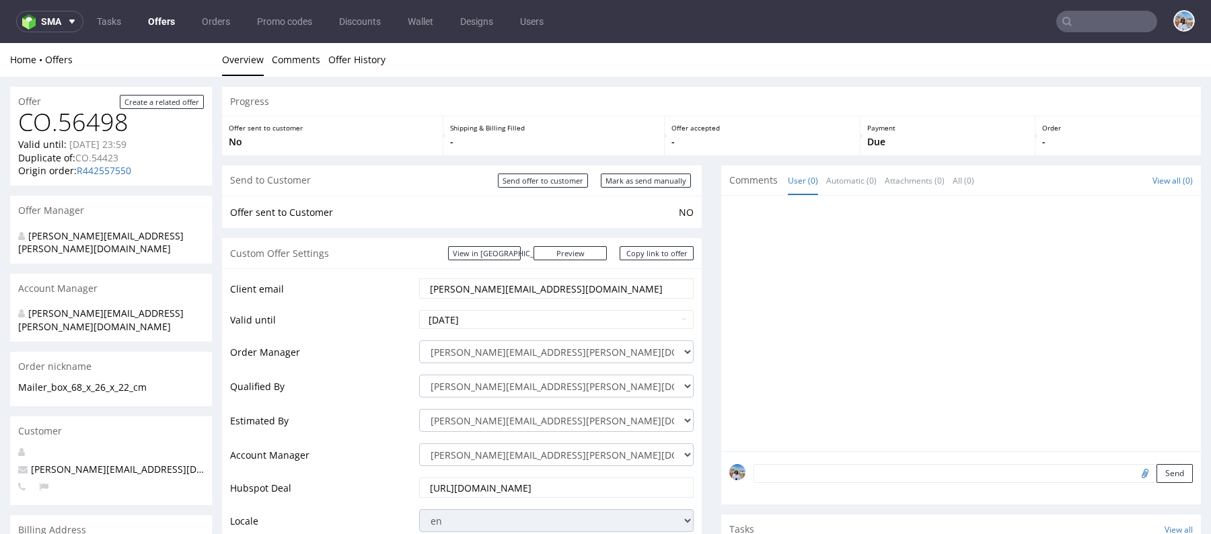
click at [625, 171] on div "Send to Customer Send offer to customer Mark as send manually" at bounding box center [462, 180] width 480 height 30
click at [624, 184] on input "Mark as send manually" at bounding box center [646, 181] width 90 height 14
type input "In progress..."
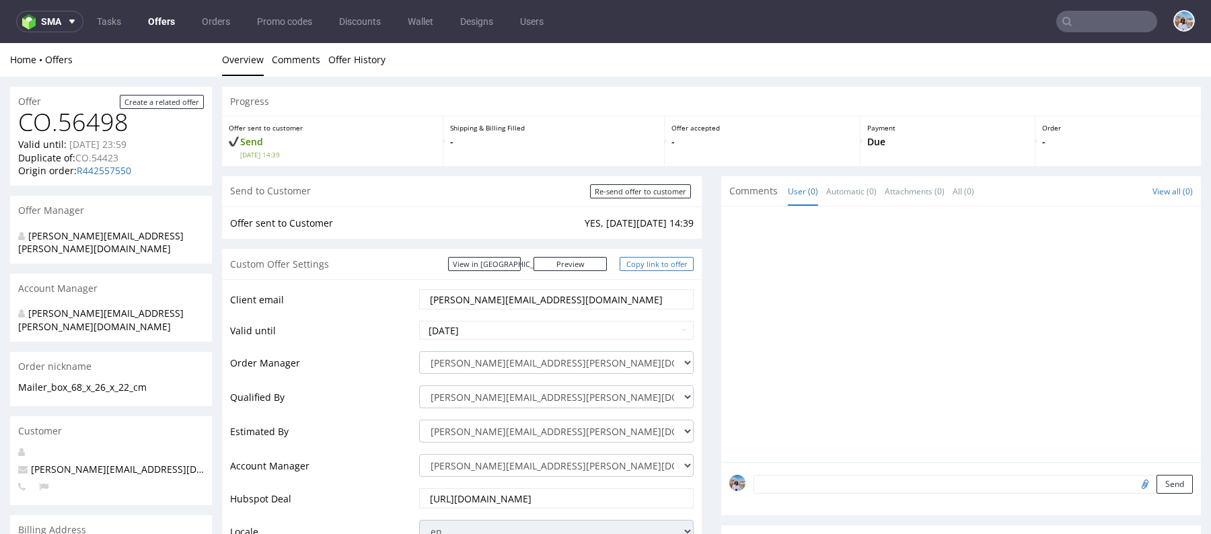
click at [657, 264] on link "Copy link to offer" at bounding box center [657, 264] width 74 height 14
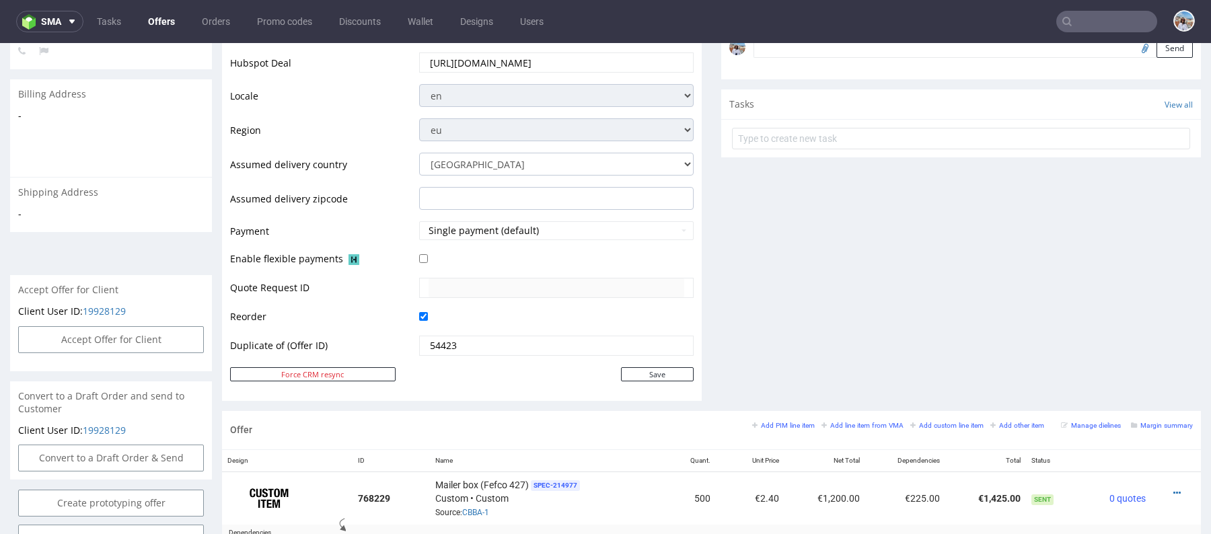
scroll to position [824, 0]
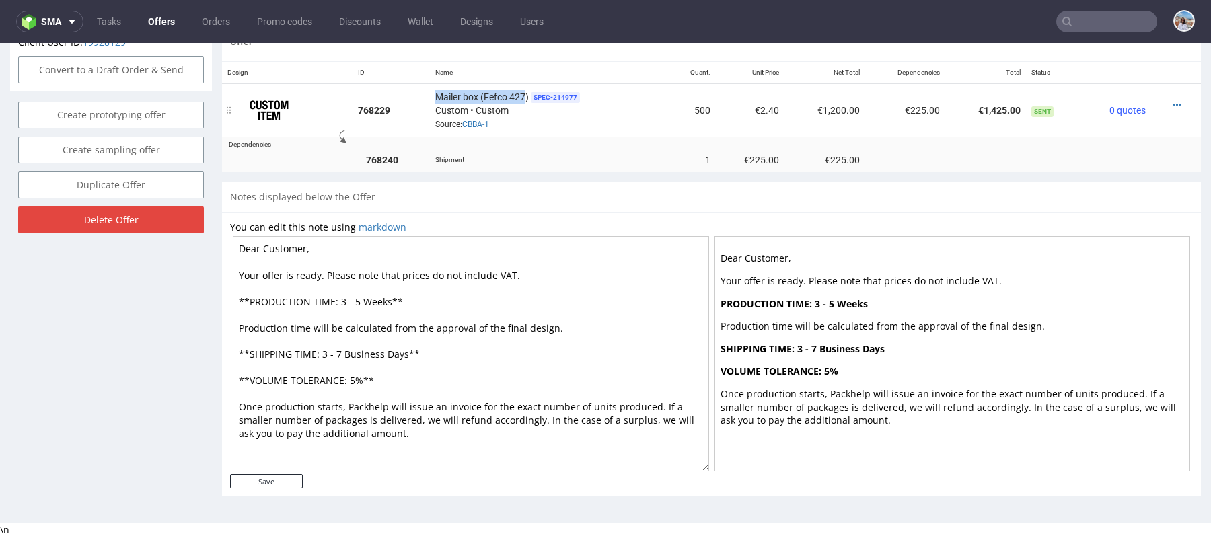
drag, startPoint x: 430, startPoint y: 95, endPoint x: 522, endPoint y: 95, distance: 92.2
click at [522, 95] on td "Mailer box (Fefco 427) SPEC- 214977 Custom • Custom Source: CBBA-1" at bounding box center [549, 109] width 239 height 53
click at [1173, 100] on icon at bounding box center [1176, 104] width 7 height 9
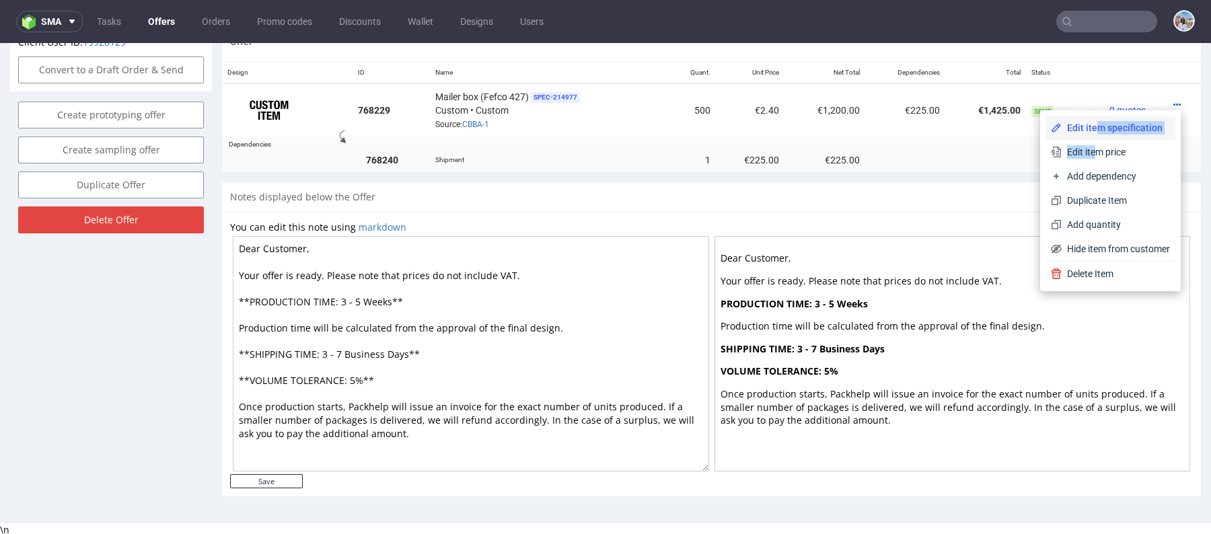
drag, startPoint x: 1080, startPoint y: 148, endPoint x: 1080, endPoint y: 124, distance: 24.2
click at [1080, 124] on div "Edit item specification Edit item price Add dependency Duplicate Item Add quant…" at bounding box center [1110, 188] width 130 height 145
click at [1080, 124] on span "Edit item specification" at bounding box center [1116, 127] width 108 height 13
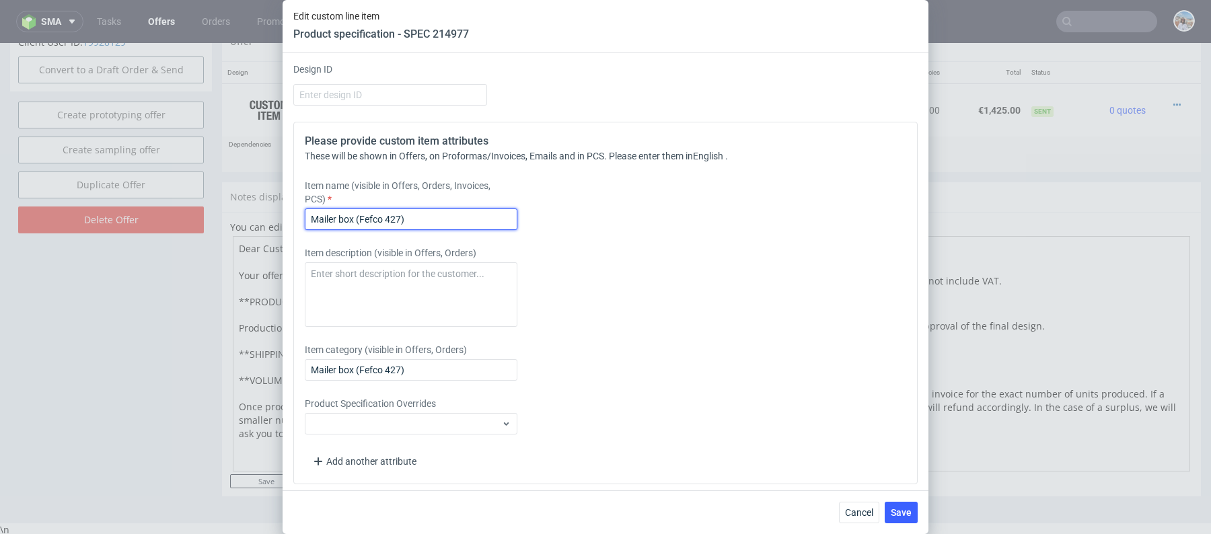
click at [435, 213] on input "Mailer box (Fefco 427)" at bounding box center [411, 220] width 213 height 22
paste input "68 x 26 x 22 cm"
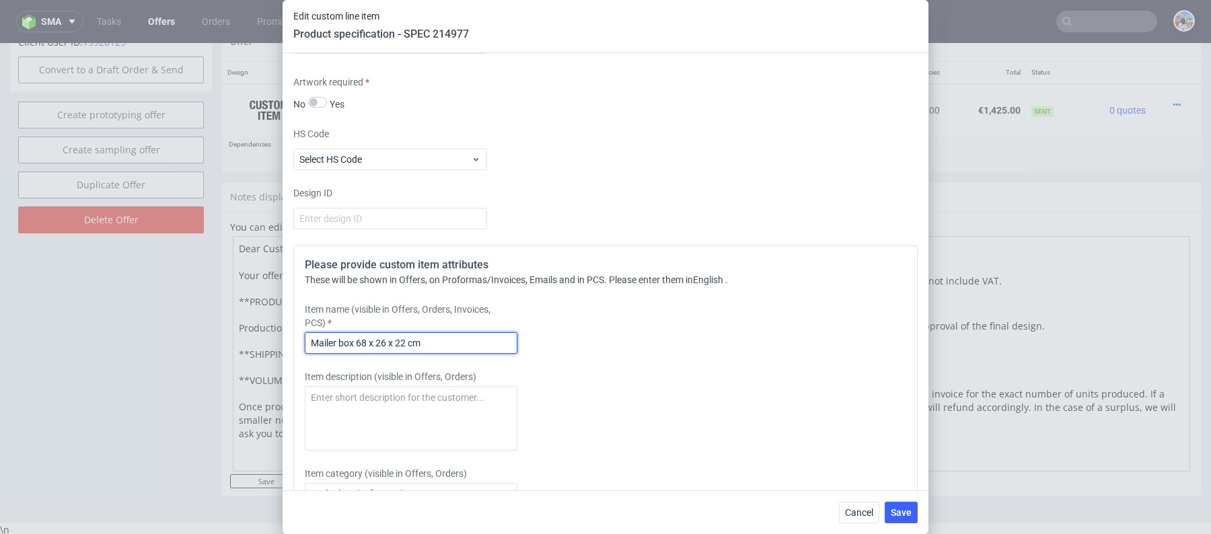
scroll to position [1729, 0]
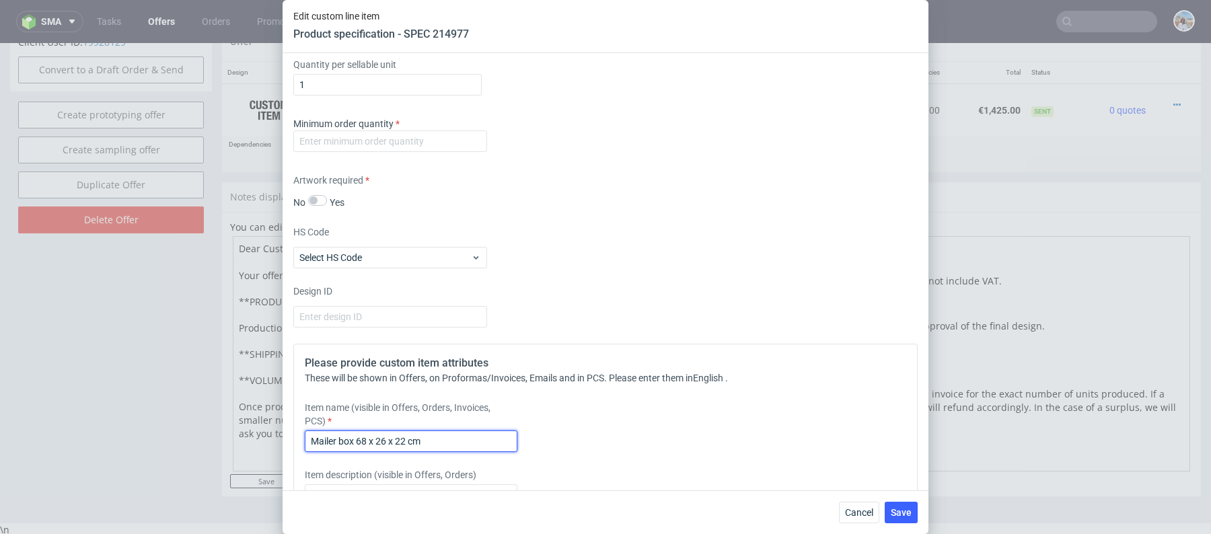
type input "Mailer box 68 x 26 x 22 cm"
click at [460, 155] on div "Supplier Adams Packaging Technical specification Instant price RFQ Type Product…" at bounding box center [606, 271] width 646 height 437
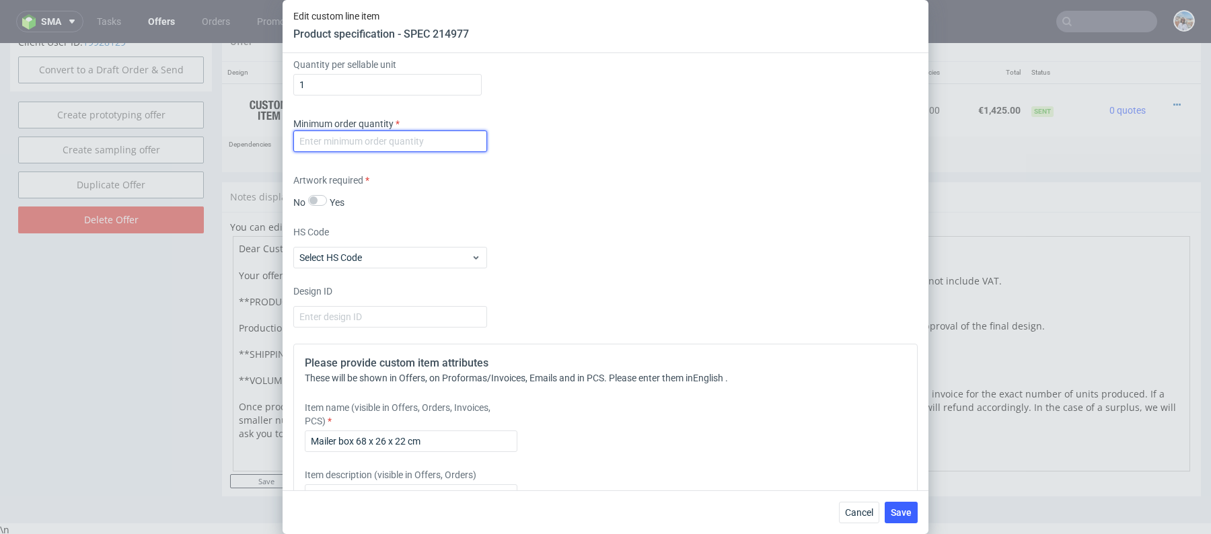
click at [460, 141] on input "number" at bounding box center [390, 142] width 194 height 22
type input "1"
click at [911, 516] on span "Save" at bounding box center [901, 512] width 21 height 9
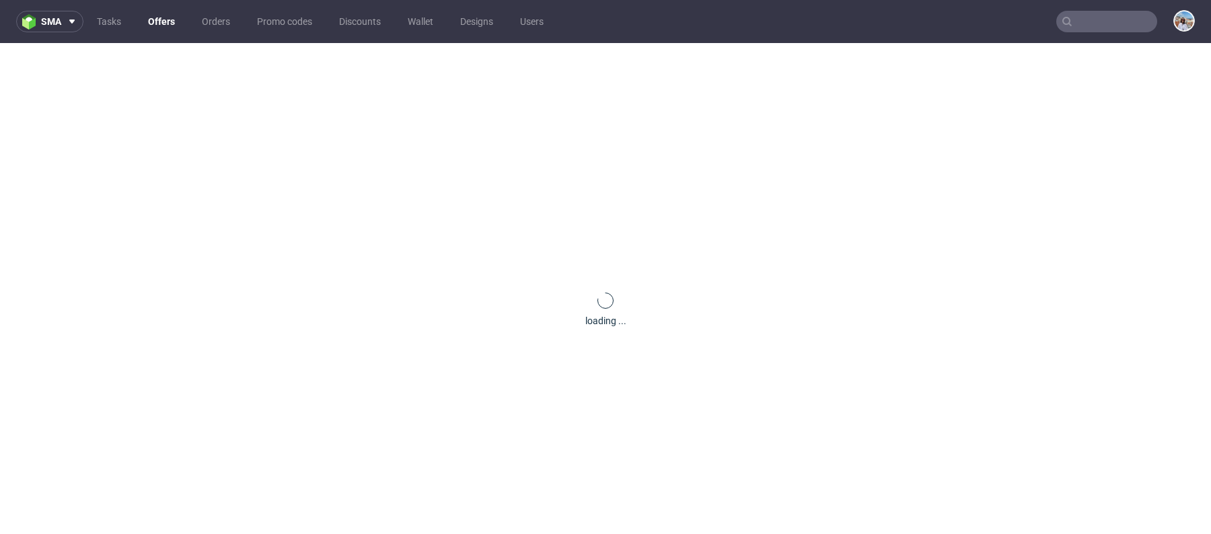
scroll to position [0, 0]
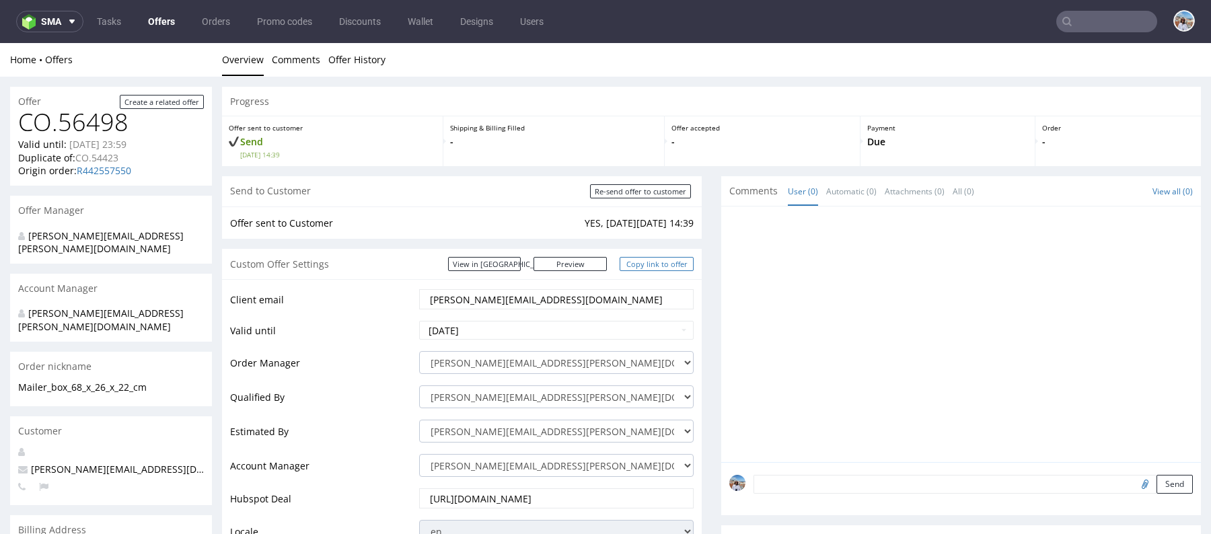
click at [651, 266] on link "Copy link to offer" at bounding box center [657, 264] width 74 height 14
click at [614, 194] on input "Re-send offer to customer" at bounding box center [640, 191] width 101 height 14
type input "In progress..."
click at [655, 266] on link "Copy link to offer" at bounding box center [657, 264] width 74 height 14
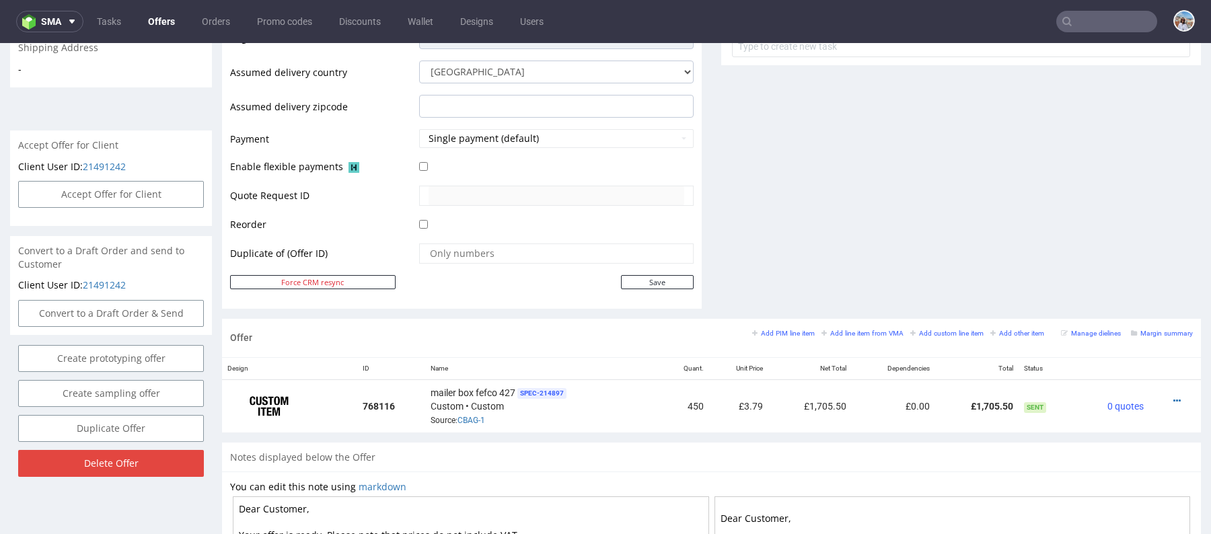
scroll to position [679, 0]
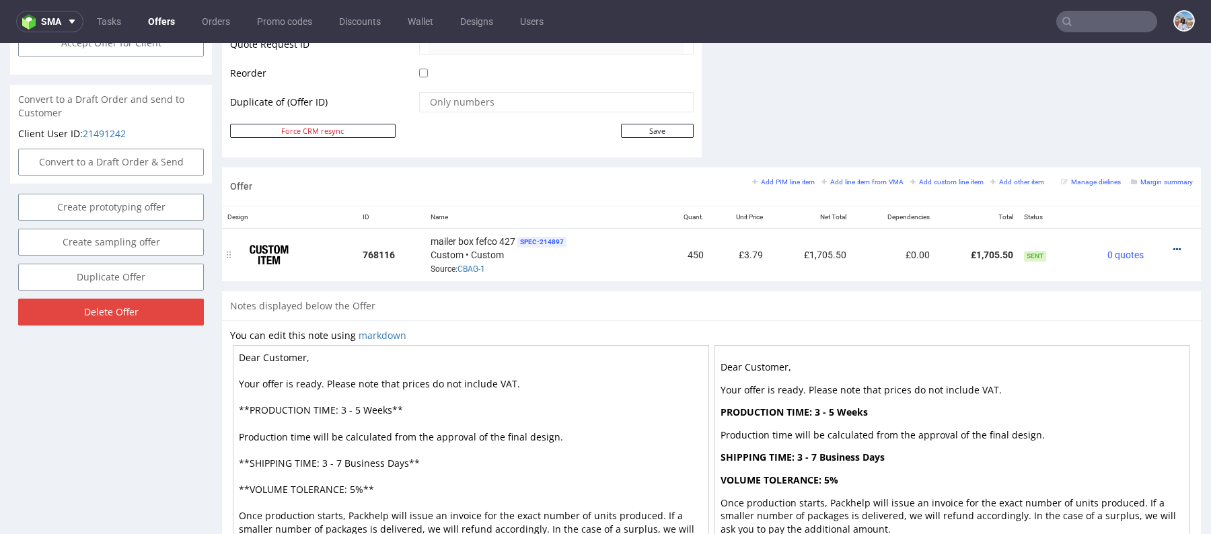
click at [1173, 250] on icon at bounding box center [1176, 249] width 7 height 9
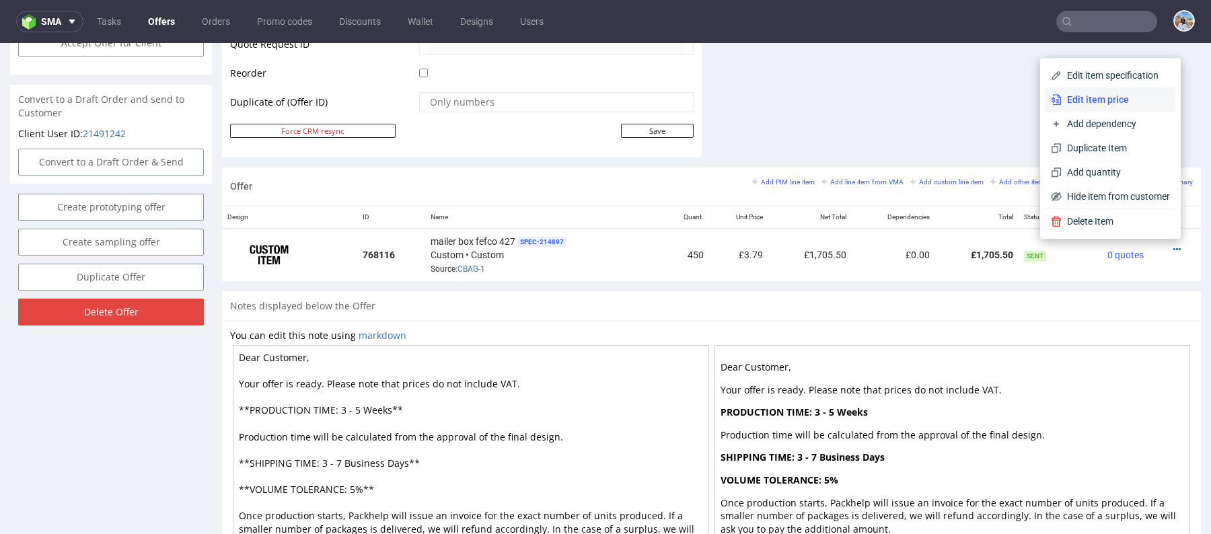
click at [1090, 99] on span "Edit item price" at bounding box center [1116, 99] width 108 height 13
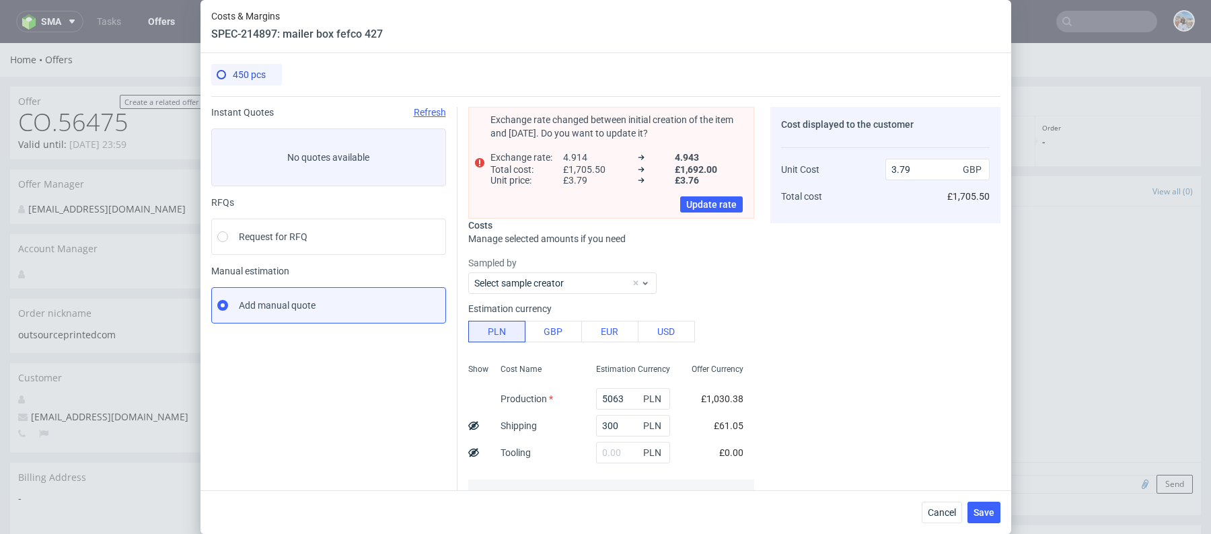
scroll to position [230, 0]
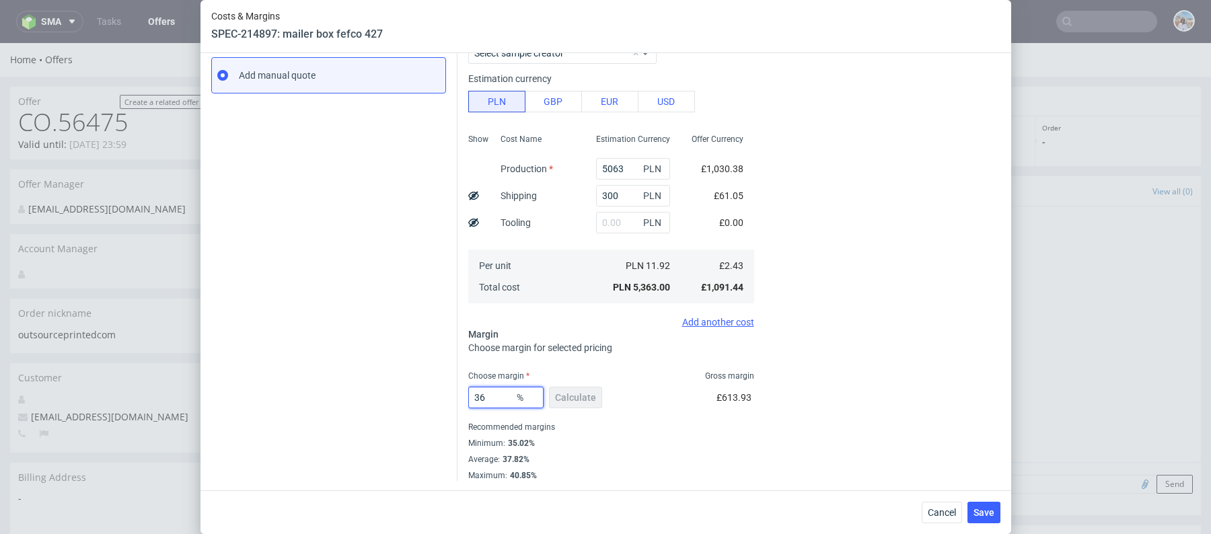
click at [492, 394] on input "36" at bounding box center [505, 398] width 75 height 22
type input "24"
type input "3.2"
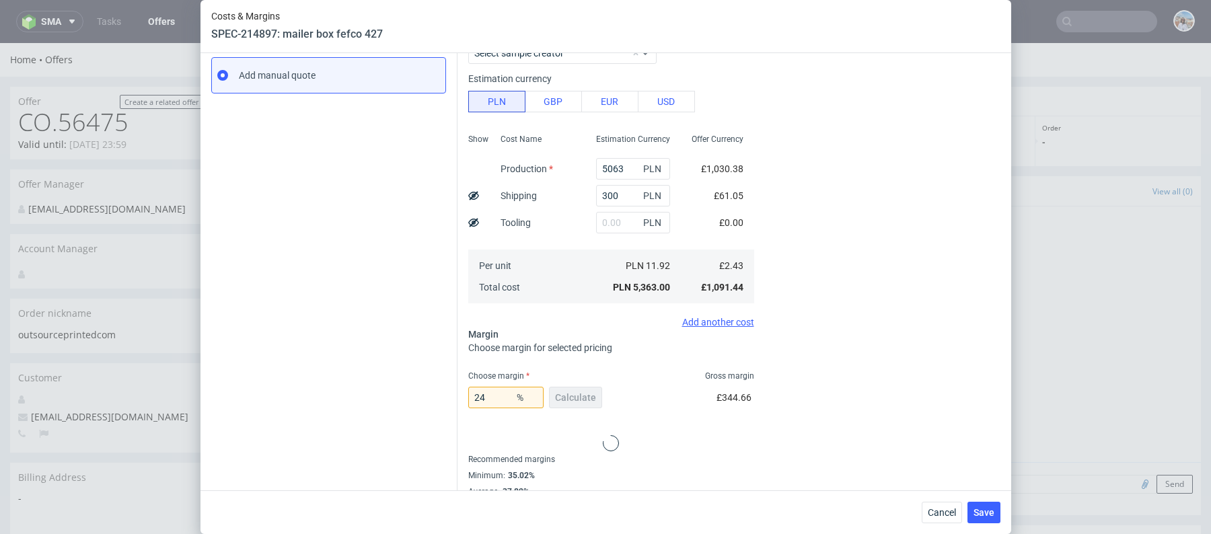
click at [373, 391] on div "Instant Quotes Refresh No quotes available RFQs Request for RFQ Manual estimati…" at bounding box center [334, 195] width 246 height 636
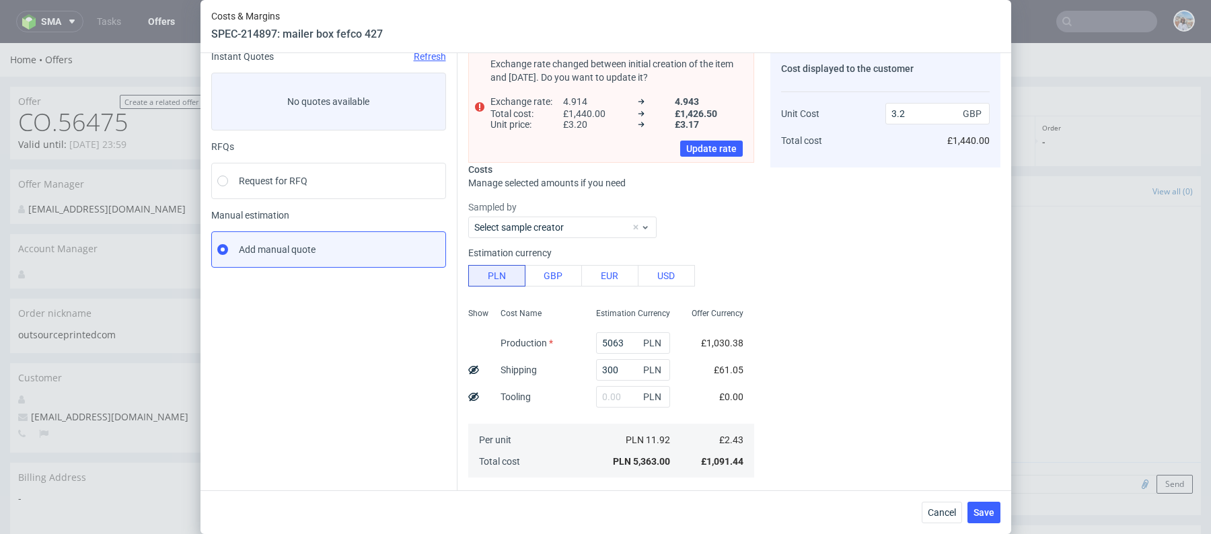
scroll to position [0, 0]
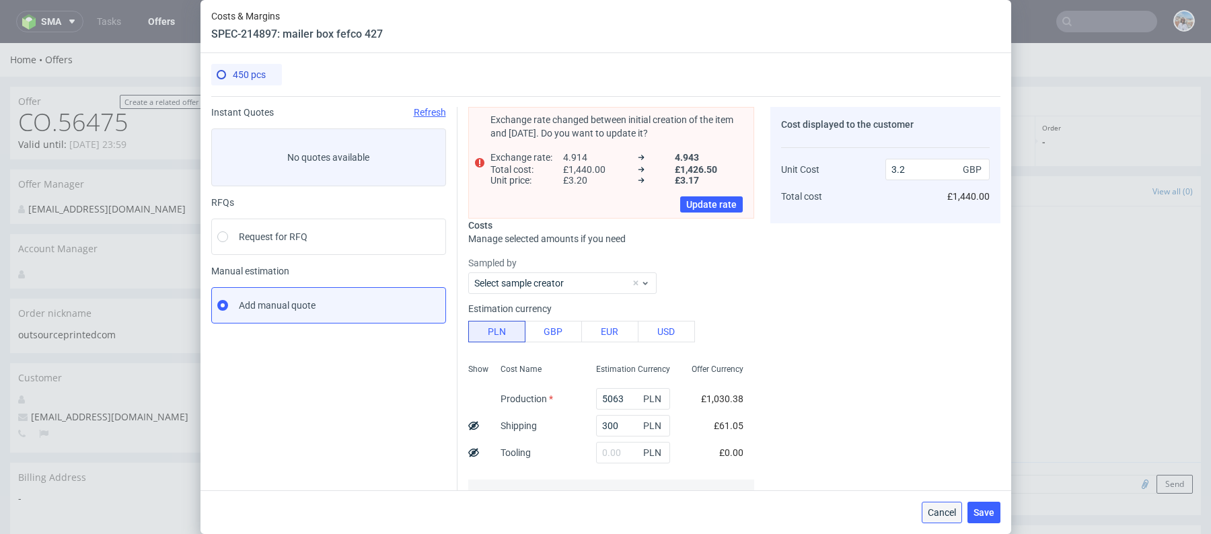
click at [951, 513] on span "Cancel" at bounding box center [942, 512] width 28 height 9
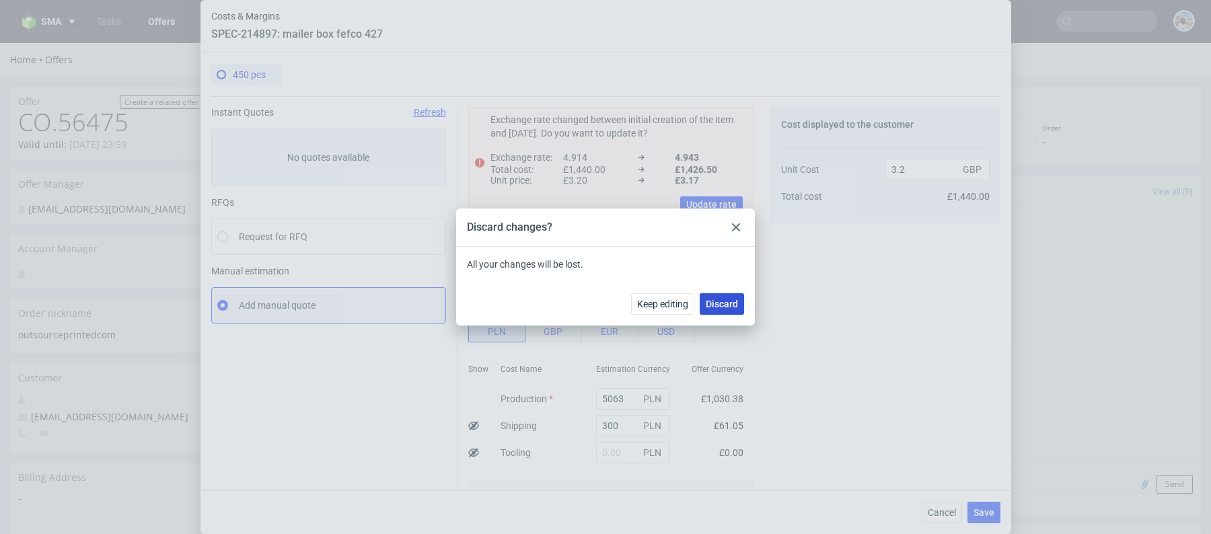
click at [718, 300] on span "Discard" at bounding box center [722, 303] width 32 height 9
